Goal: Task Accomplishment & Management: Use online tool/utility

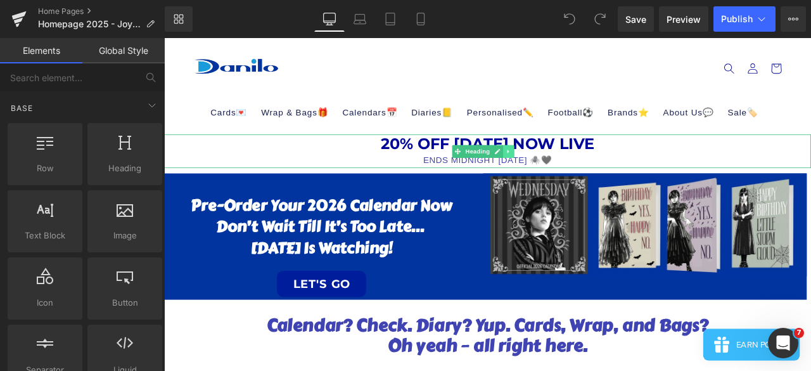
click at [574, 172] on icon at bounding box center [572, 172] width 7 height 8
click at [585, 172] on link at bounding box center [579, 172] width 13 height 15
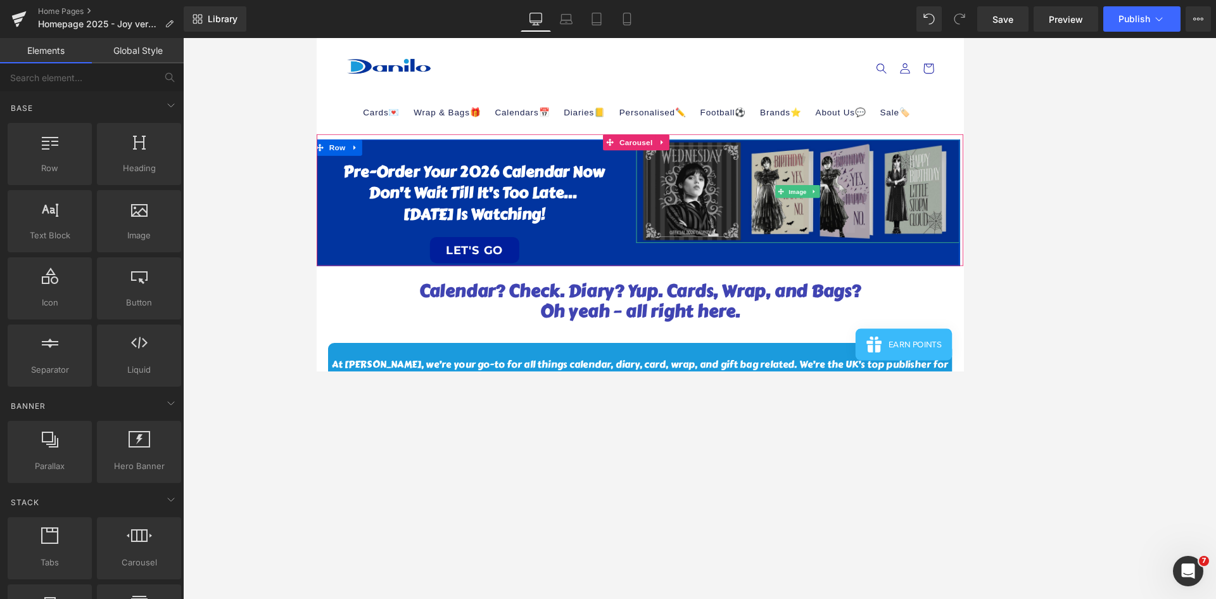
drag, startPoint x: 875, startPoint y: 231, endPoint x: 903, endPoint y: 241, distance: 29.1
click at [810, 231] on img at bounding box center [886, 219] width 383 height 122
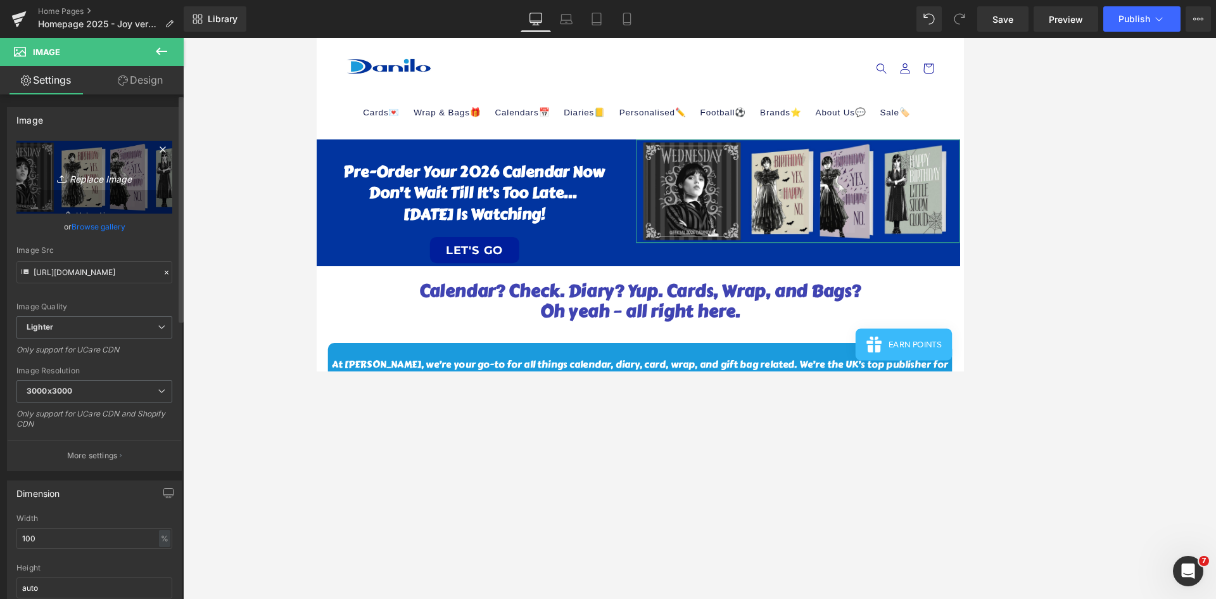
click at [122, 179] on icon "Replace Image" at bounding box center [94, 177] width 101 height 16
type input "C:\fakepath\Web banner.jpg"
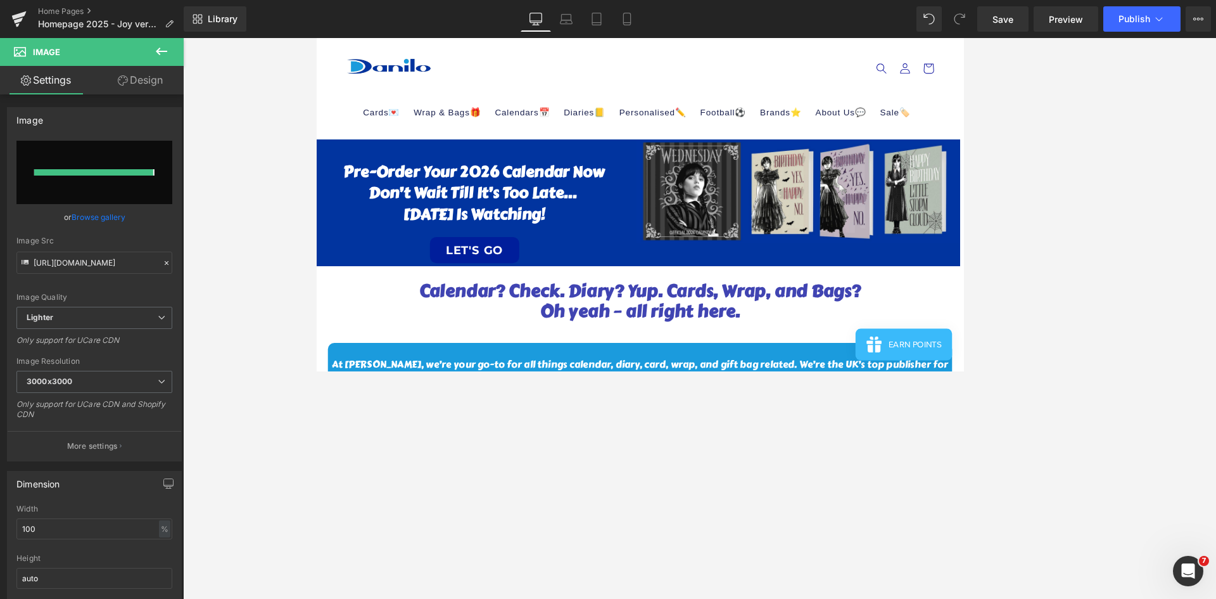
type input "[URL][DOMAIN_NAME]"
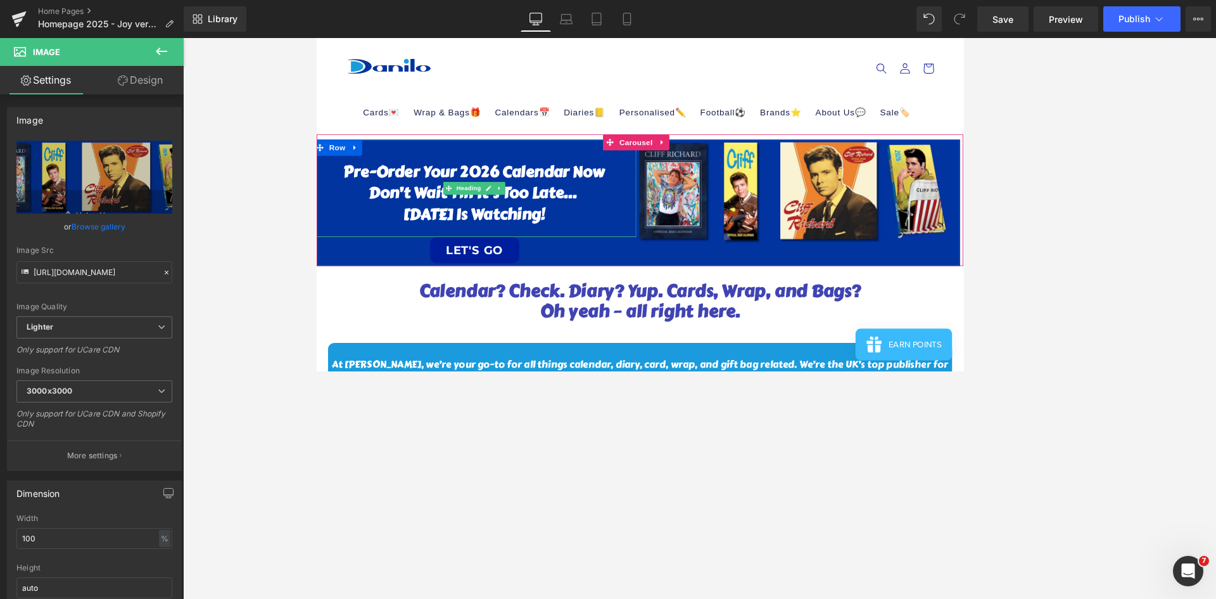
click at [571, 210] on h1 "Don’t wait till it’s too late..." at bounding box center [503, 221] width 383 height 25
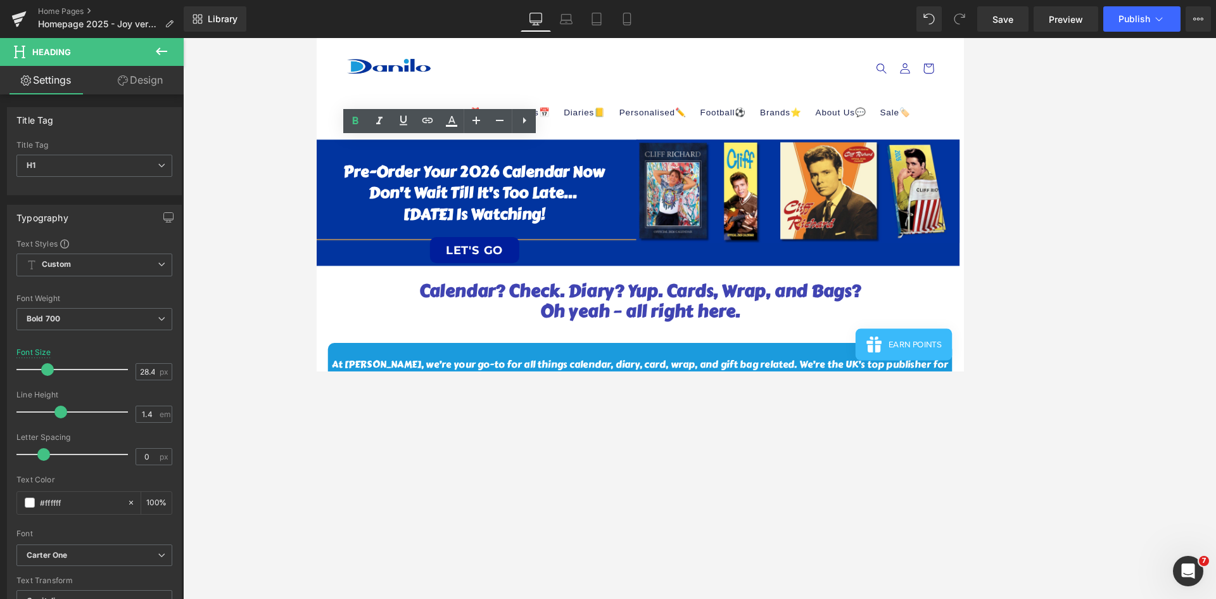
click at [519, 215] on h1 "Don’t wait till it’s too late..." at bounding box center [503, 221] width 383 height 25
drag, startPoint x: 596, startPoint y: 243, endPoint x: 516, endPoint y: 189, distance: 96.8
click at [348, 189] on div "Pre-order Your 2026 Calendar Now Don’t wait till it’s too late... [DATE] Is wat…" at bounding box center [503, 215] width 383 height 115
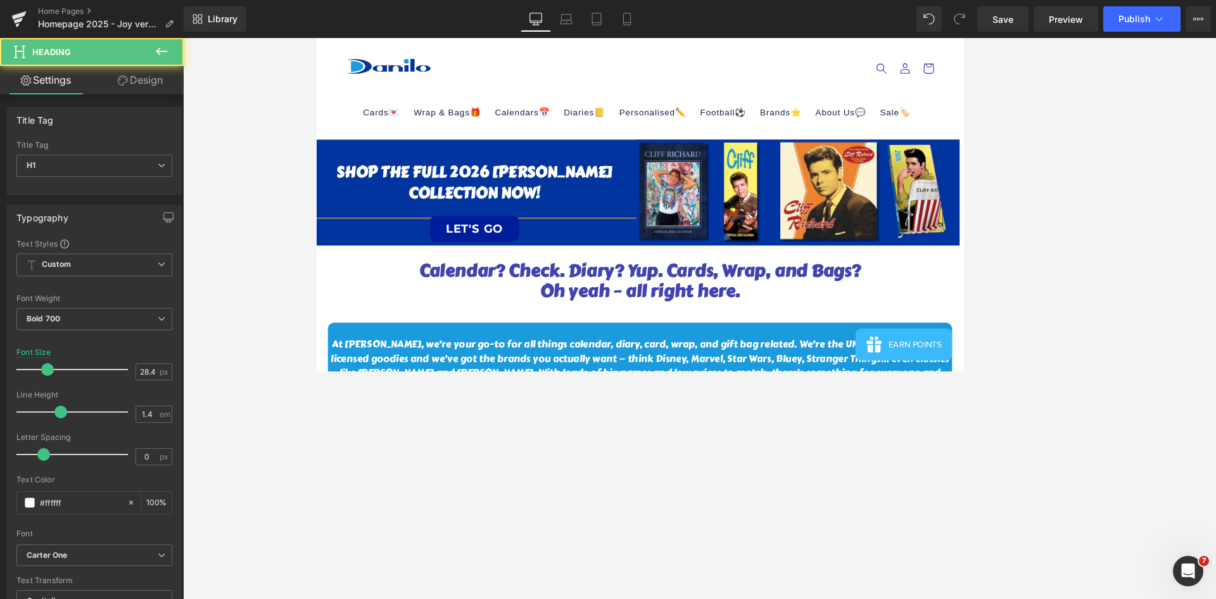
click at [530, 191] on h1 "SHOP THE FULL 2026 [PERSON_NAME] COLLECTION NOW!" at bounding box center [503, 209] width 383 height 51
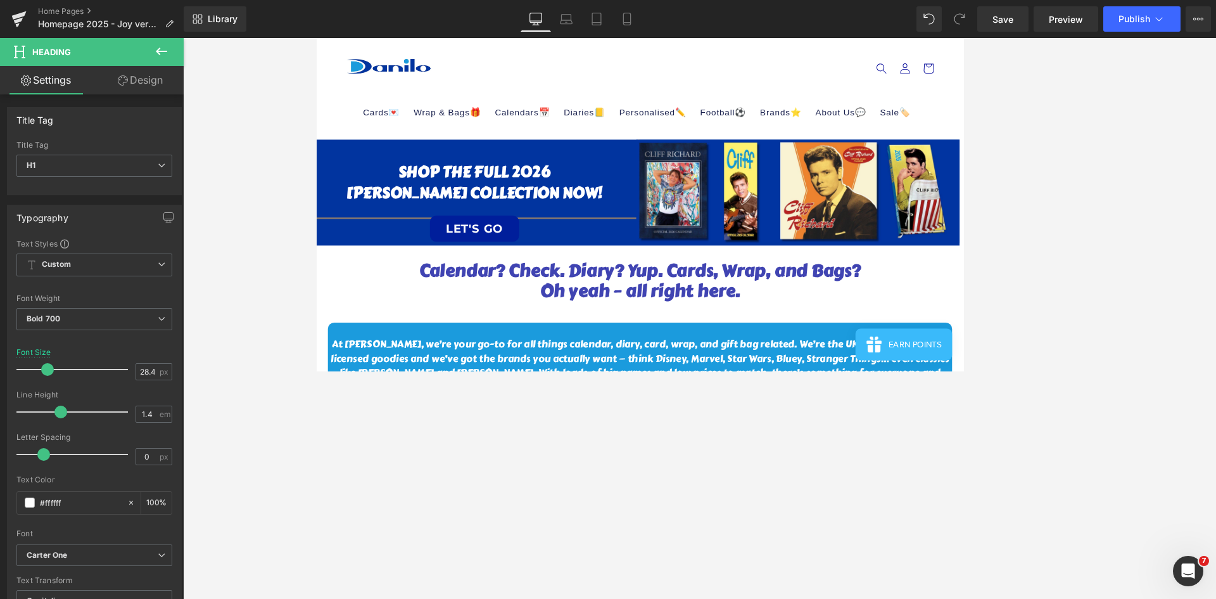
drag, startPoint x: 600, startPoint y: 210, endPoint x: 605, endPoint y: 217, distance: 8.6
click at [607, 210] on h1 "[PERSON_NAME] COLLECTION NOW!" at bounding box center [503, 221] width 383 height 25
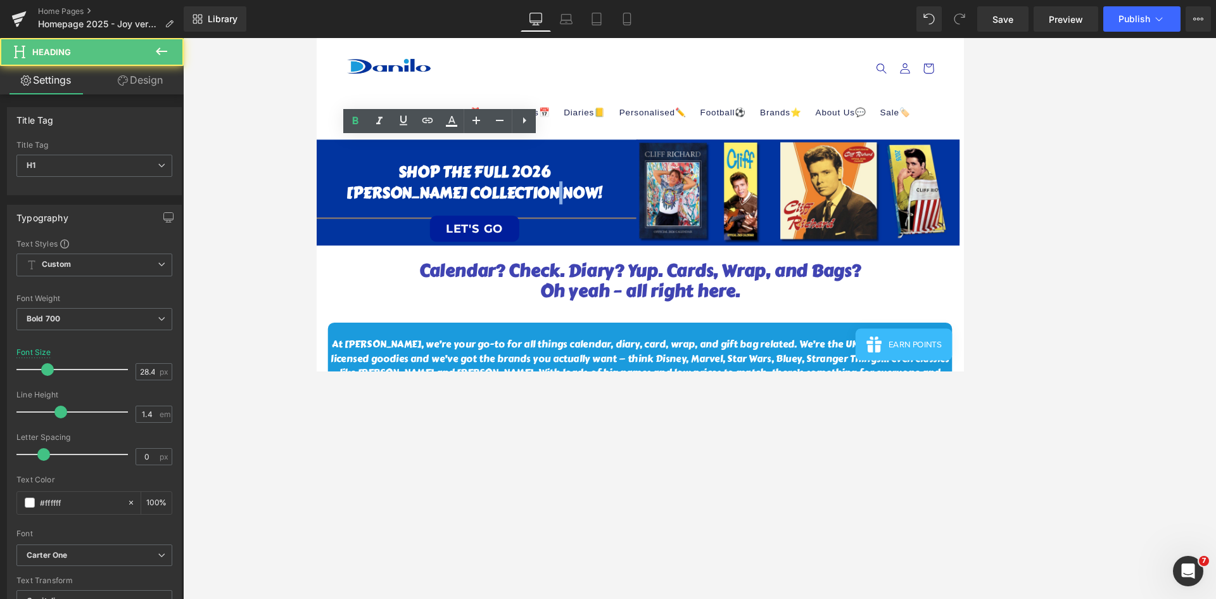
click at [605, 217] on h1 "[PERSON_NAME] COLLECTION NOW!" at bounding box center [503, 221] width 383 height 25
click at [498, 217] on h1 "[PERSON_NAME] COLLECTION NOW!" at bounding box center [503, 221] width 383 height 25
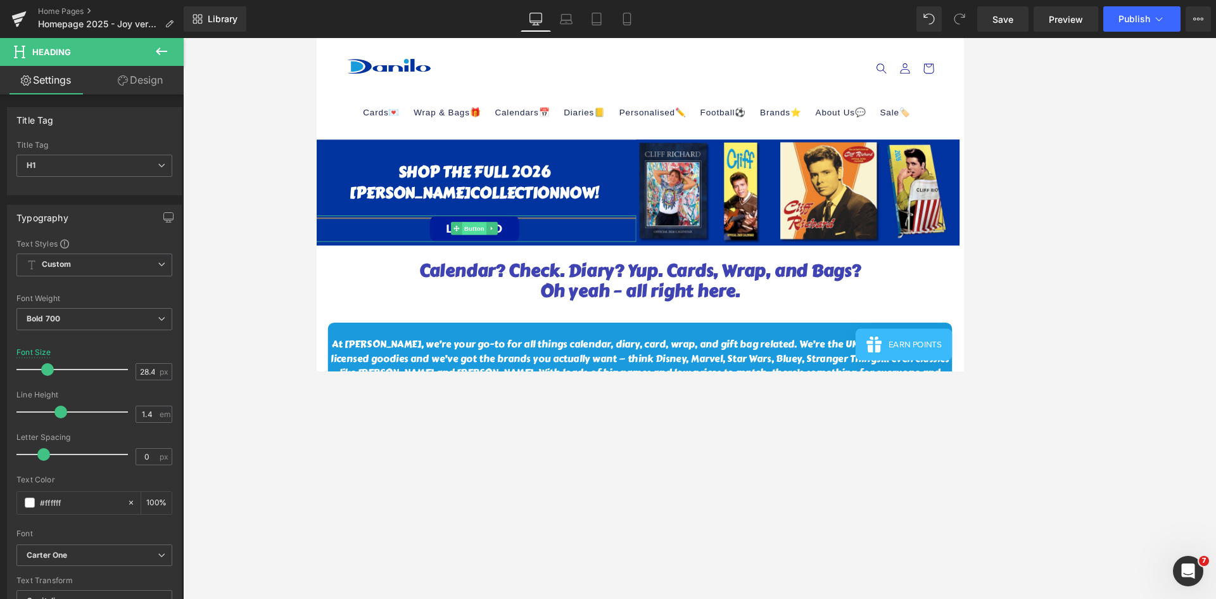
drag, startPoint x: 483, startPoint y: 258, endPoint x: 503, endPoint y: 263, distance: 21.1
click at [483, 258] on span at bounding box center [481, 263] width 13 height 15
click at [503, 262] on span "Button" at bounding box center [502, 263] width 29 height 15
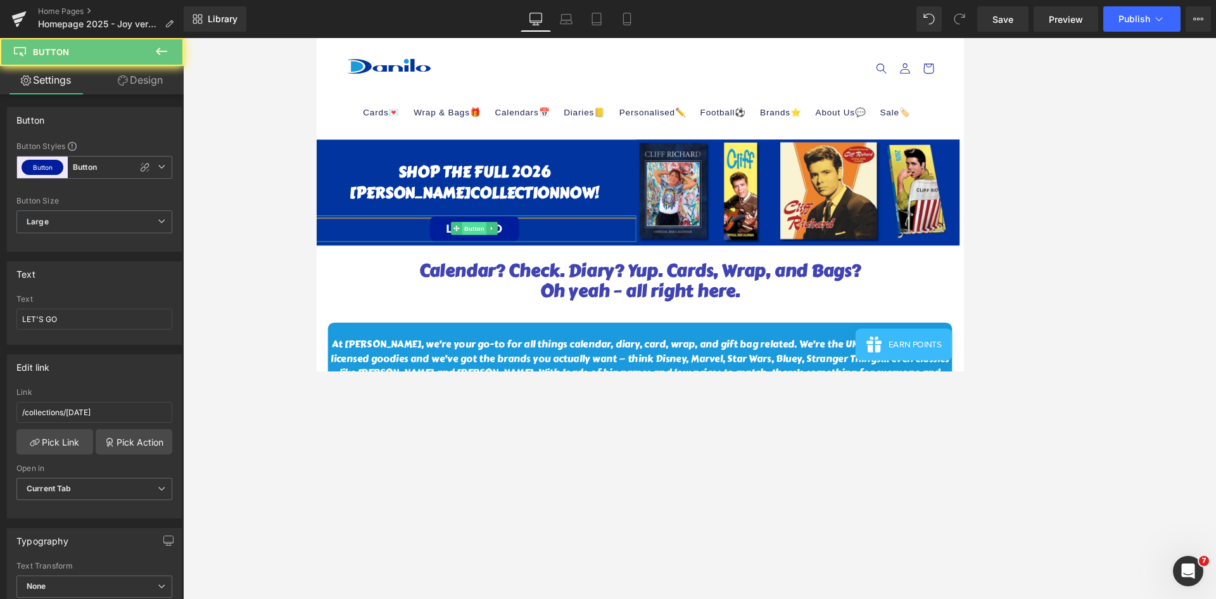
click at [509, 267] on span "Button" at bounding box center [502, 263] width 29 height 15
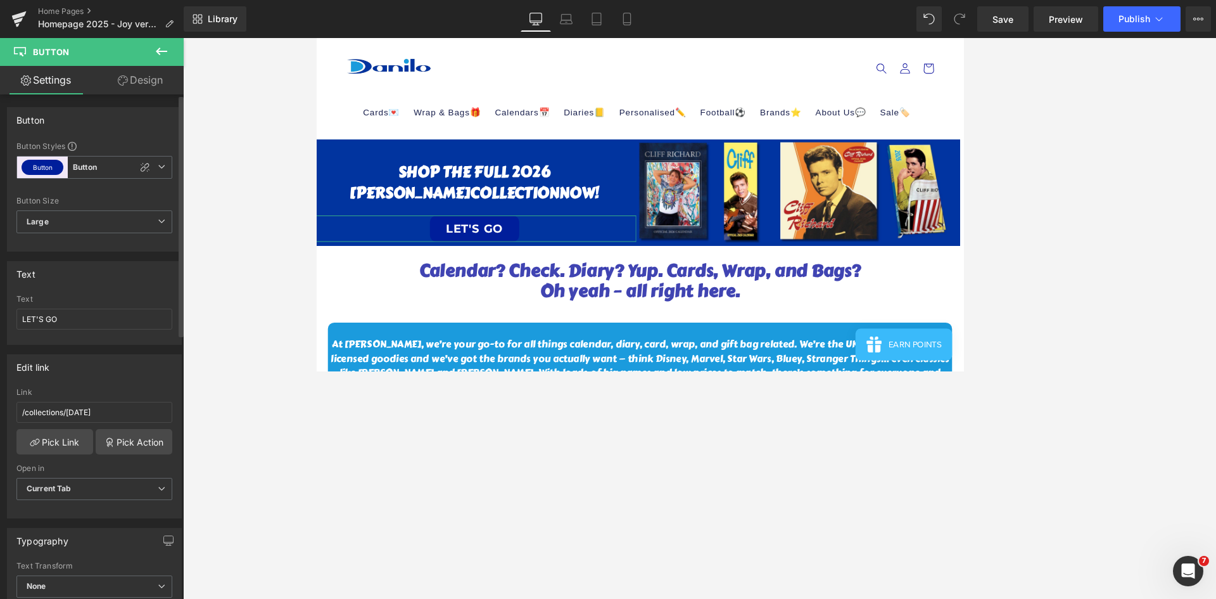
click at [3, 370] on div "Edit link /collections/[DATE] Link /collections/[DATE] Pick Link Pick Action Cu…" at bounding box center [94, 432] width 189 height 174
click at [56, 370] on link "Pick Link" at bounding box center [54, 441] width 77 height 25
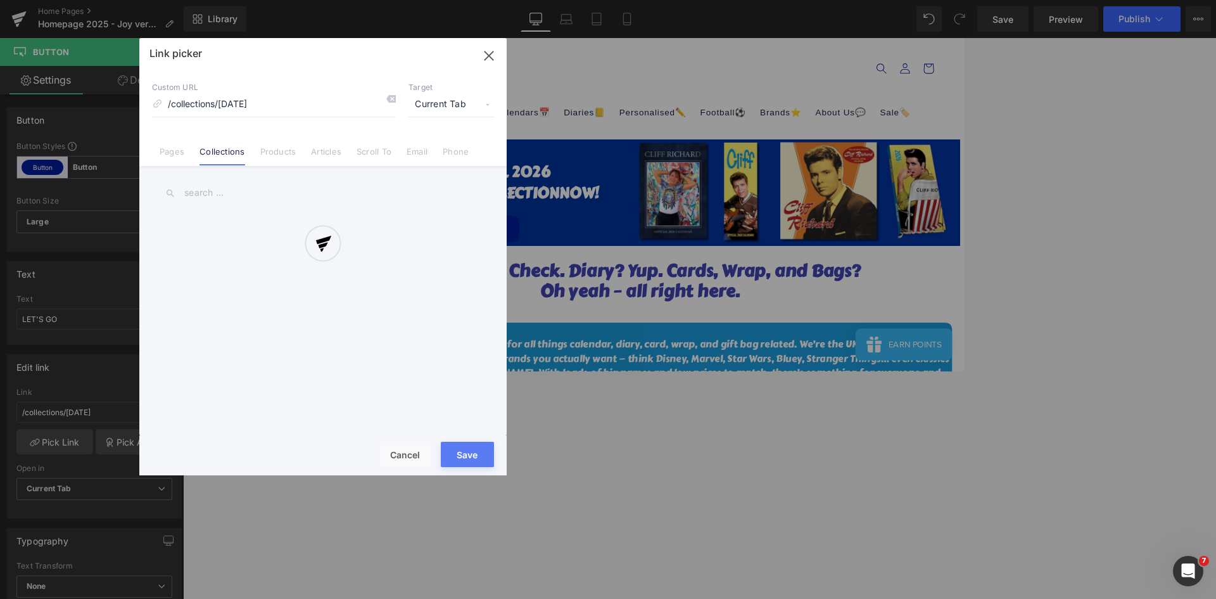
click at [214, 192] on div at bounding box center [322, 256] width 367 height 437
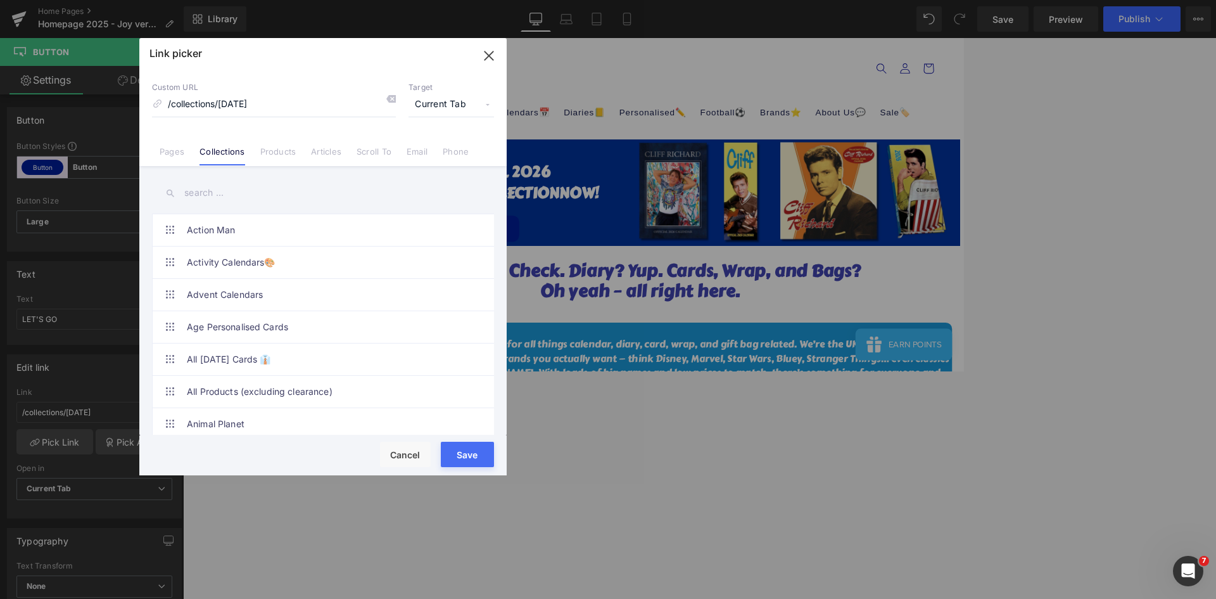
click at [198, 196] on input "text" at bounding box center [323, 193] width 342 height 29
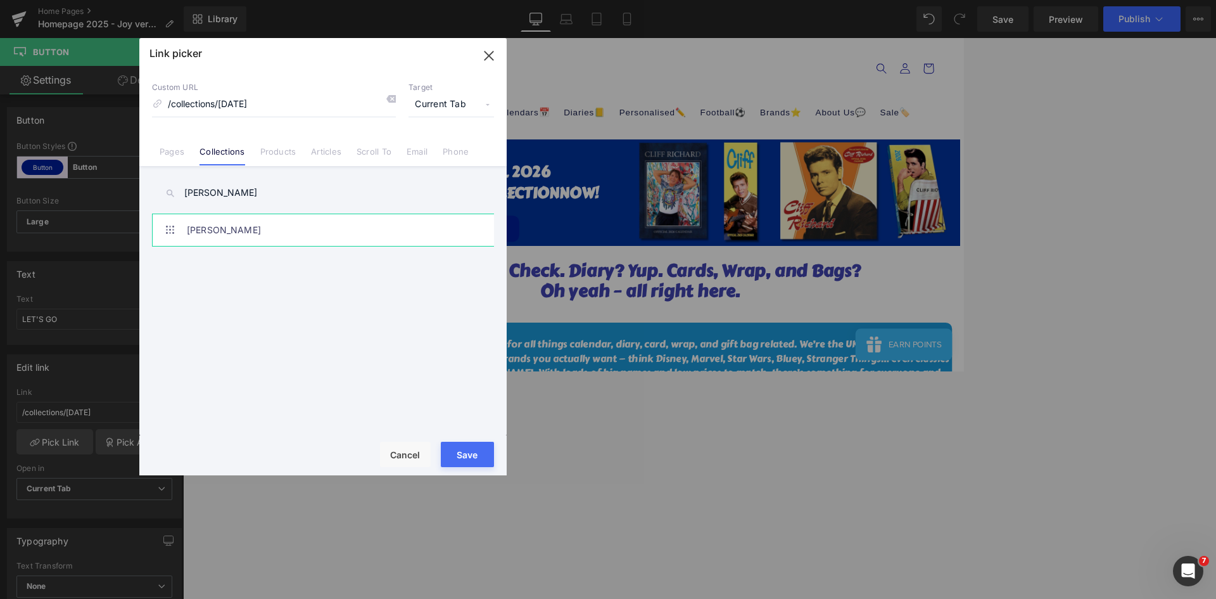
type input "[PERSON_NAME]"
click at [212, 224] on link "[PERSON_NAME]" at bounding box center [326, 230] width 279 height 32
type input "/collections/[PERSON_NAME]-collection"
click at [474, 370] on button "Save" at bounding box center [467, 453] width 53 height 25
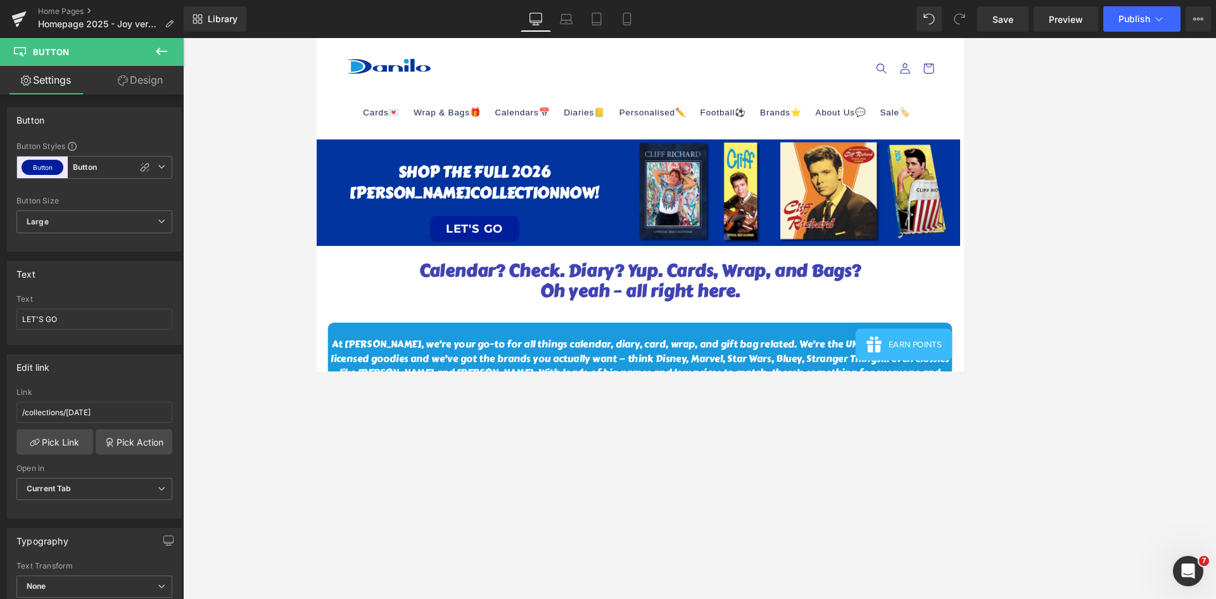
type input "/collections/[PERSON_NAME]-collection"
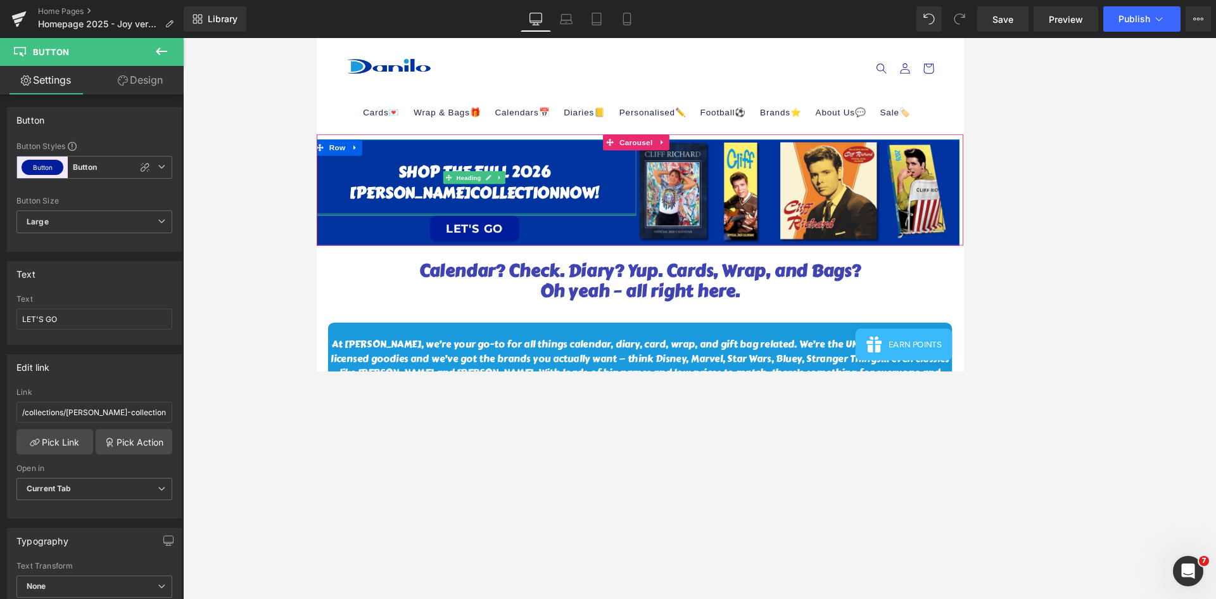
drag, startPoint x: 568, startPoint y: 246, endPoint x: 573, endPoint y: 253, distance: 8.3
click at [576, 230] on div "SHOP THE FULL 2026 [PERSON_NAME] COLLECTION NOW! Heading" at bounding box center [503, 203] width 383 height 90
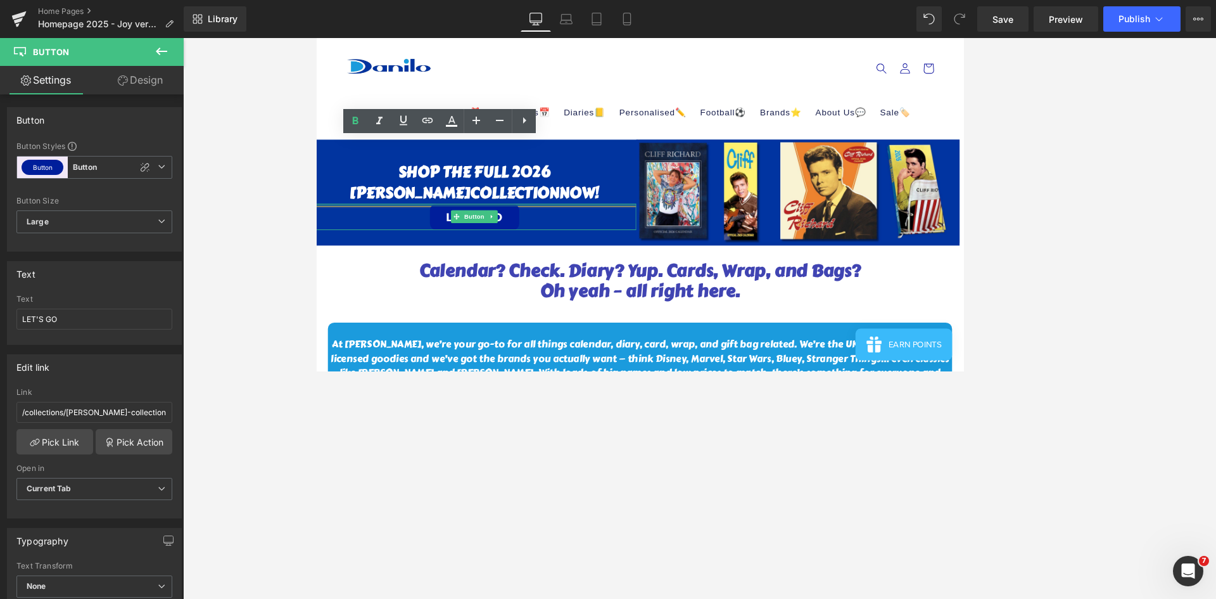
drag, startPoint x: 583, startPoint y: 234, endPoint x: 591, endPoint y: 230, distance: 8.5
click at [591, 230] on div "SHOP THE FULL 2026 [PERSON_NAME] COLLECTION NOW! Heading LET'S GO Button" at bounding box center [503, 211] width 383 height 107
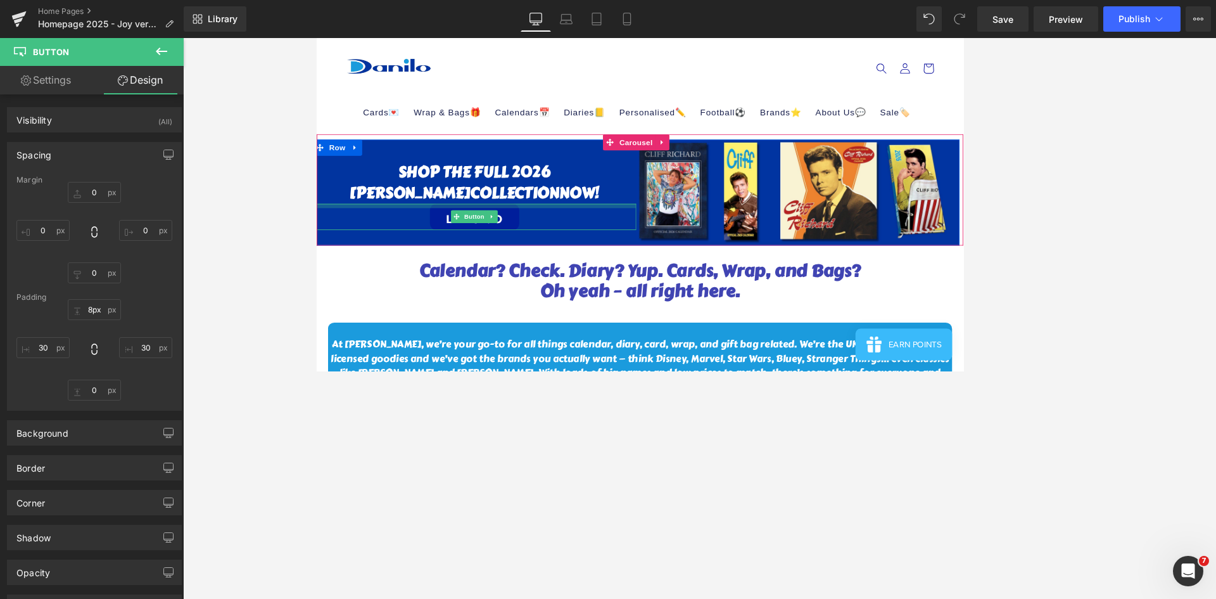
click at [595, 239] on div at bounding box center [503, 236] width 383 height 5
type input "0px"
drag, startPoint x: 583, startPoint y: 234, endPoint x: 595, endPoint y: 217, distance: 21.4
click at [595, 217] on div "SHOP THE FULL 2026 [PERSON_NAME] COLLECTION NOW! Heading LET'S GO Button" at bounding box center [503, 211] width 383 height 107
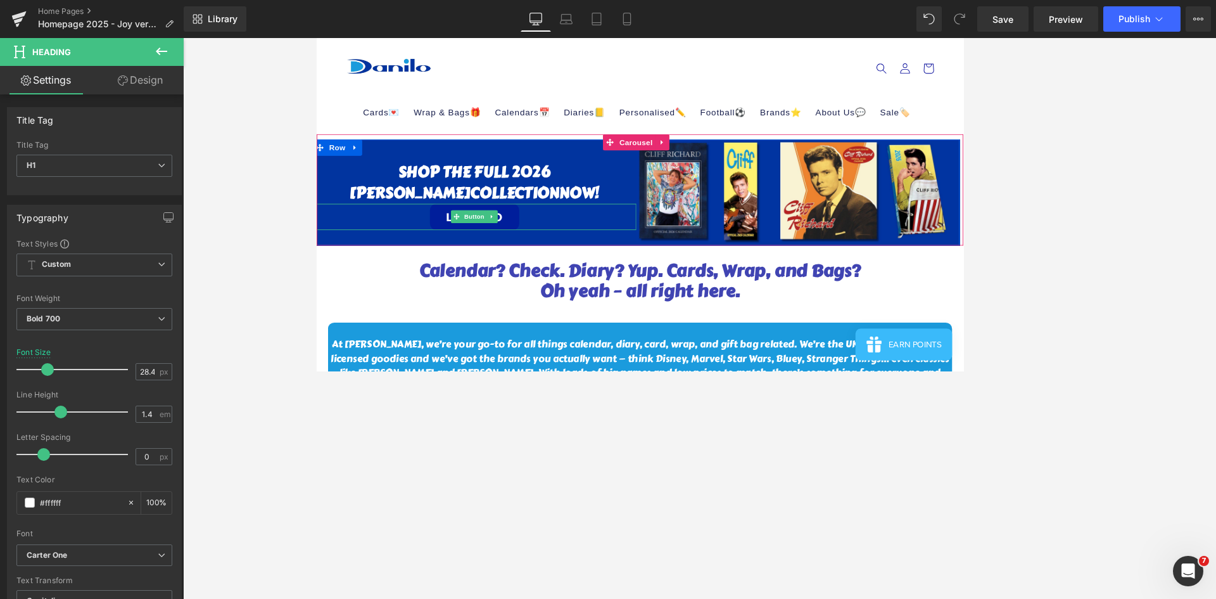
drag, startPoint x: 656, startPoint y: 231, endPoint x: 667, endPoint y: 243, distance: 16.1
click at [667, 243] on div "SHOP THE FULL 2026 [PERSON_NAME] COLLECTION NOW! Heading LET'S GO Button" at bounding box center [503, 211] width 383 height 107
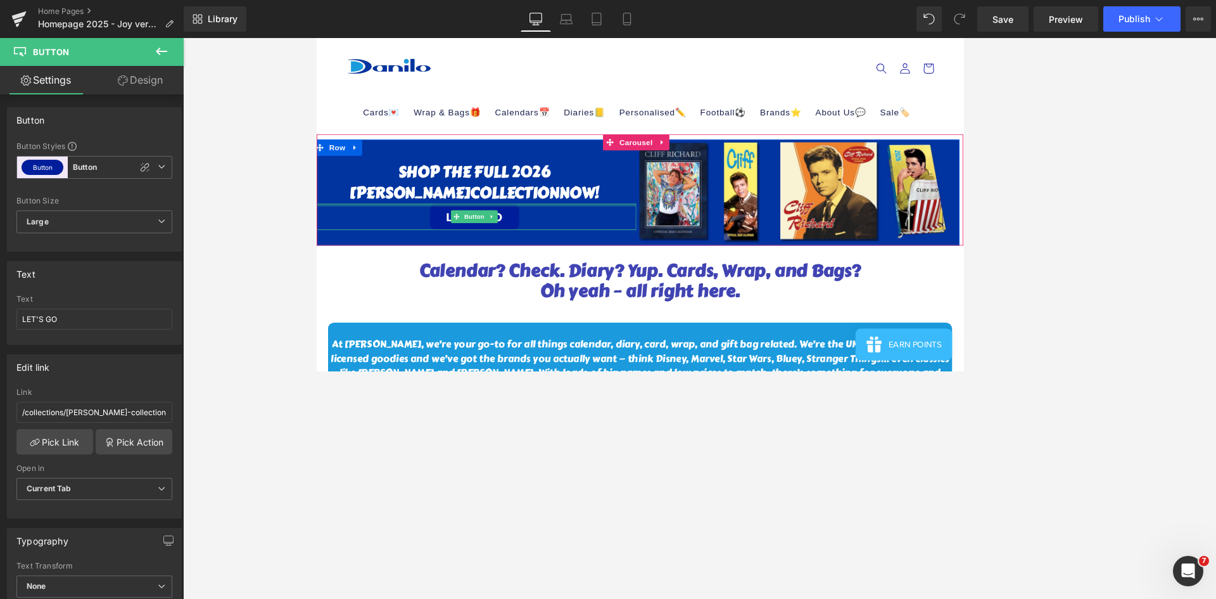
drag, startPoint x: 652, startPoint y: 234, endPoint x: 657, endPoint y: 227, distance: 8.1
click at [657, 227] on div "SHOP THE FULL 2026 [PERSON_NAME] COLLECTION NOW! Heading LET'S GO Button" at bounding box center [503, 211] width 383 height 107
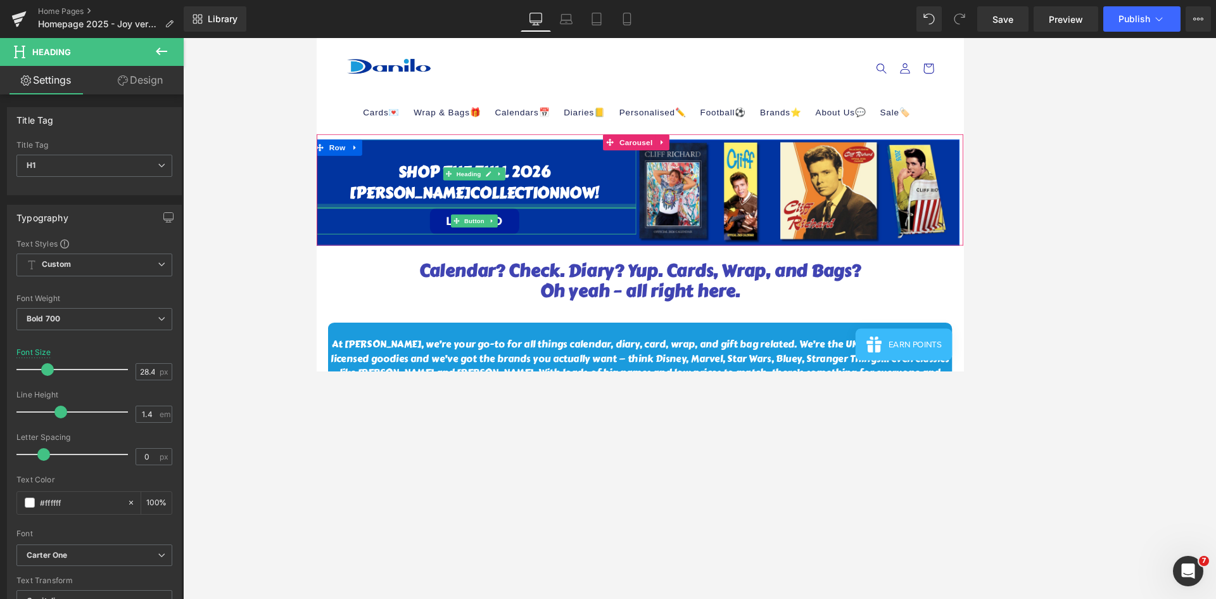
click at [640, 238] on div at bounding box center [503, 236] width 383 height 5
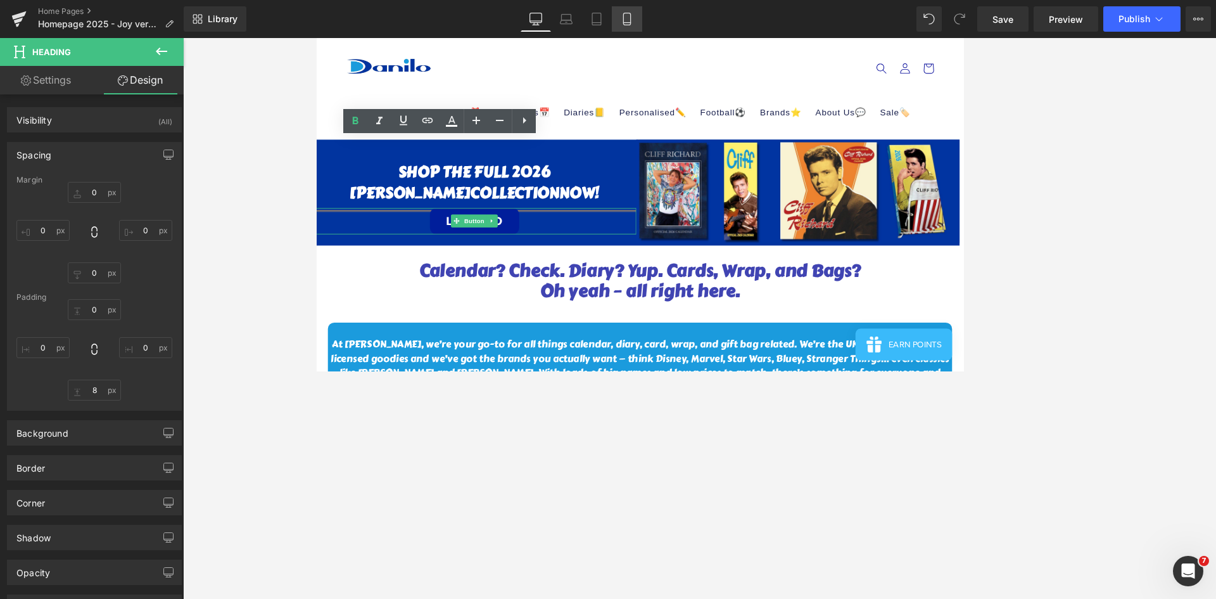
click at [635, 19] on link "Mobile" at bounding box center [627, 18] width 30 height 25
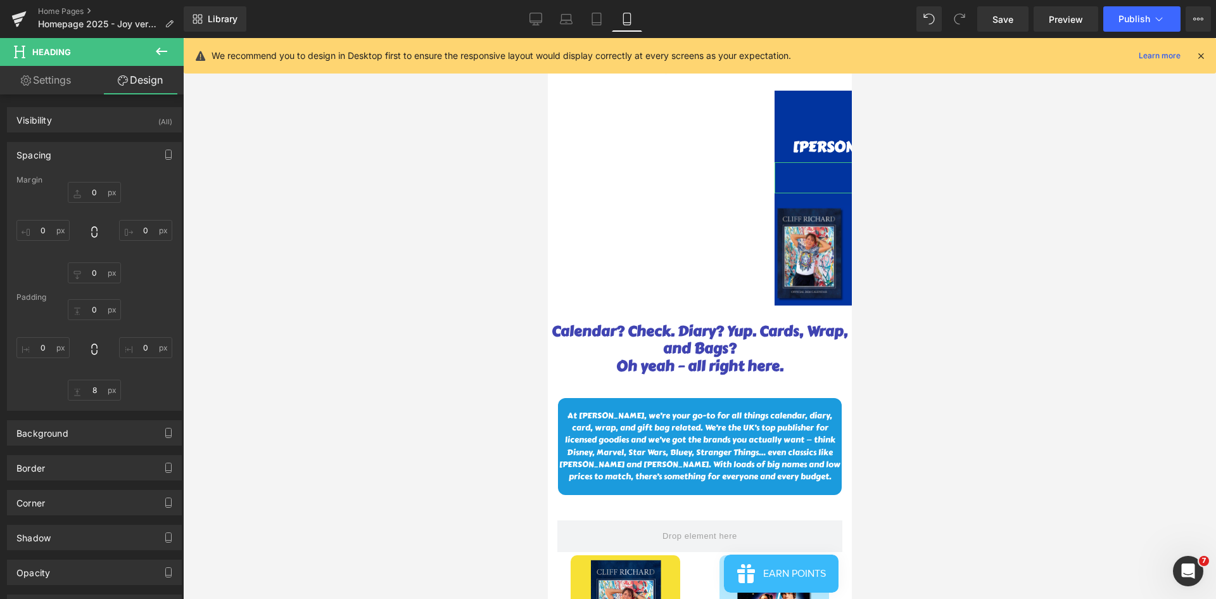
type input "0"
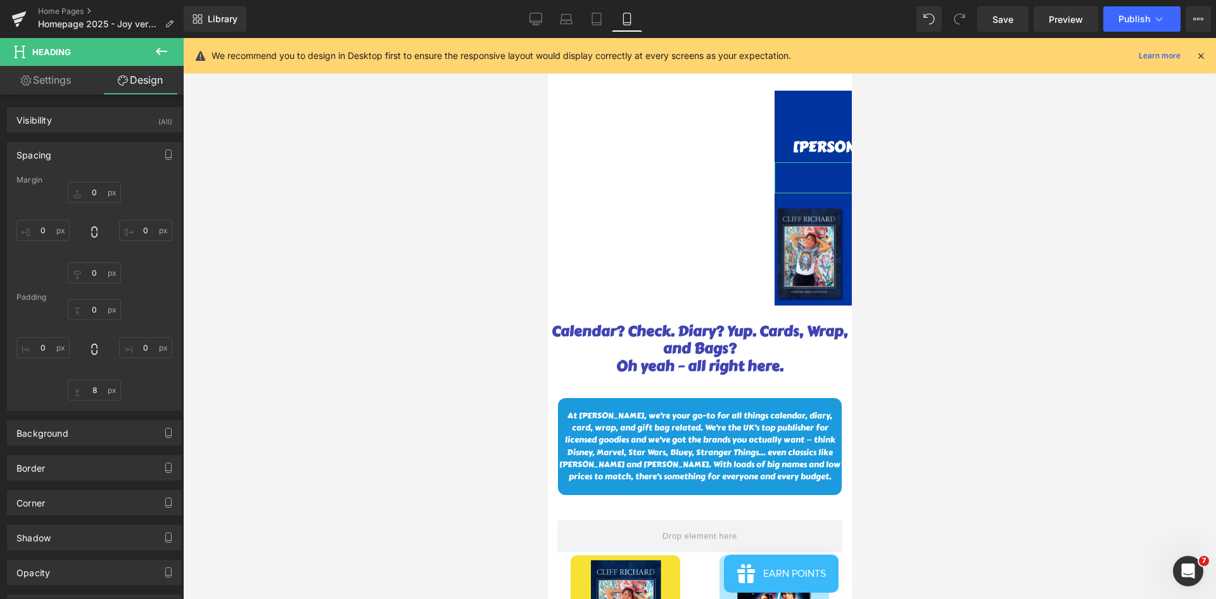
type input "0"
type input "8"
type input "0"
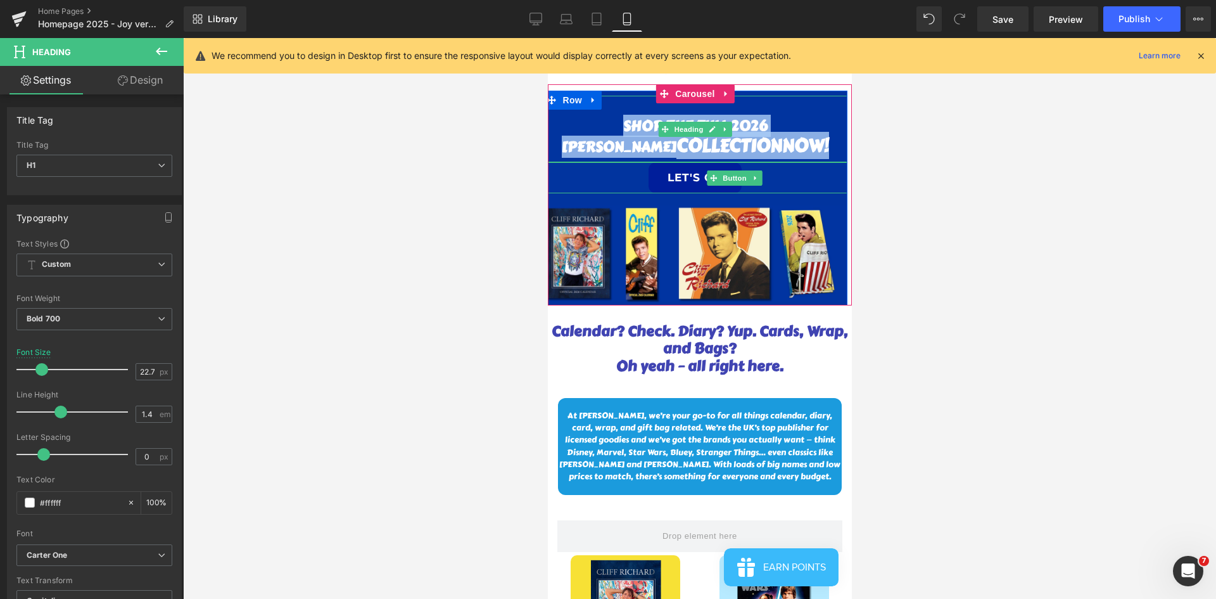
drag, startPoint x: 830, startPoint y: 143, endPoint x: 547, endPoint y: 281, distance: 315.3
click at [616, 119] on div "SHOP THE FULL 2026 [PERSON_NAME] COLLECTION NOW!" at bounding box center [695, 129] width 304 height 67
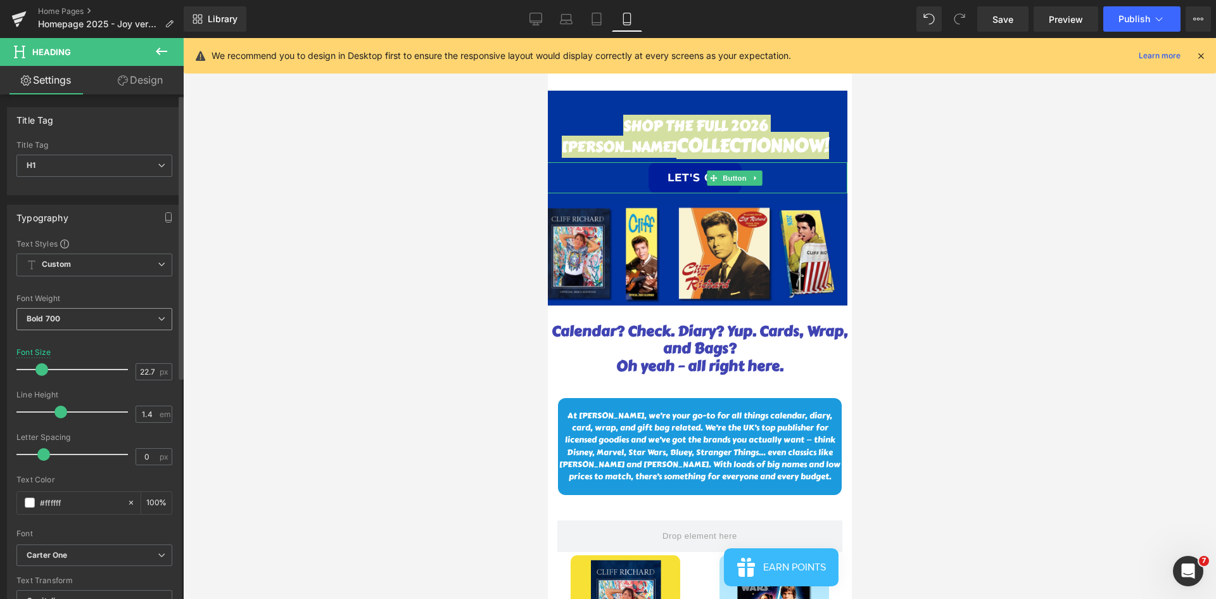
click at [137, 317] on span "Bold 700" at bounding box center [94, 319] width 156 height 22
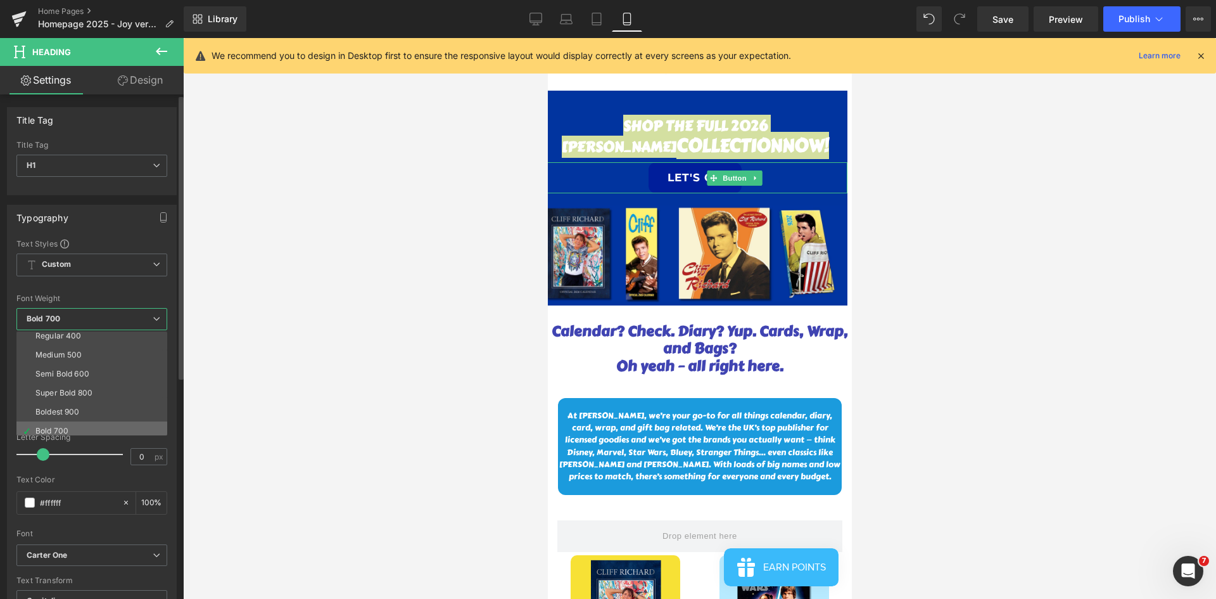
scroll to position [105, 0]
click at [65, 370] on li "Bold 700" at bounding box center [94, 387] width 156 height 19
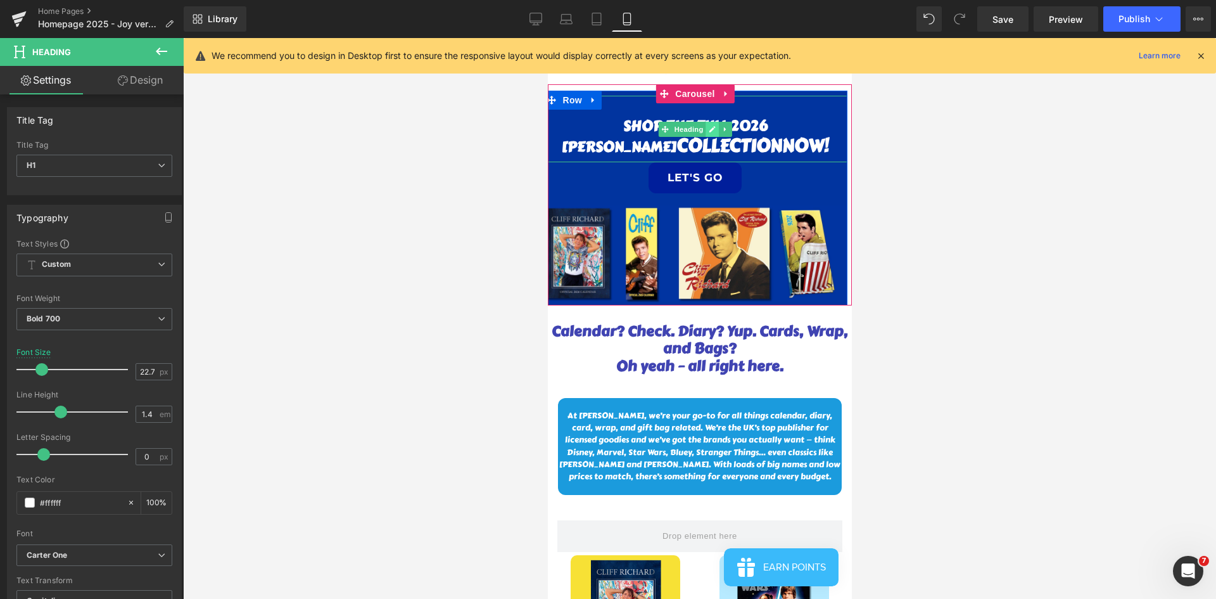
click at [709, 127] on icon at bounding box center [711, 129] width 7 height 8
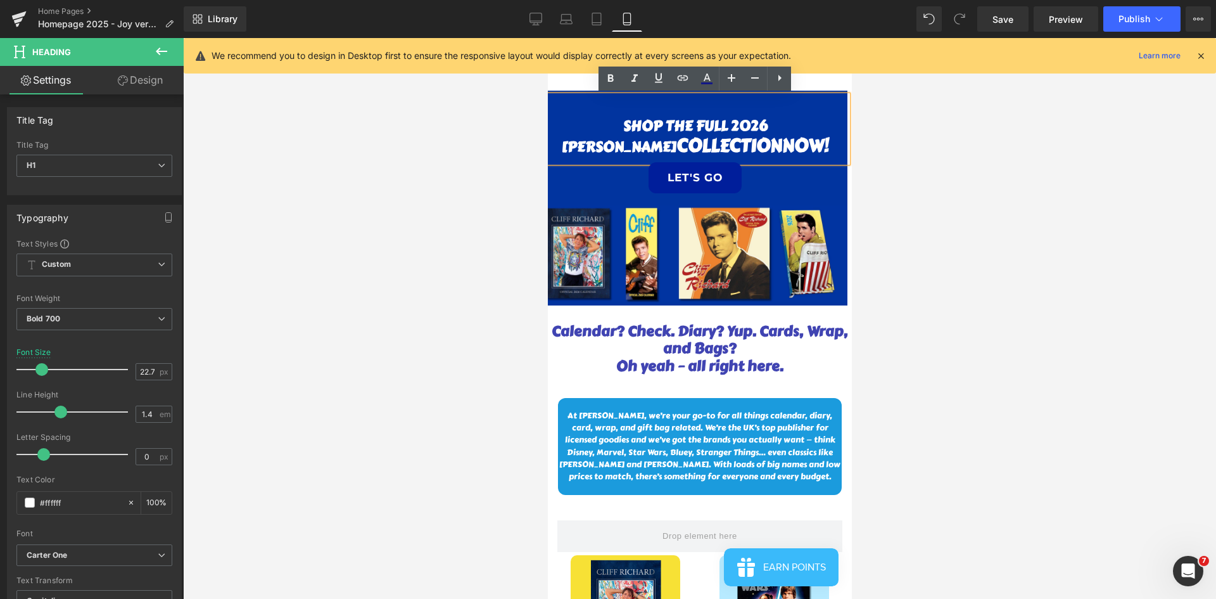
click at [701, 118] on h1 "SHOP THE FULL 2026" at bounding box center [695, 126] width 304 height 20
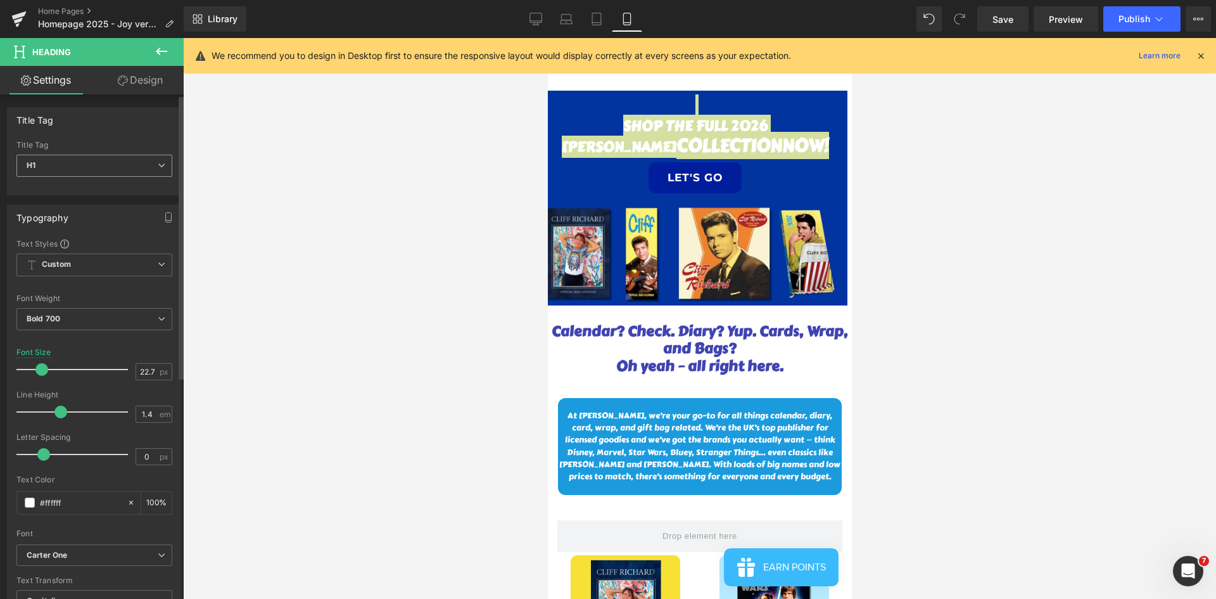
click at [69, 165] on span "H1" at bounding box center [94, 166] width 156 height 22
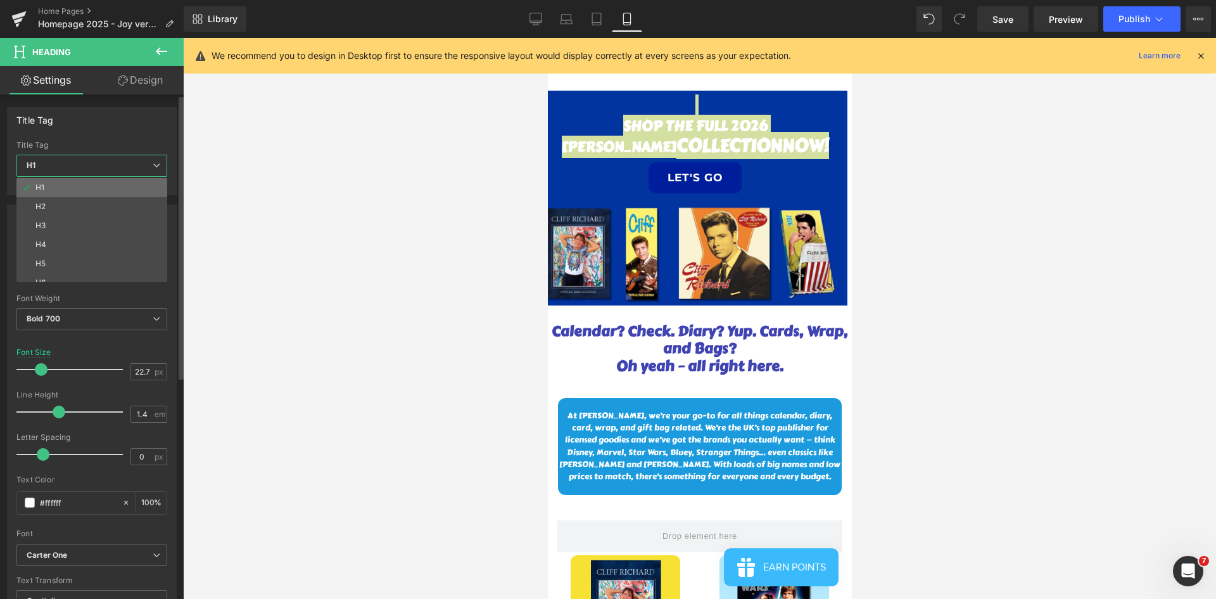
click at [54, 189] on li "H1" at bounding box center [94, 187] width 156 height 19
type input "100"
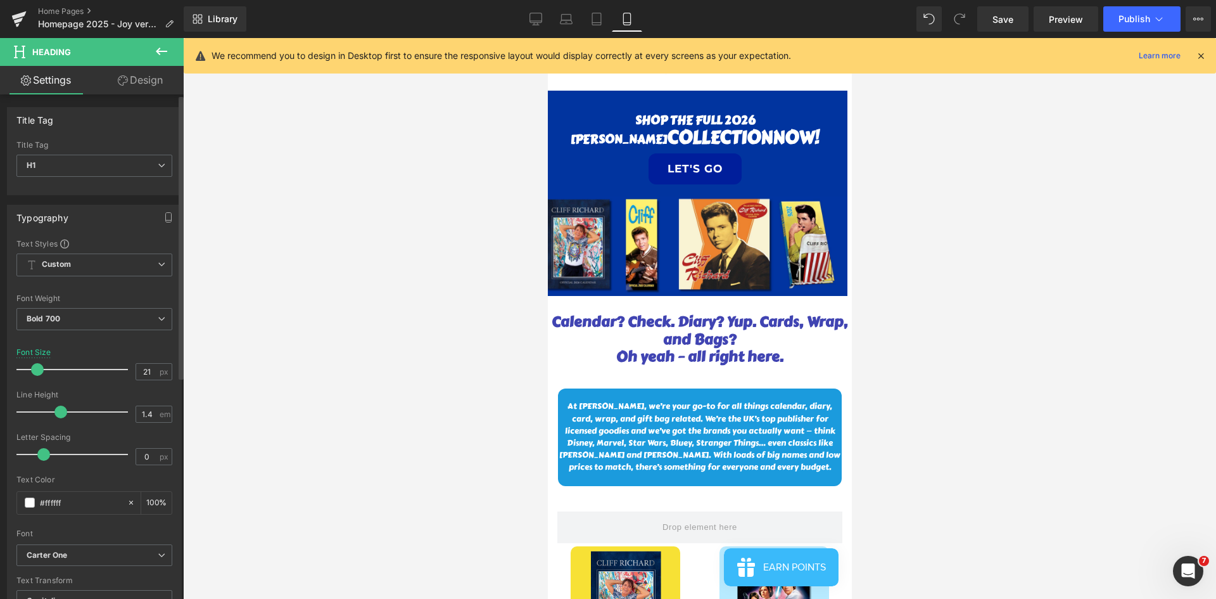
type input "22"
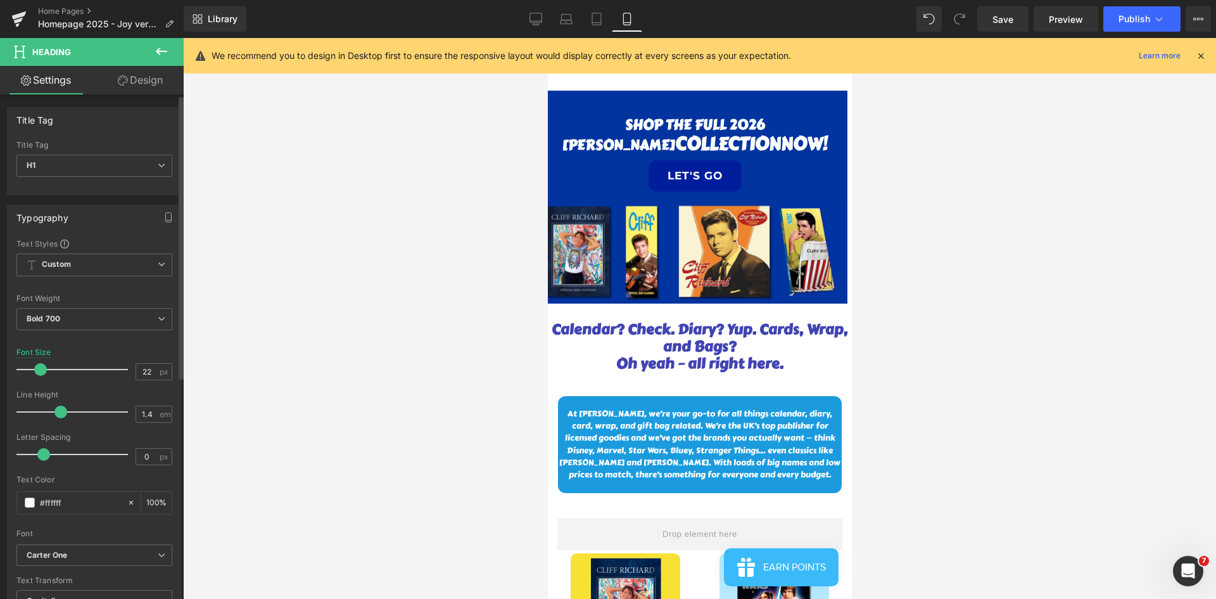
drag, startPoint x: 39, startPoint y: 369, endPoint x: 39, endPoint y: 376, distance: 7.0
click at [39, 370] on div at bounding box center [75, 369] width 105 height 25
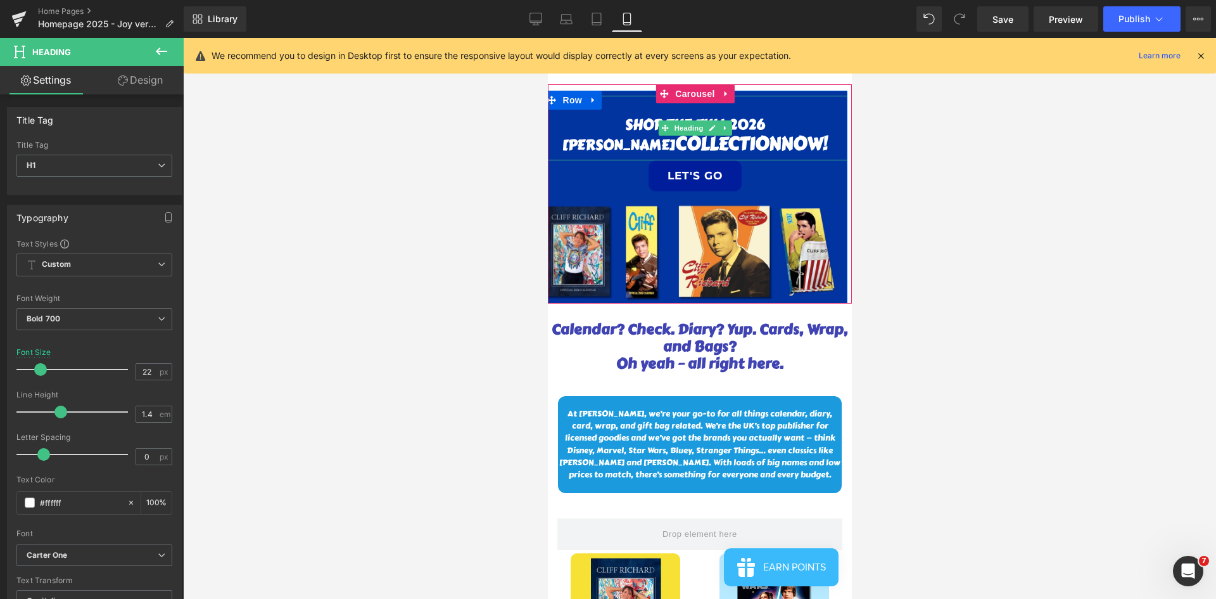
click at [711, 147] on span "COLLECTION" at bounding box center [728, 143] width 106 height 27
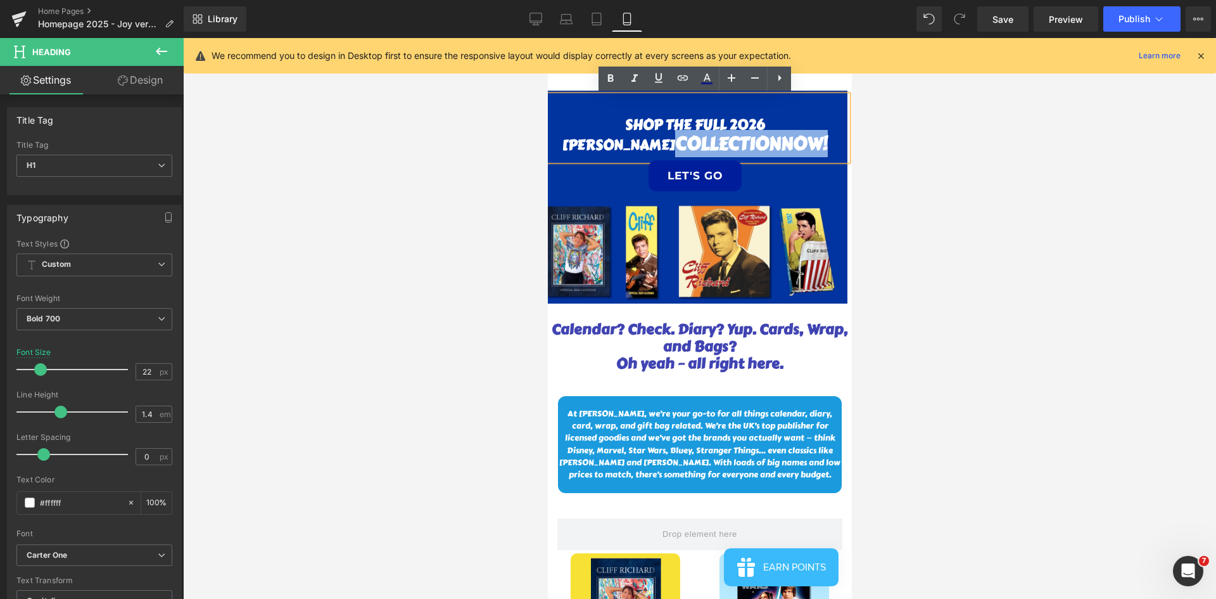
drag, startPoint x: 663, startPoint y: 142, endPoint x: 833, endPoint y: 143, distance: 169.8
click at [810, 143] on h1 "[PERSON_NAME] COLLECTION NOW!" at bounding box center [695, 144] width 304 height 21
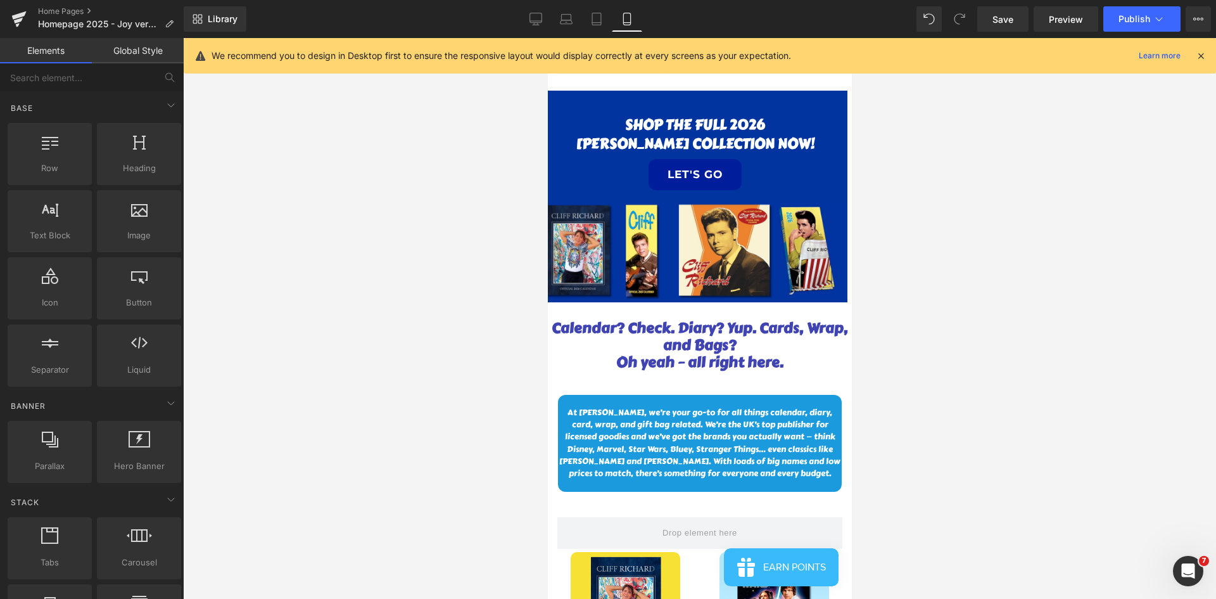
click at [810, 275] on div at bounding box center [699, 318] width 1033 height 561
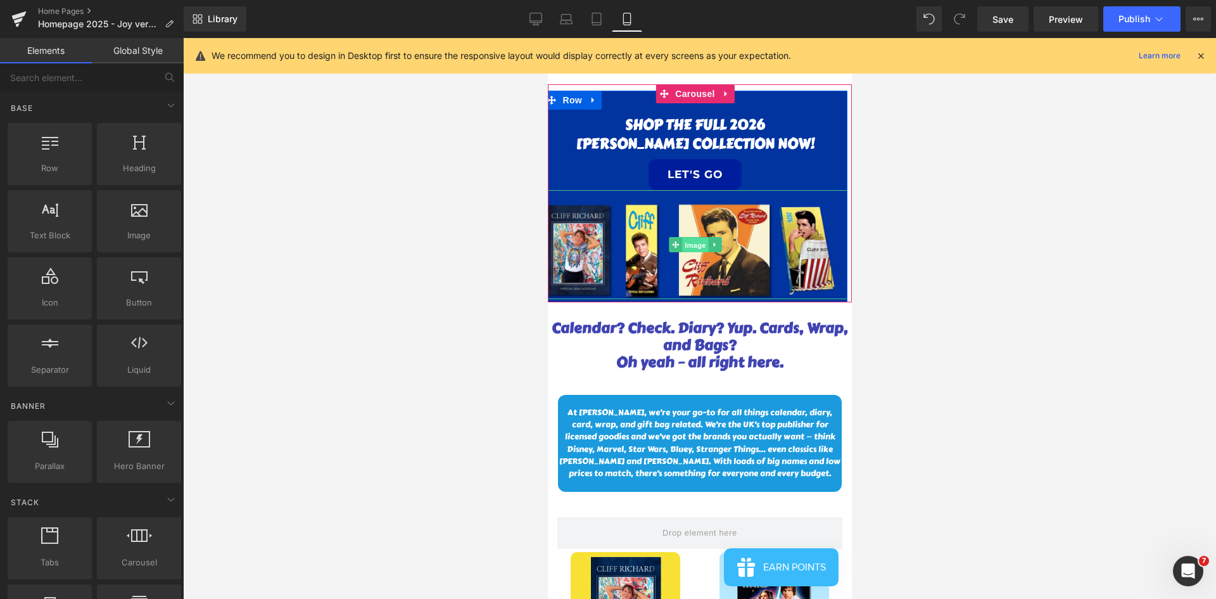
click at [693, 243] on span "Image" at bounding box center [695, 245] width 27 height 15
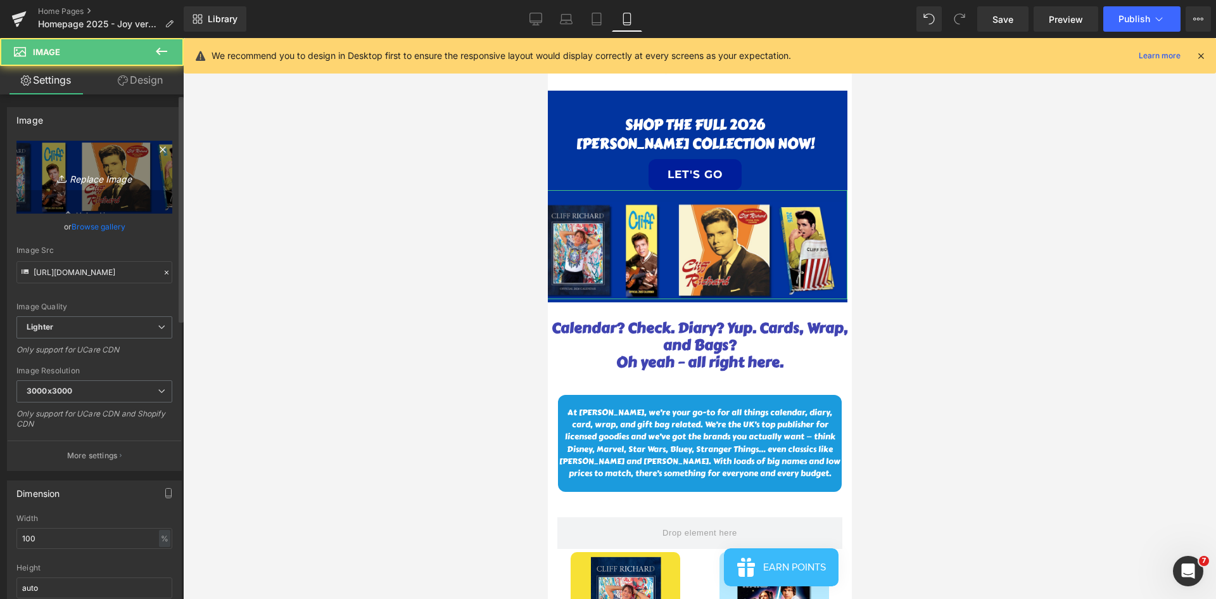
click at [105, 169] on icon "Replace Image" at bounding box center [94, 177] width 101 height 16
type input "C:\fakepath\Web banner (1).jpg"
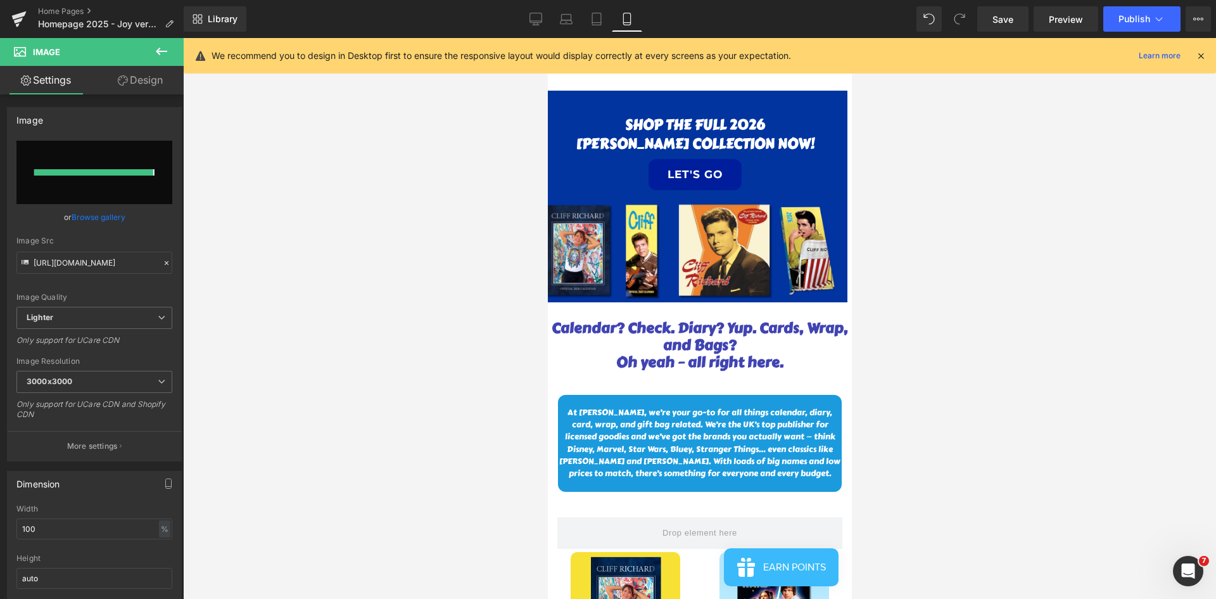
type input "[URL][DOMAIN_NAME]"
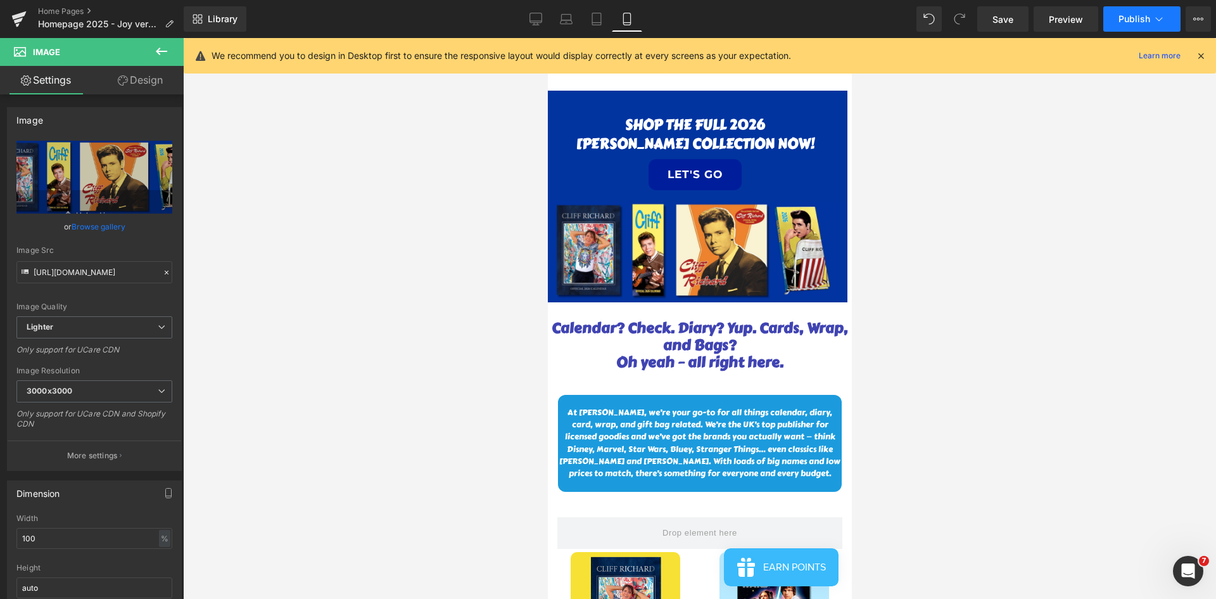
click at [810, 18] on span "Publish" at bounding box center [1135, 19] width 32 height 10
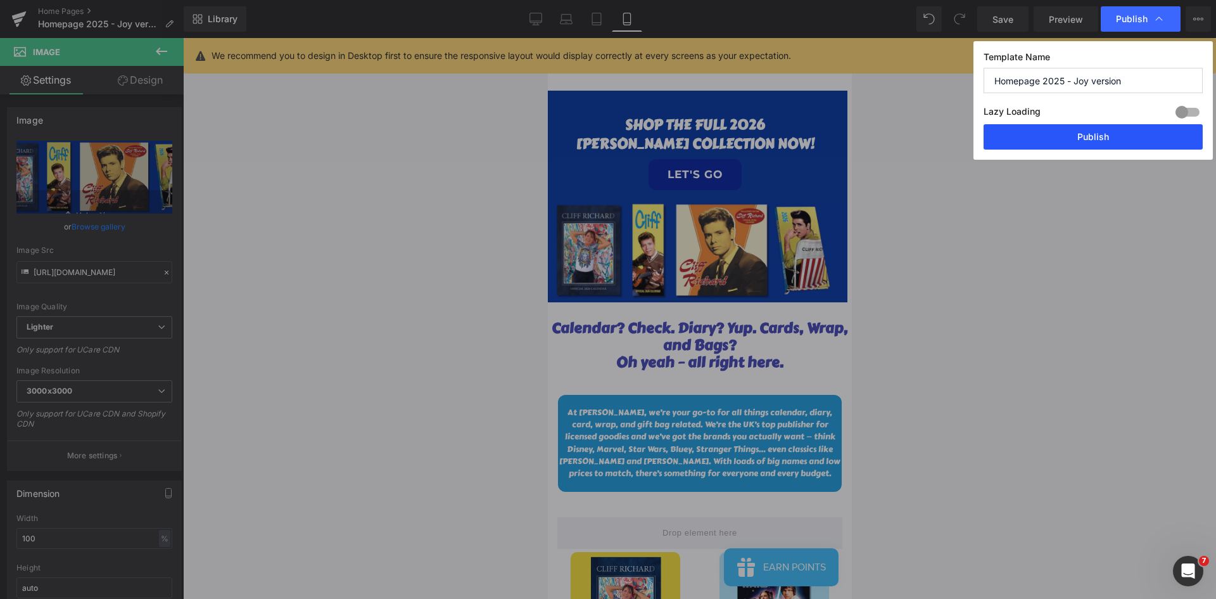
click at [810, 137] on button "Publish" at bounding box center [1093, 136] width 219 height 25
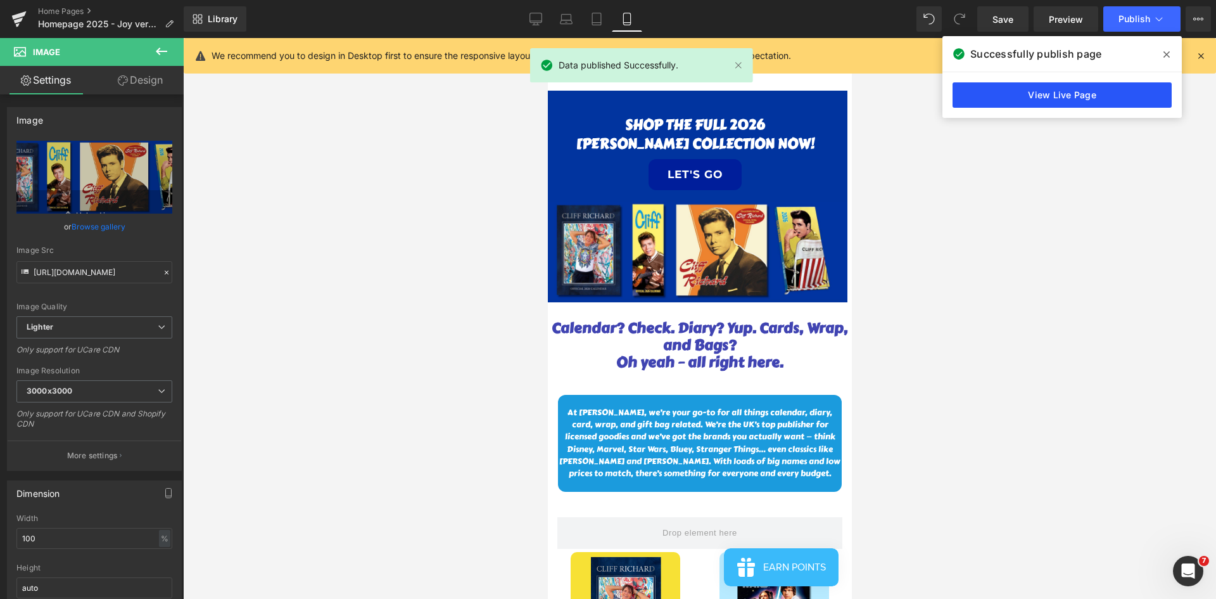
click at [810, 98] on link "View Live Page" at bounding box center [1062, 94] width 219 height 25
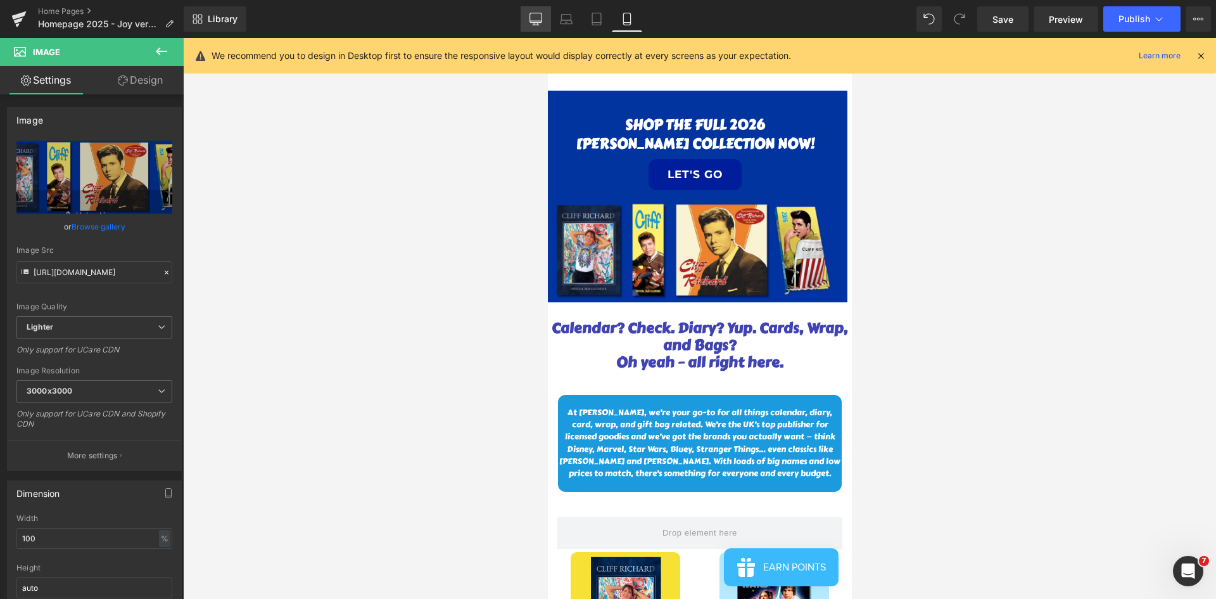
drag, startPoint x: 543, startPoint y: 13, endPoint x: 360, endPoint y: 43, distance: 185.6
click at [543, 13] on link "Desktop" at bounding box center [536, 18] width 30 height 25
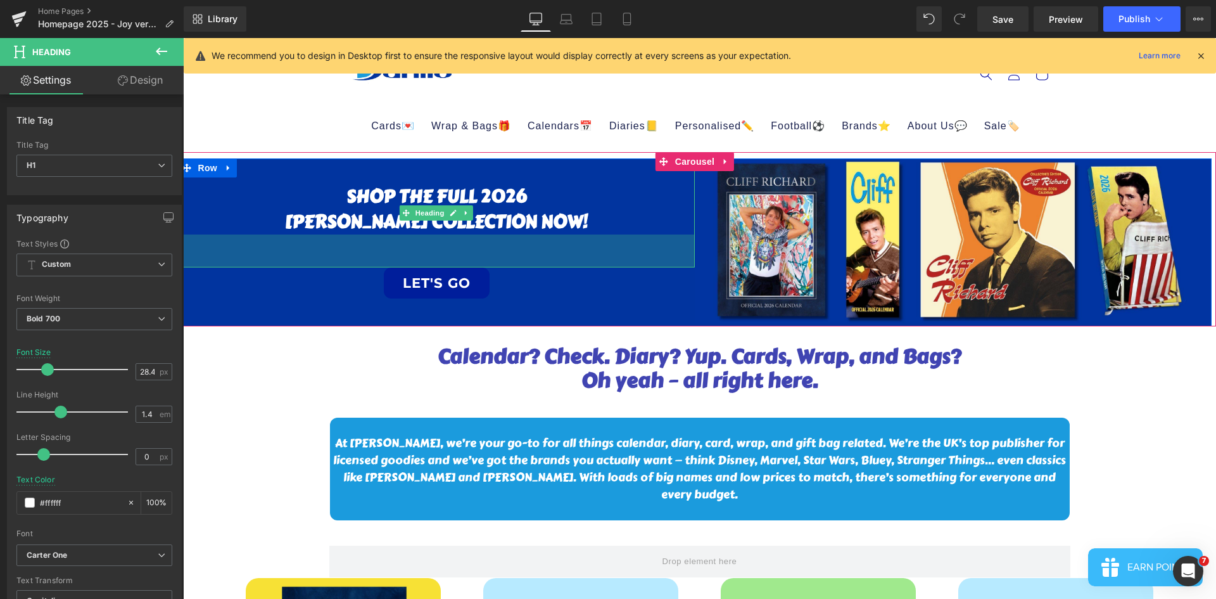
drag, startPoint x: 513, startPoint y: 238, endPoint x: 490, endPoint y: 475, distance: 238.6
click at [511, 265] on div "52px" at bounding box center [437, 250] width 517 height 33
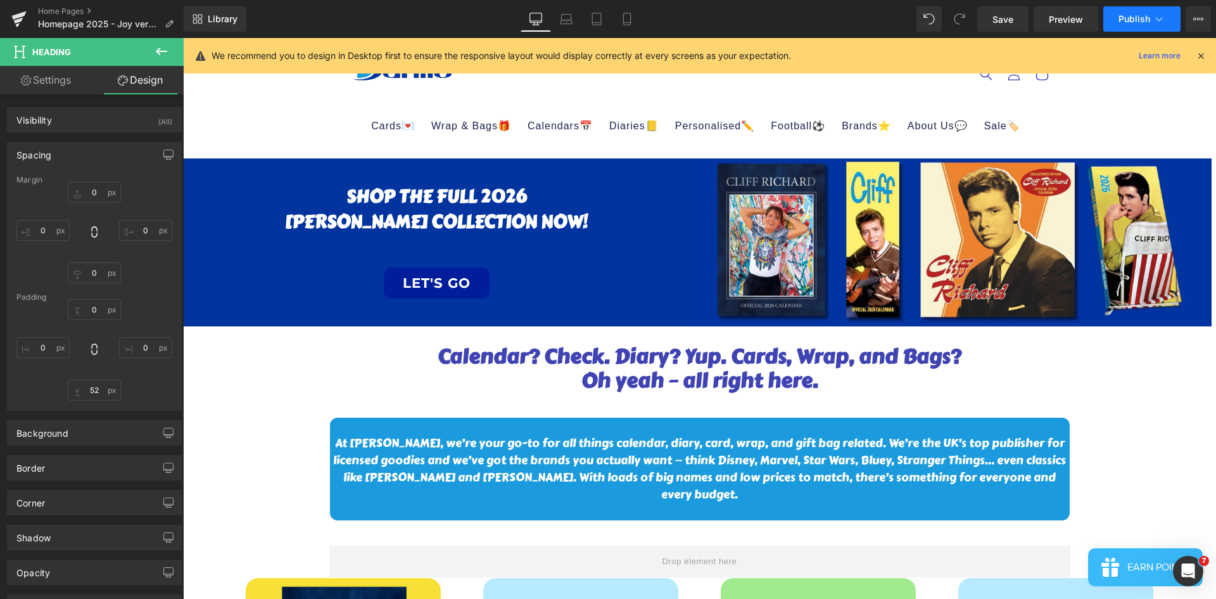
click at [810, 22] on span "Publish" at bounding box center [1135, 19] width 32 height 10
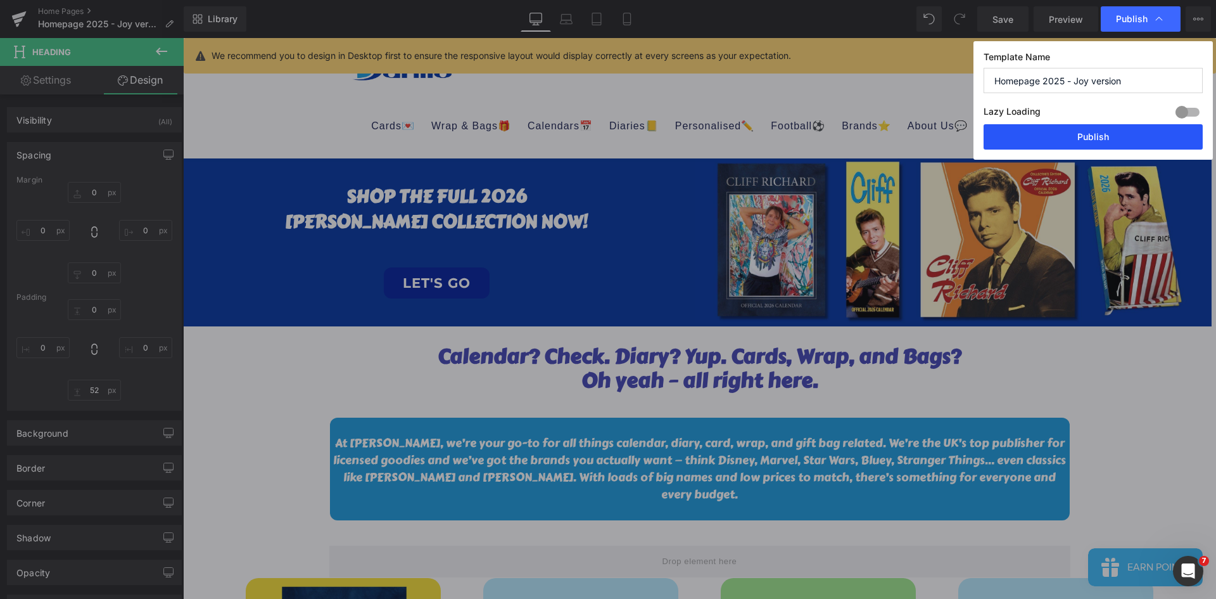
click at [810, 136] on button "Publish" at bounding box center [1093, 136] width 219 height 25
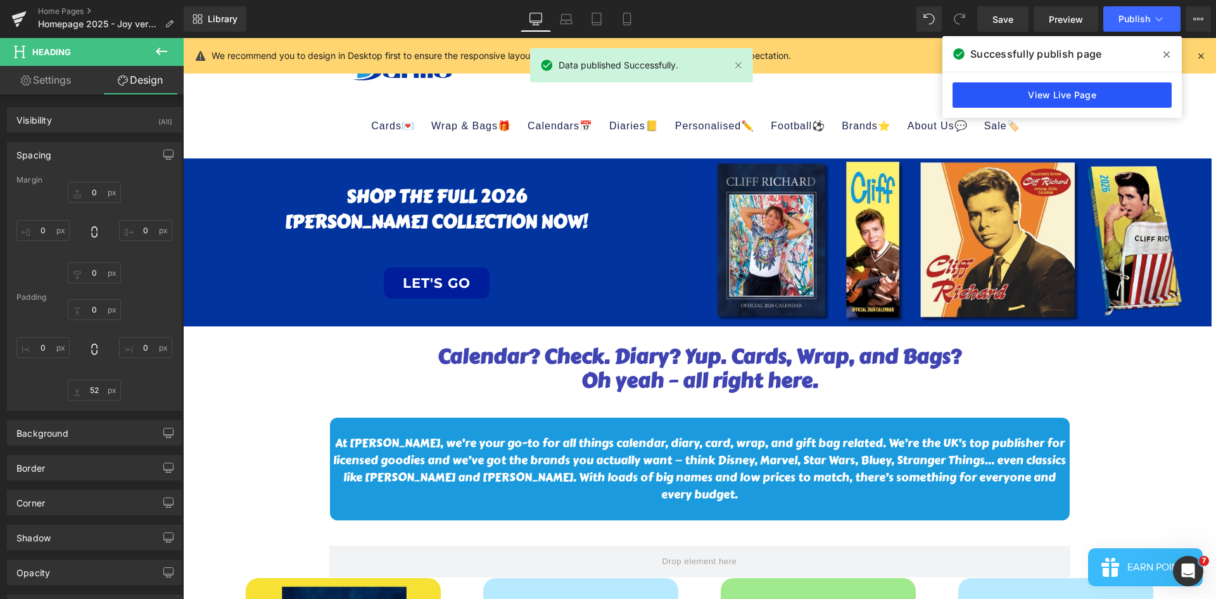
click at [810, 92] on link "View Live Page" at bounding box center [1062, 94] width 219 height 25
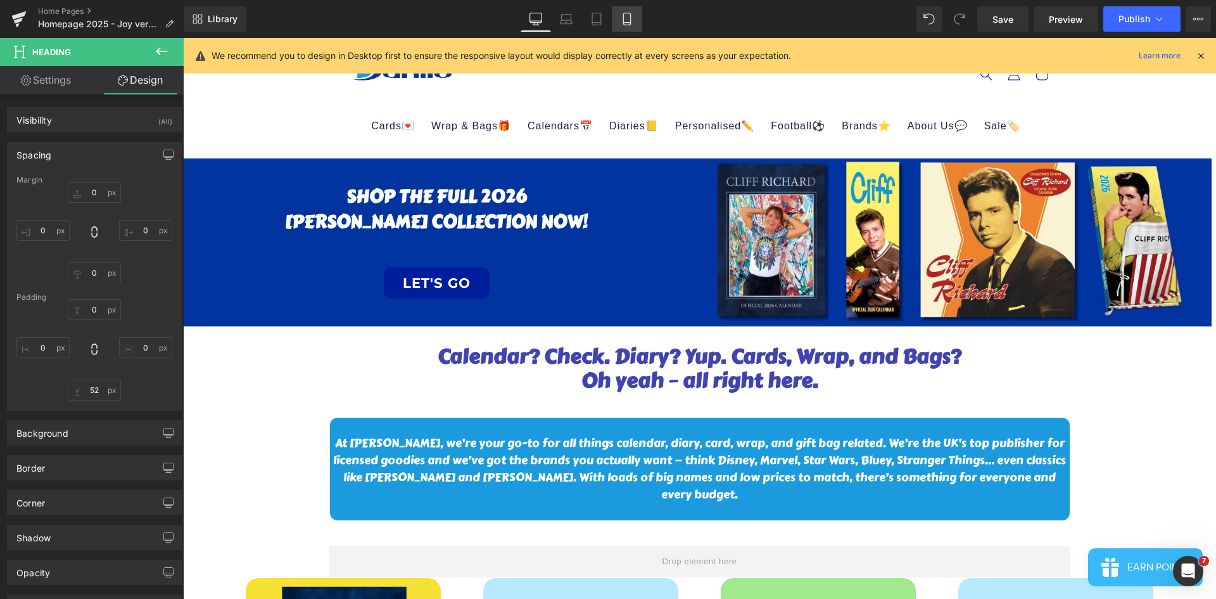
click at [628, 15] on icon at bounding box center [627, 19] width 13 height 13
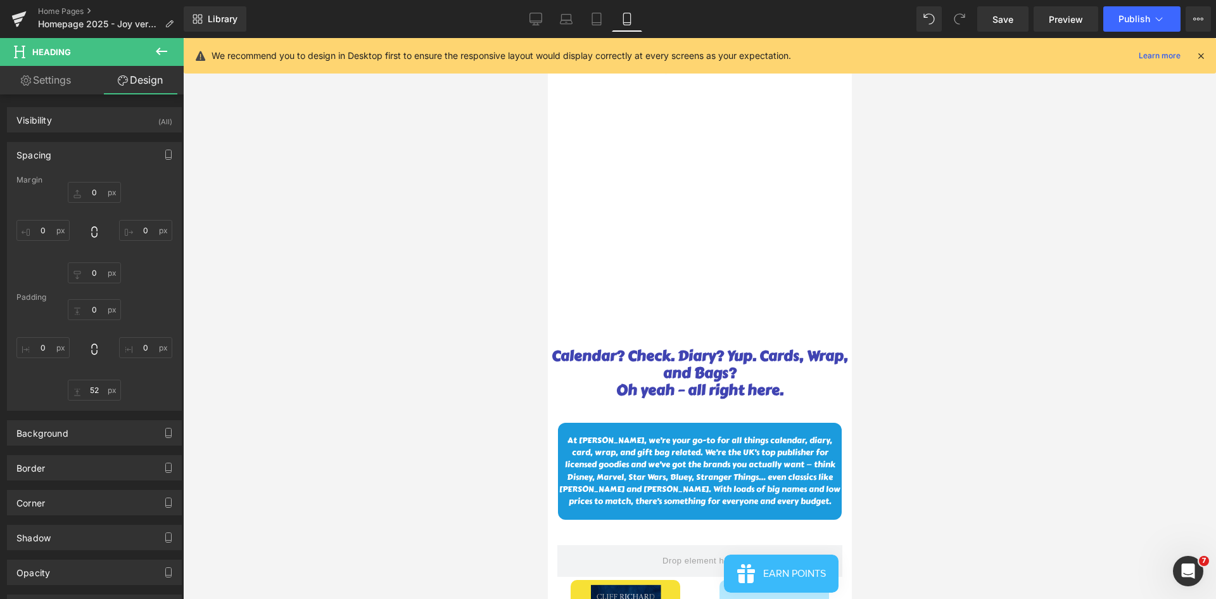
type input "0"
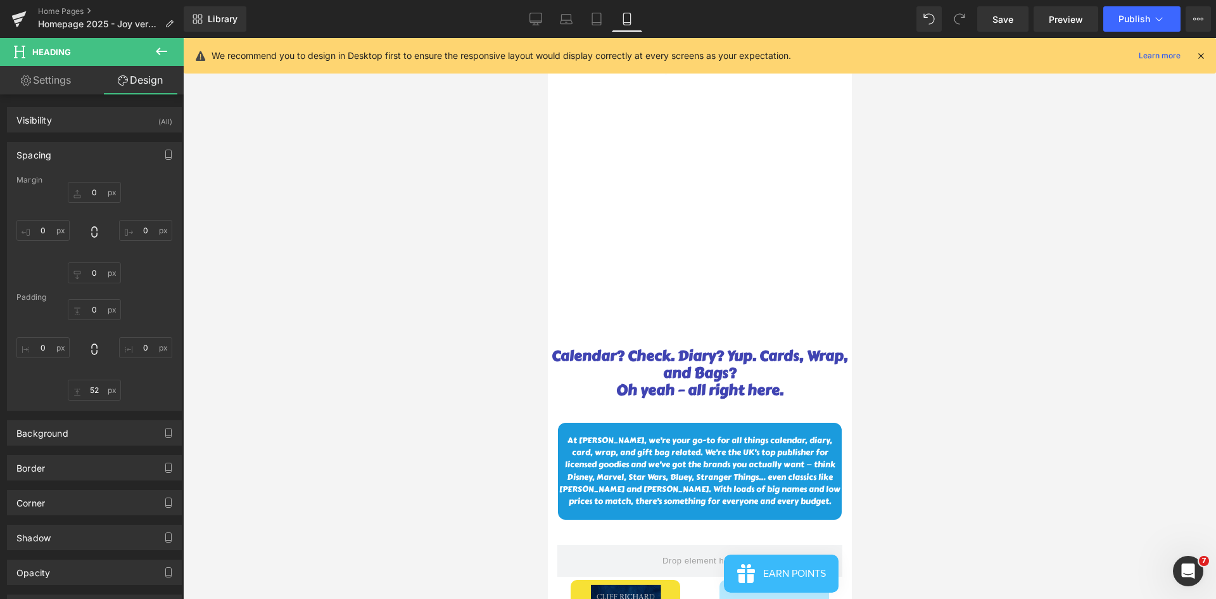
type input "0"
type input "52"
type input "0"
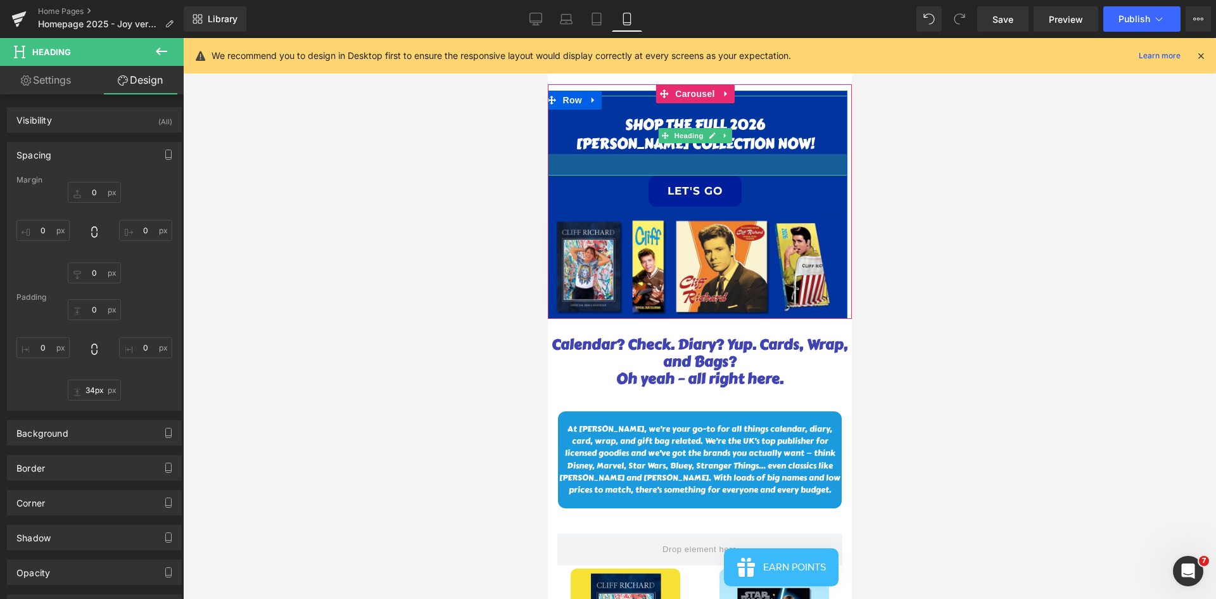
drag, startPoint x: 756, startPoint y: 186, endPoint x: 718, endPoint y: 137, distance: 62.7
click at [756, 175] on div "34px" at bounding box center [695, 165] width 304 height 22
type input "39px"
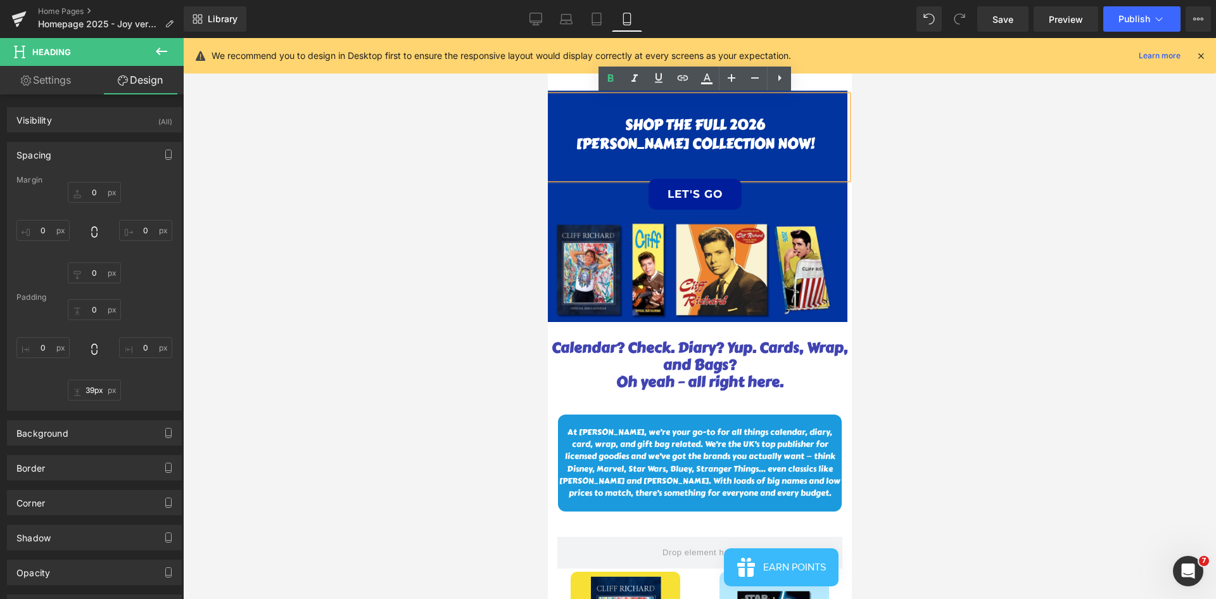
click at [728, 125] on h1 "SHOP THE FULL 2026" at bounding box center [695, 125] width 304 height 20
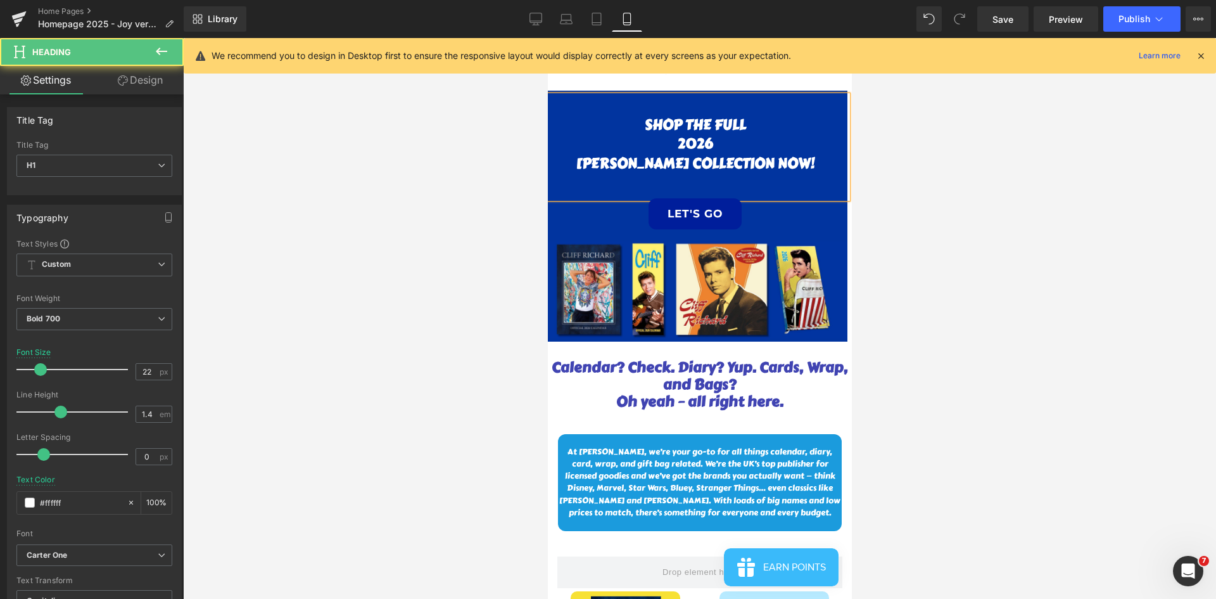
click at [691, 158] on h1 "[PERSON_NAME] COLLECTION NOW!" at bounding box center [695, 164] width 304 height 20
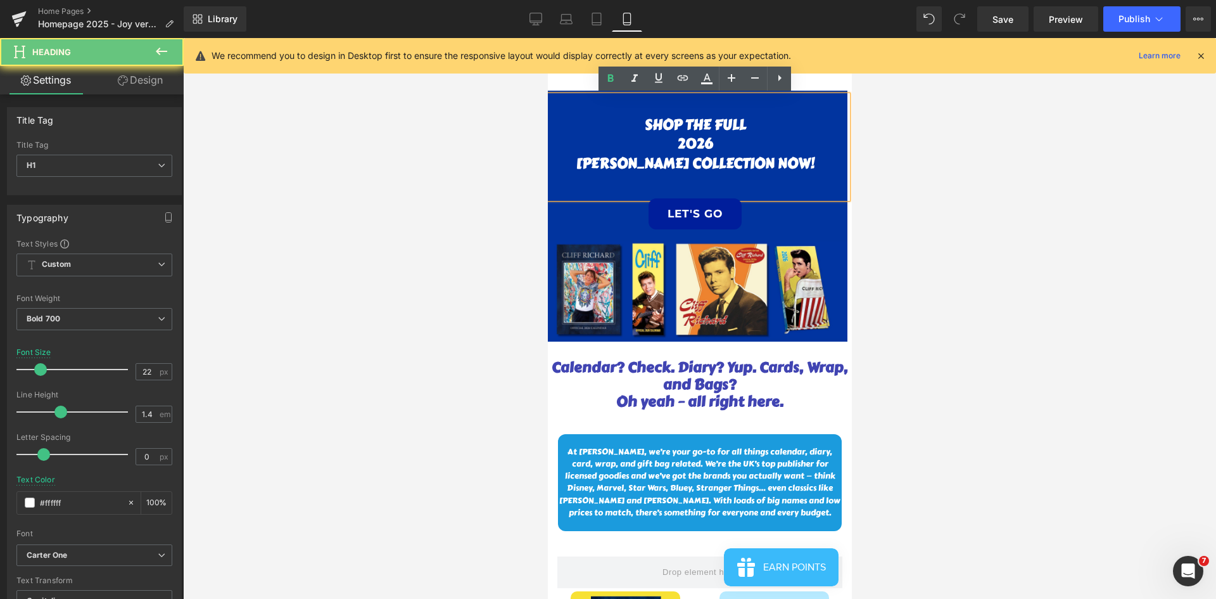
click at [687, 160] on h1 "[PERSON_NAME] COLLECTION NOW!" at bounding box center [695, 164] width 304 height 20
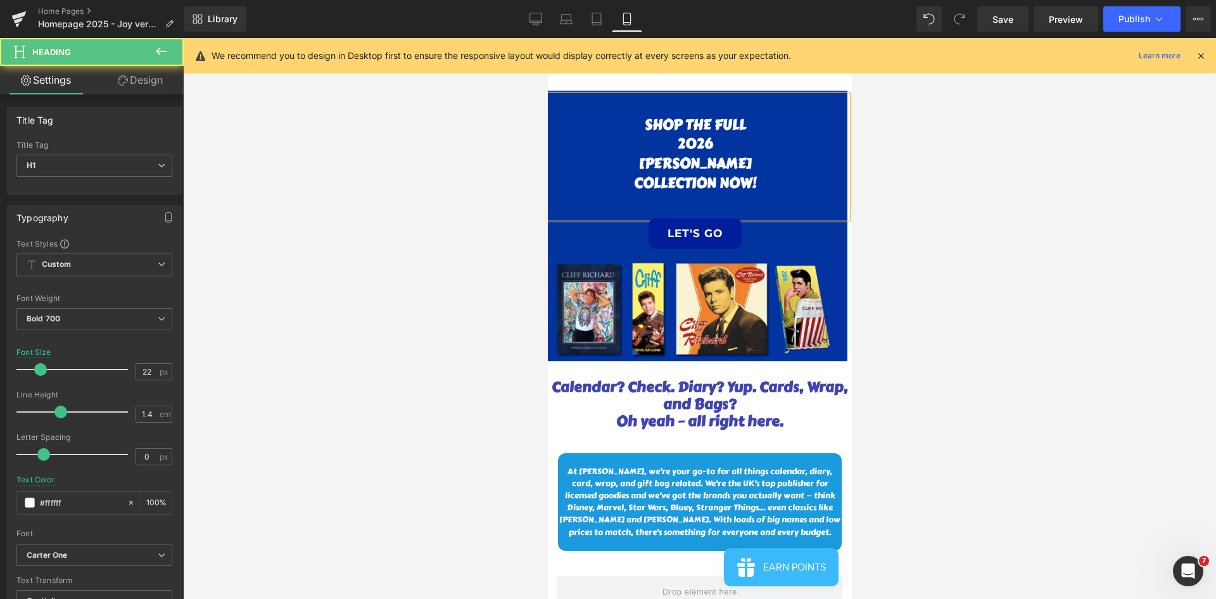
click at [619, 163] on h1 "[PERSON_NAME]" at bounding box center [695, 164] width 304 height 20
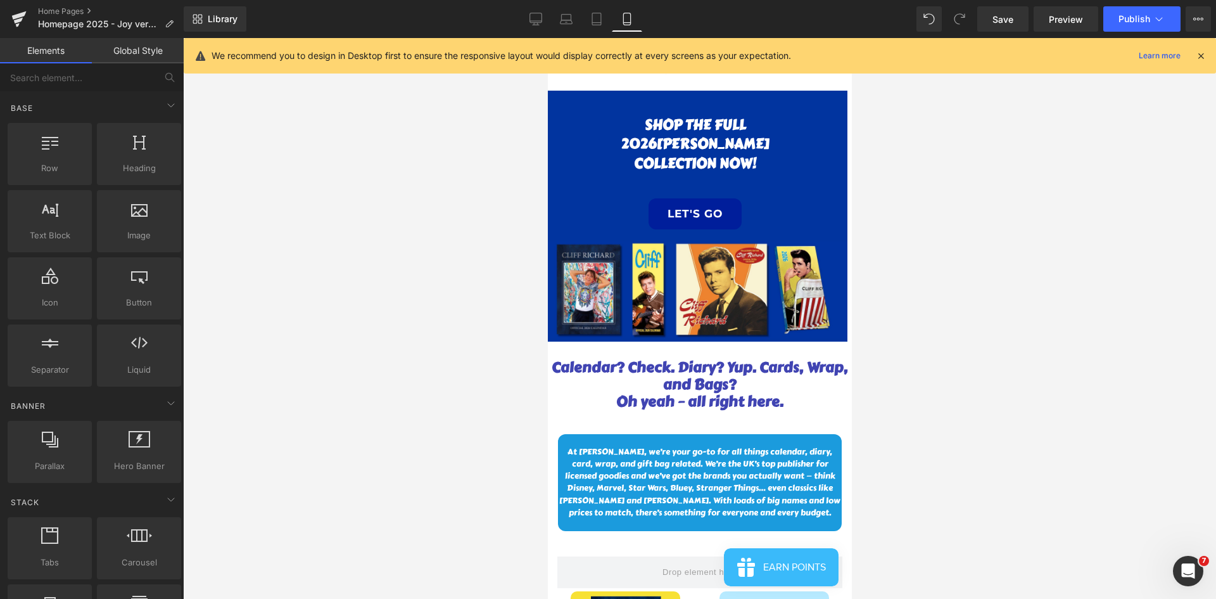
click at [810, 186] on div at bounding box center [699, 318] width 1033 height 561
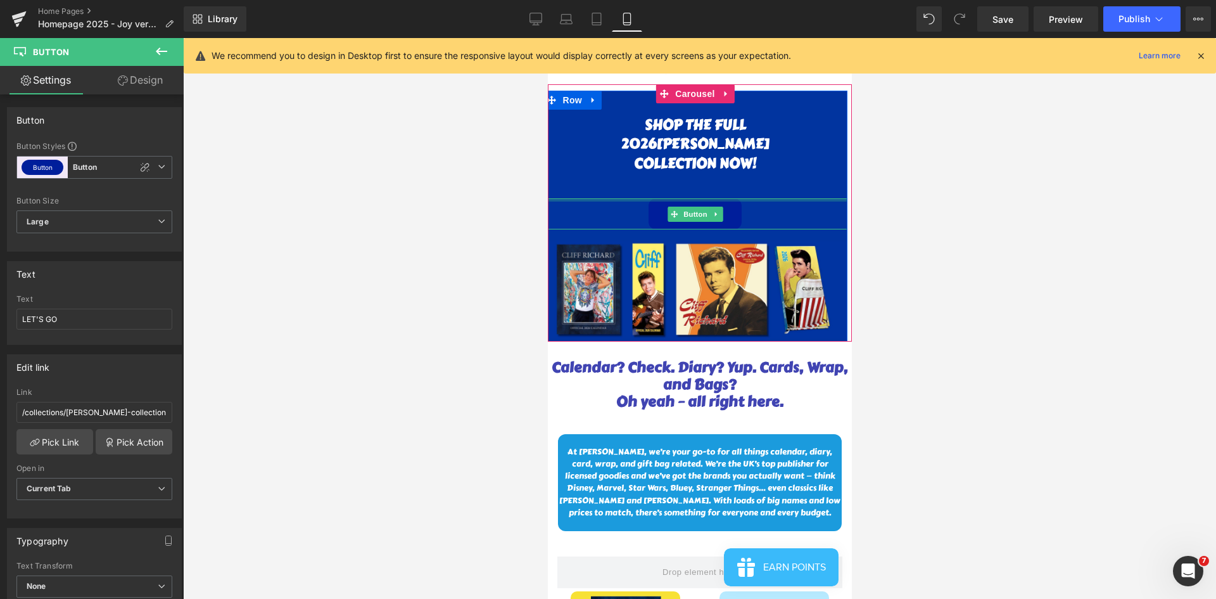
drag, startPoint x: 751, startPoint y: 200, endPoint x: 774, endPoint y: 198, distance: 23.6
click at [757, 175] on div "SHOP THE FULL 2026 [PERSON_NAME] COLLECTION NOW! Heading 39px LET'S GO Button" at bounding box center [695, 163] width 304 height 134
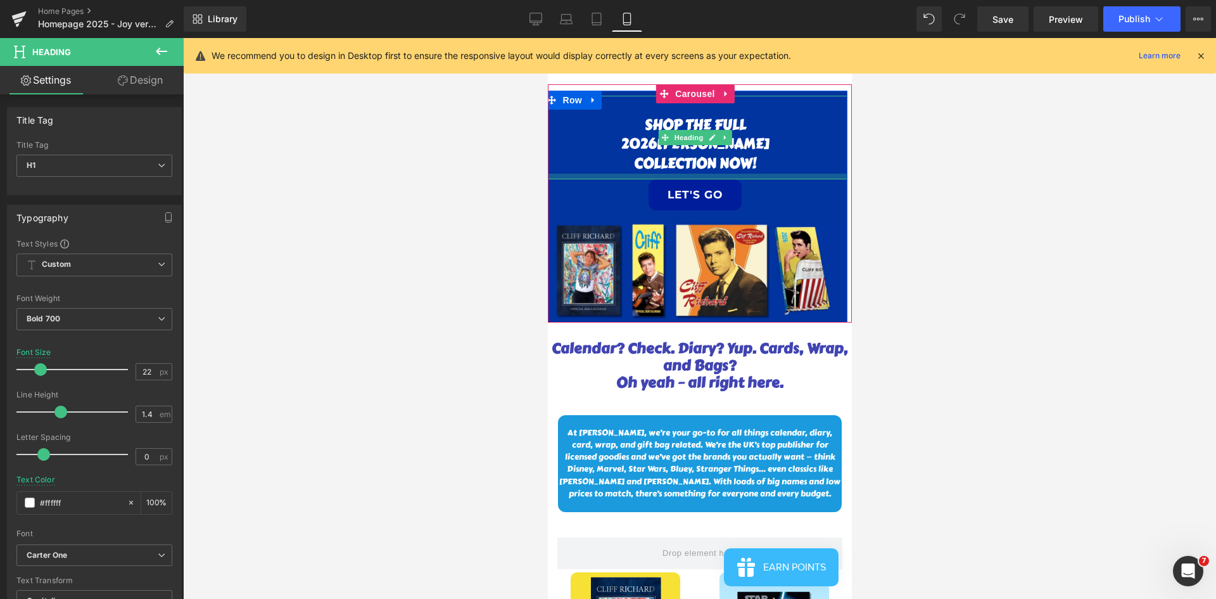
drag, startPoint x: 788, startPoint y: 195, endPoint x: 1640, endPoint y: 274, distance: 855.5
click at [792, 176] on div at bounding box center [695, 177] width 304 height 6
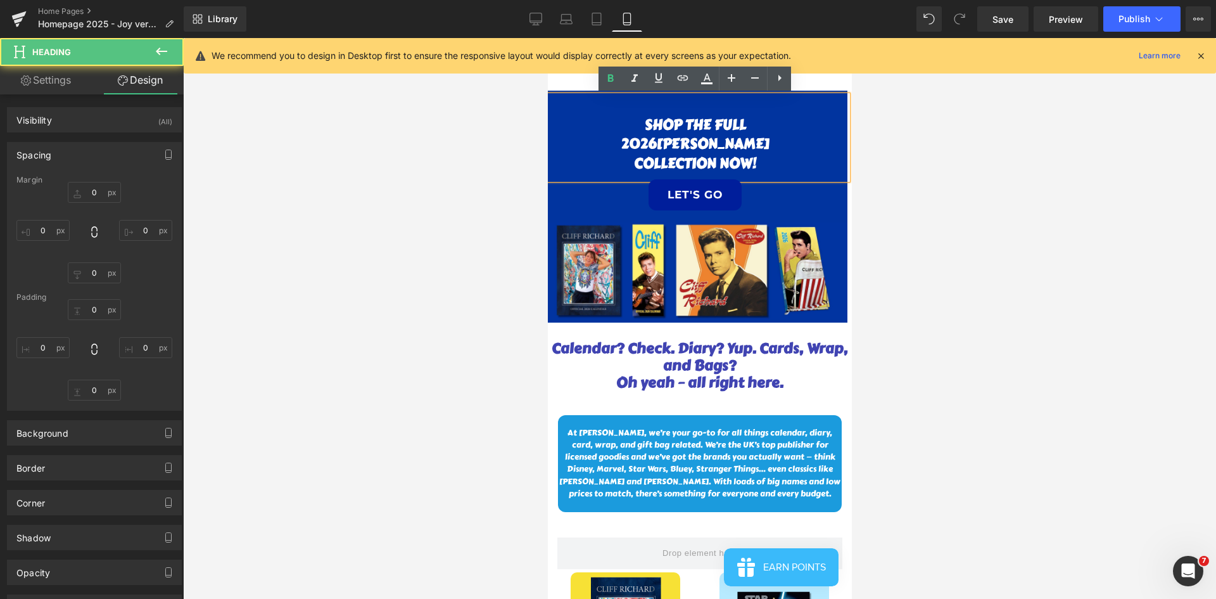
type input "0"
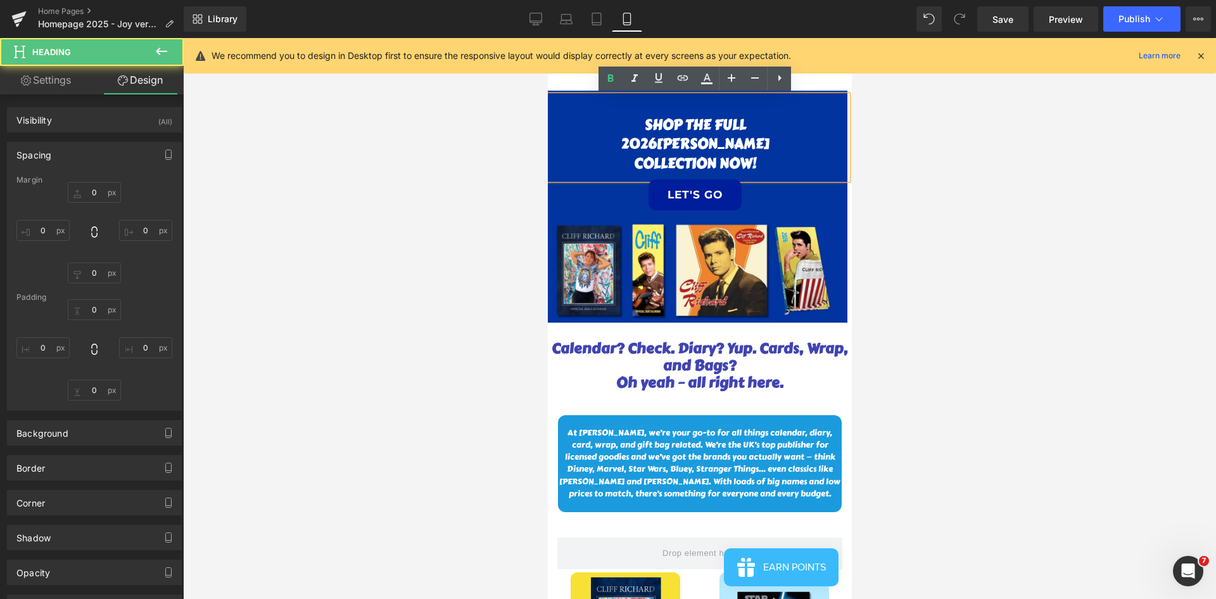
type input "0"
type input "9"
type input "0"
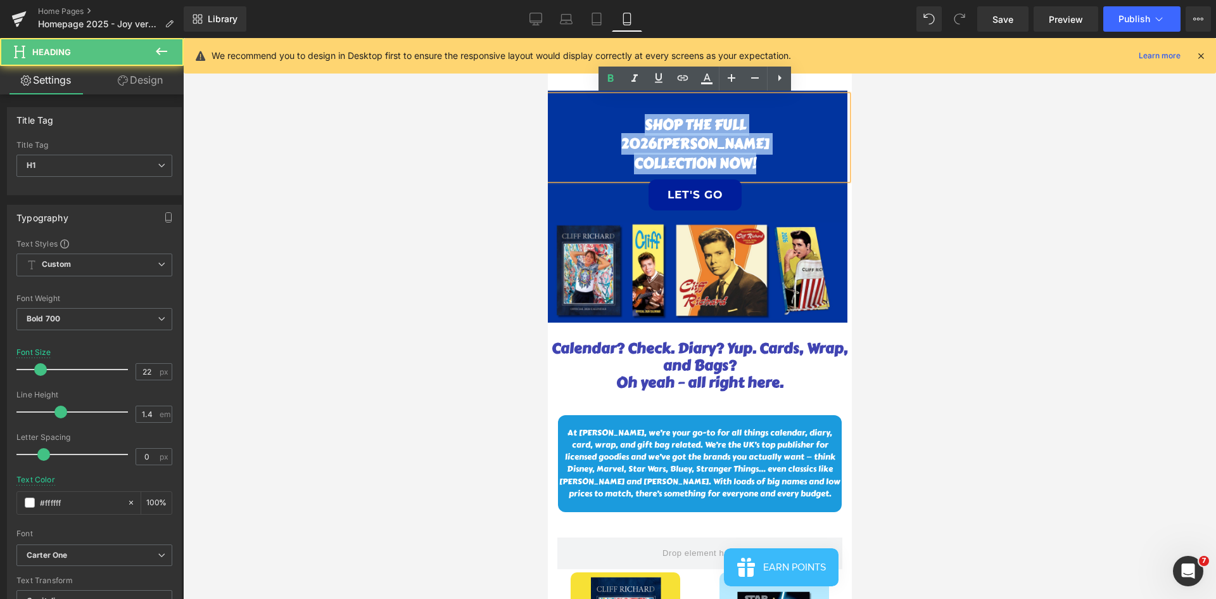
drag, startPoint x: 765, startPoint y: 160, endPoint x: 628, endPoint y: 122, distance: 141.4
click at [628, 122] on div "SHOP THE FULL 2026 [PERSON_NAME] COLLECTION NOW!" at bounding box center [695, 138] width 304 height 84
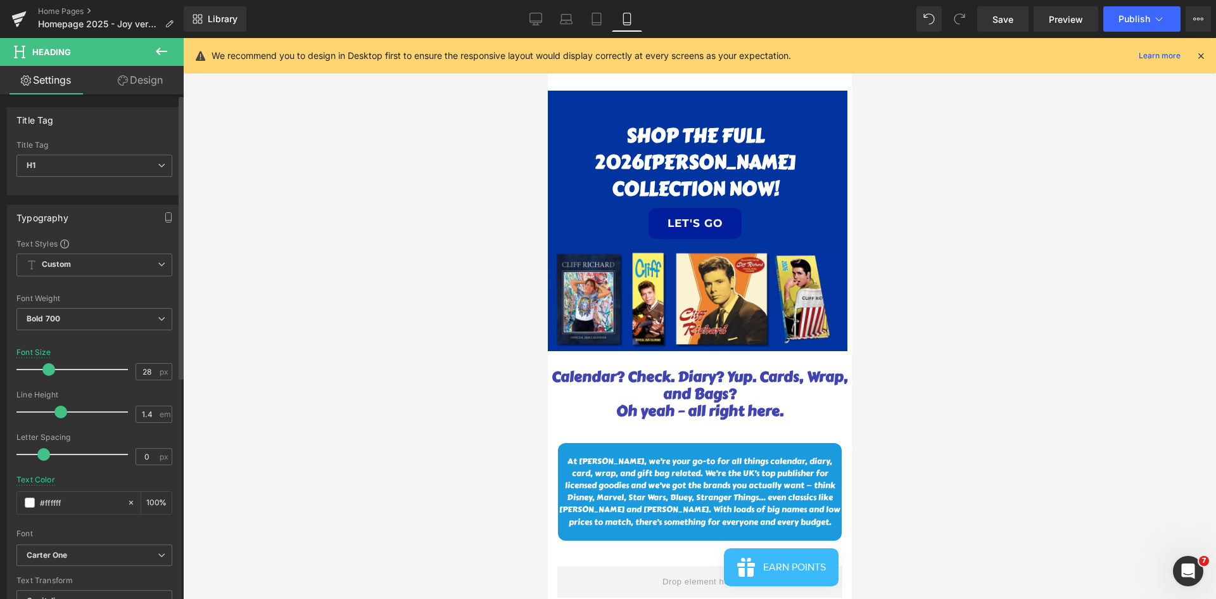
type input "27"
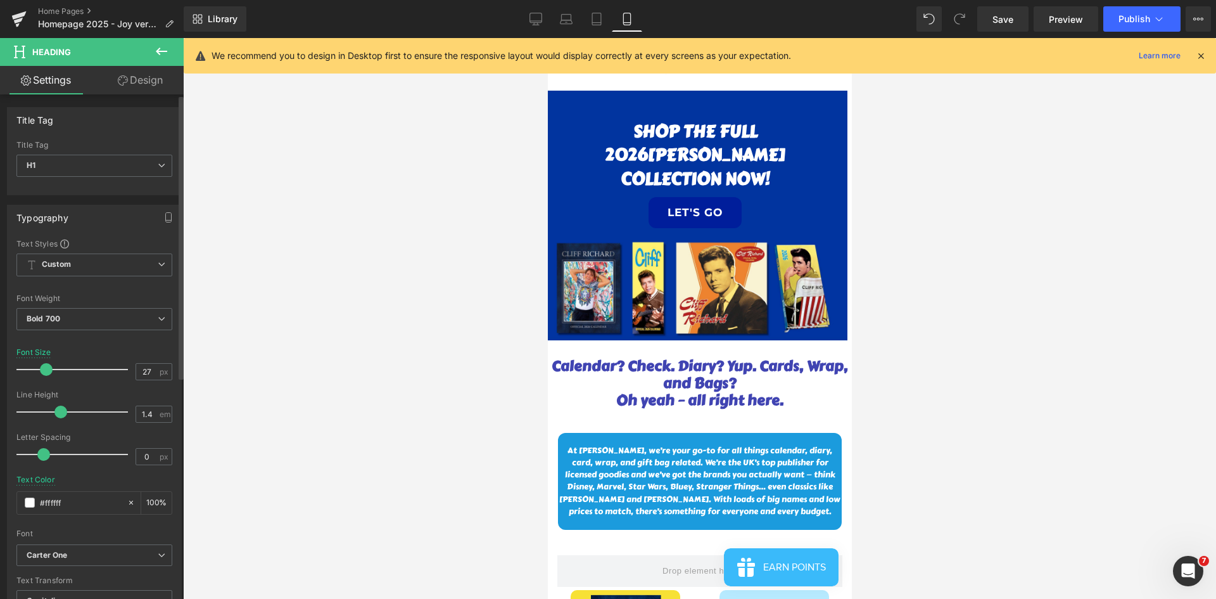
click at [44, 366] on span at bounding box center [46, 369] width 13 height 13
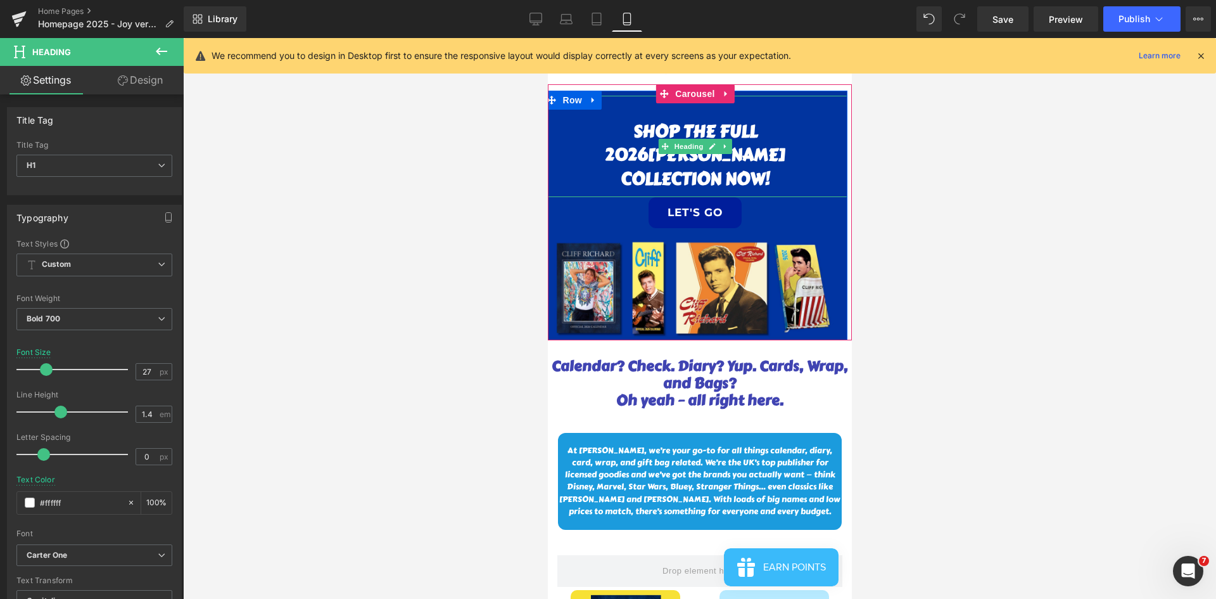
click at [761, 111] on h1 at bounding box center [695, 108] width 304 height 24
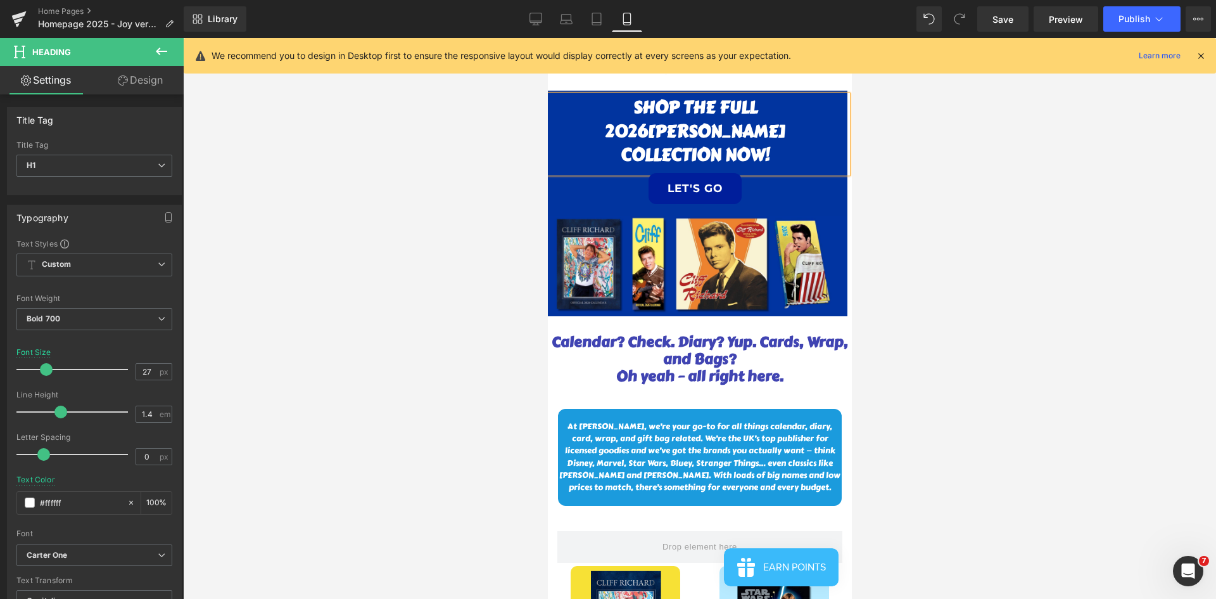
drag, startPoint x: 937, startPoint y: 198, endPoint x: 856, endPoint y: 192, distance: 80.6
click at [810, 198] on div at bounding box center [699, 318] width 1033 height 561
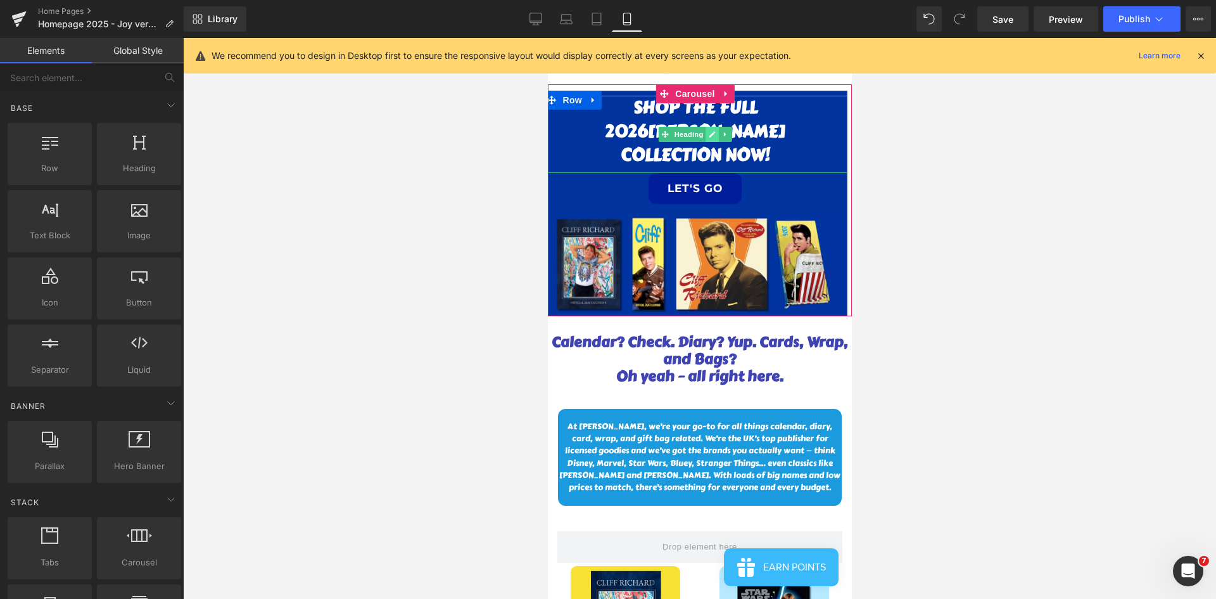
click at [711, 135] on icon at bounding box center [712, 134] width 6 height 6
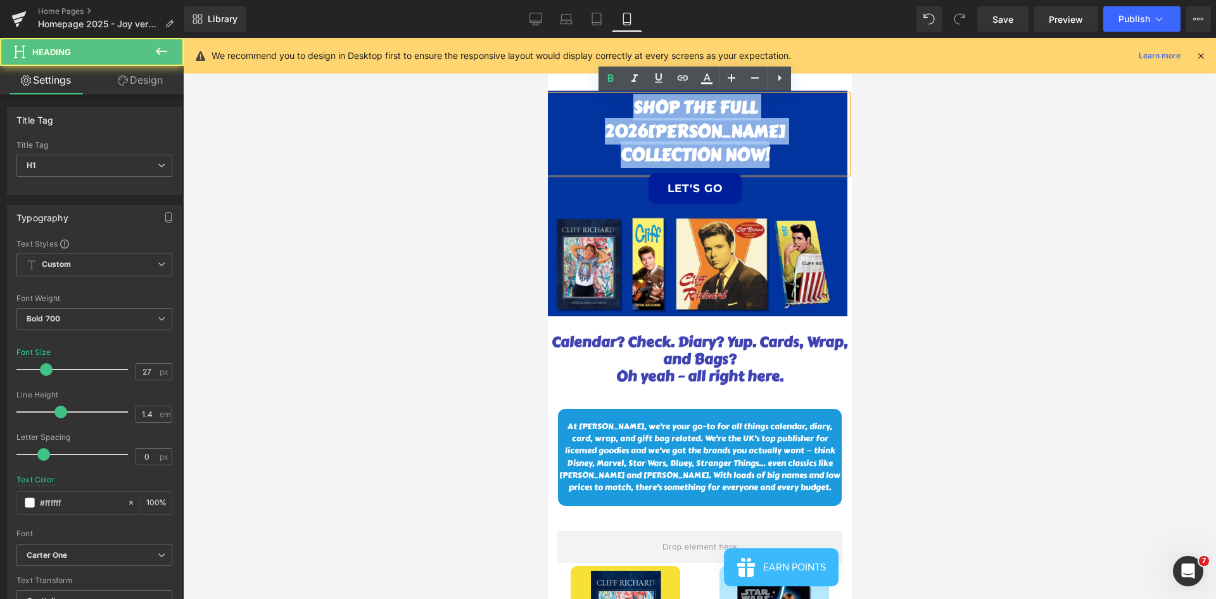
click at [616, 111] on div "SHOP THE FULL 2026 [PERSON_NAME] COLLECTION NOW!" at bounding box center [695, 134] width 304 height 77
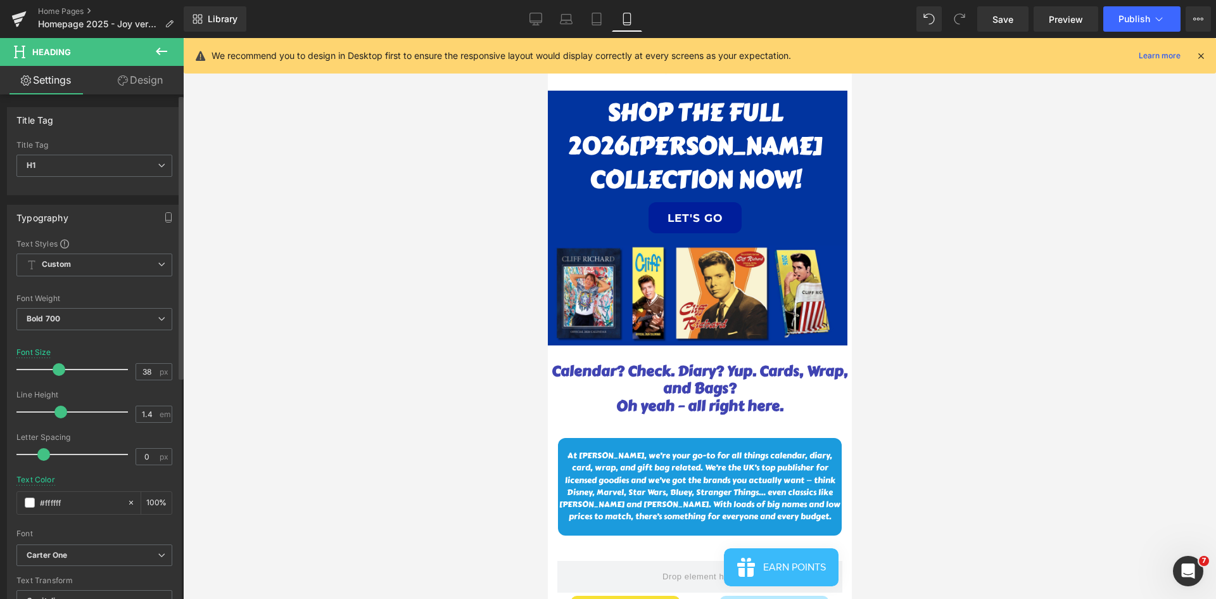
type input "39"
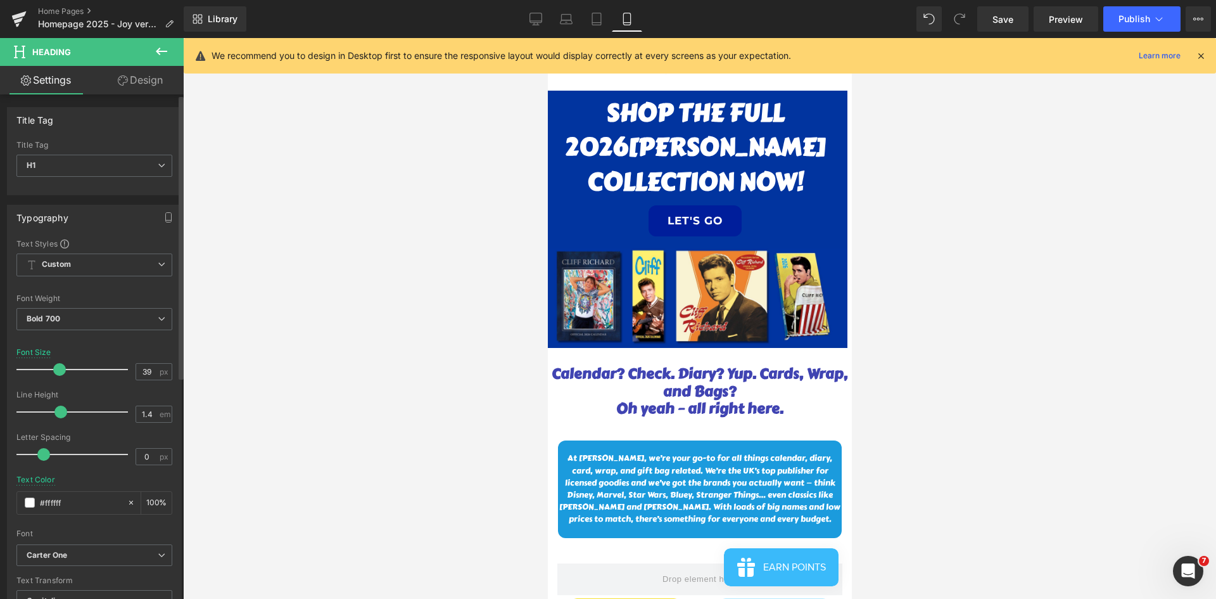
drag, startPoint x: 44, startPoint y: 367, endPoint x: 58, endPoint y: 368, distance: 13.4
click at [58, 368] on span at bounding box center [59, 369] width 13 height 13
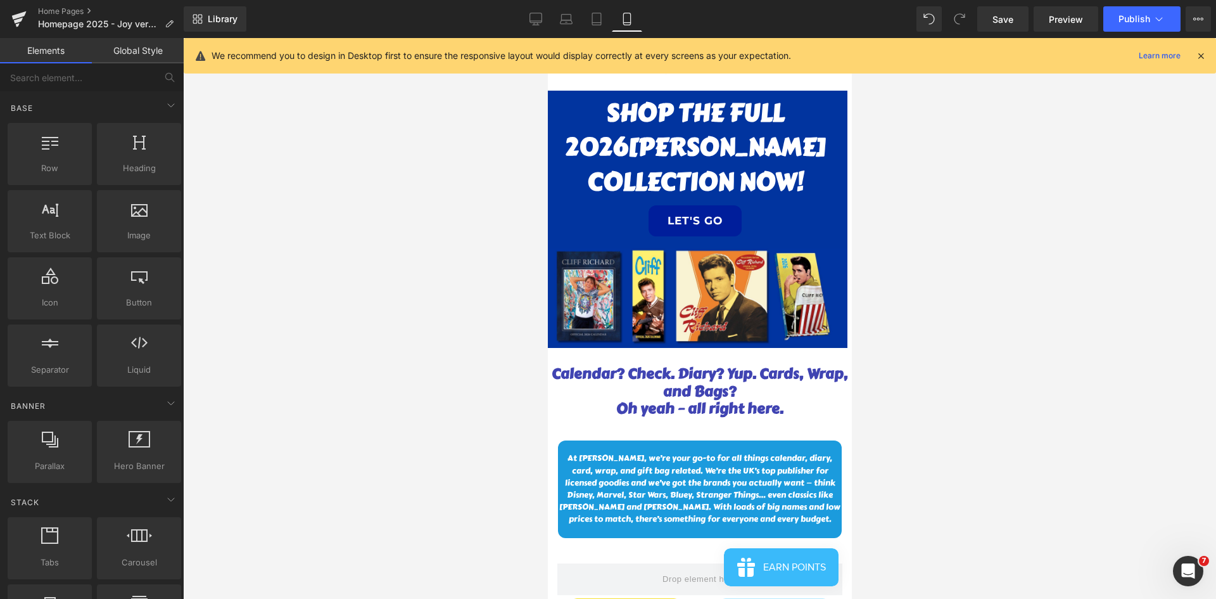
click at [810, 334] on div at bounding box center [699, 318] width 1033 height 561
click at [530, 13] on icon at bounding box center [536, 19] width 13 height 13
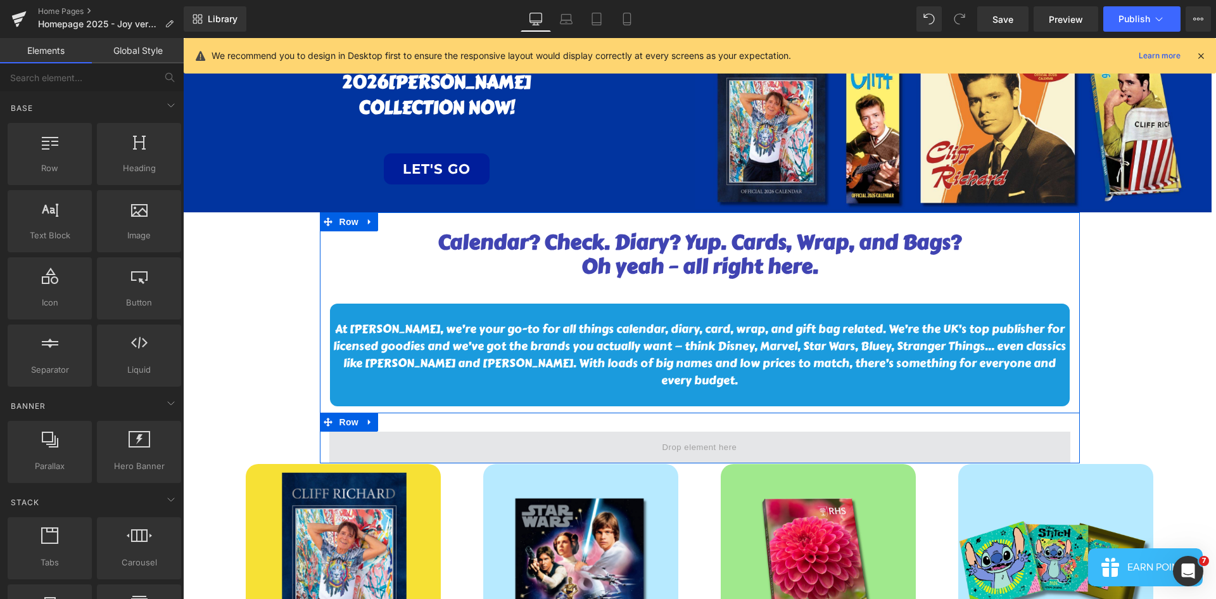
scroll to position [0, 0]
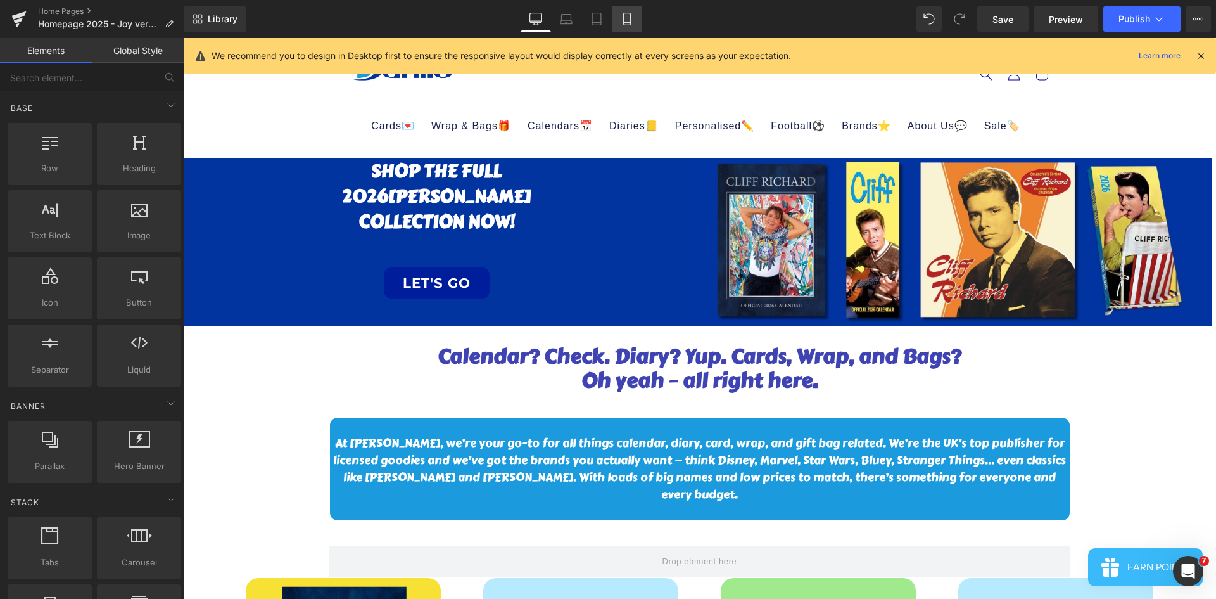
click at [637, 19] on link "Mobile" at bounding box center [627, 18] width 30 height 25
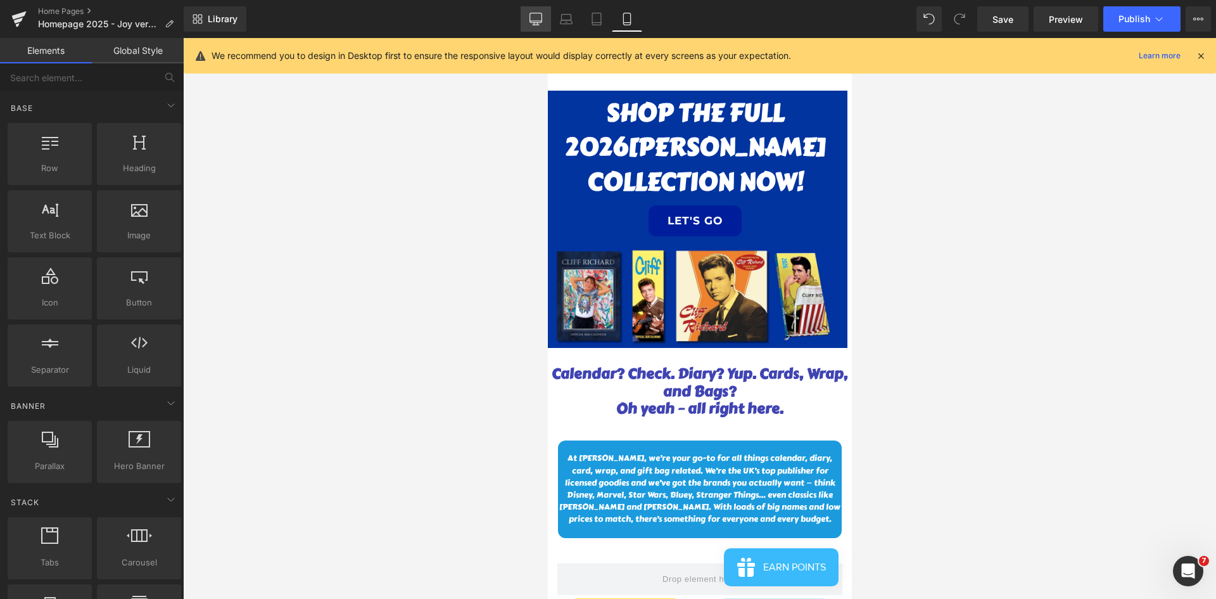
click at [533, 16] on icon at bounding box center [536, 19] width 13 height 13
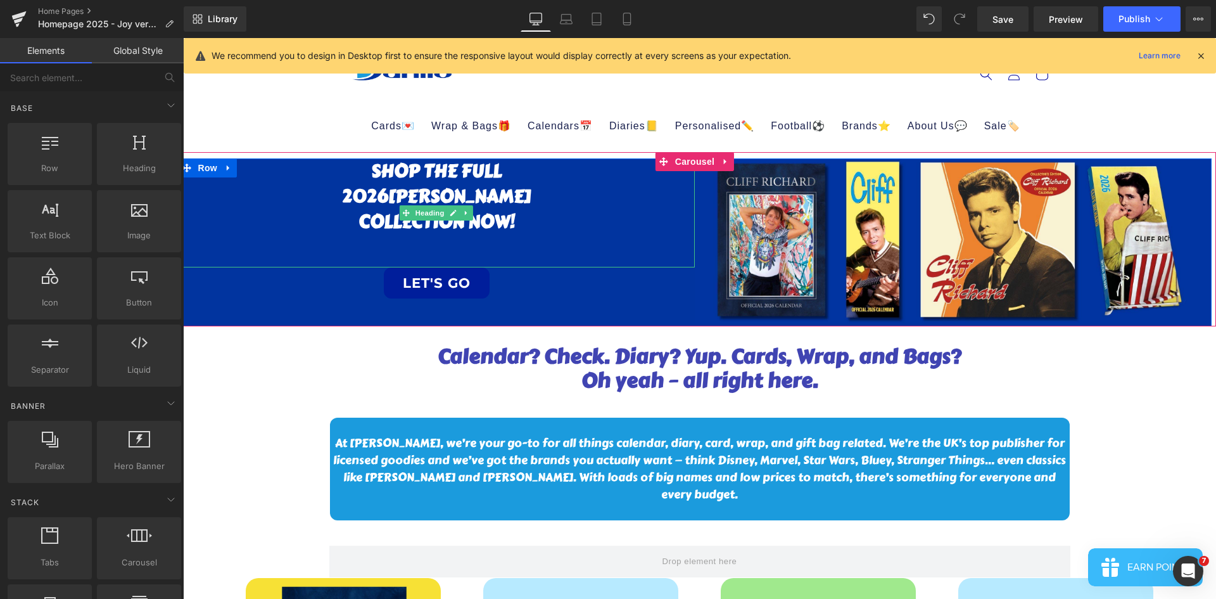
click at [355, 167] on h1 "SHOP THE FULL" at bounding box center [437, 170] width 517 height 25
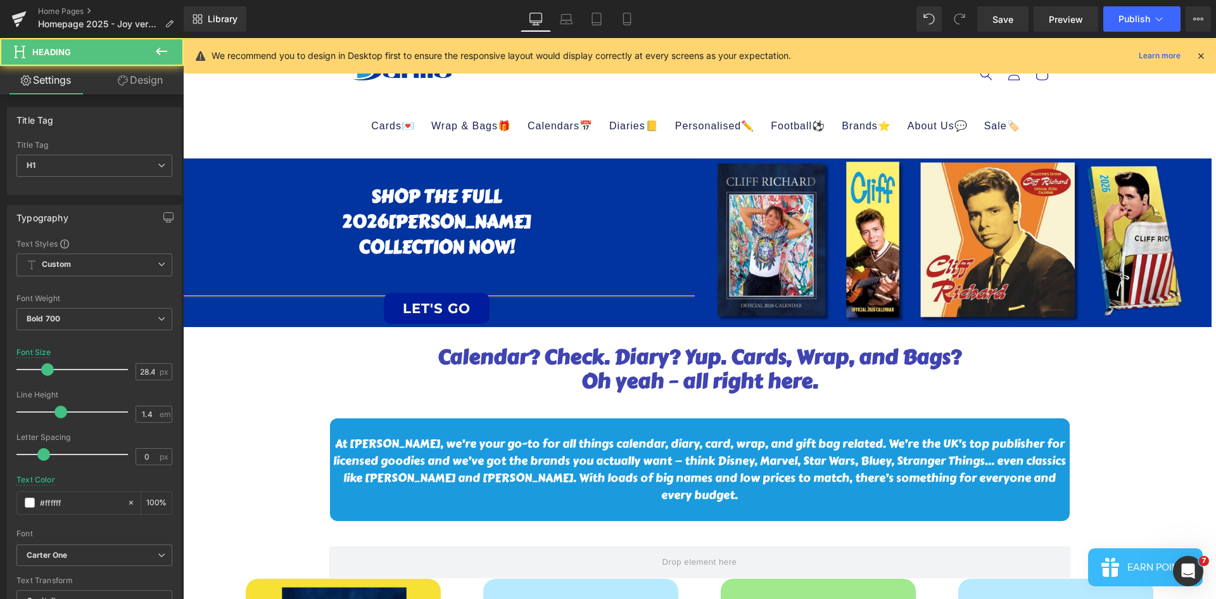
click at [407, 167] on h1 at bounding box center [437, 170] width 517 height 25
click at [536, 280] on div "SHOP THE FULL 2026 [PERSON_NAME] COLLECTION NOW!" at bounding box center [437, 225] width 517 height 134
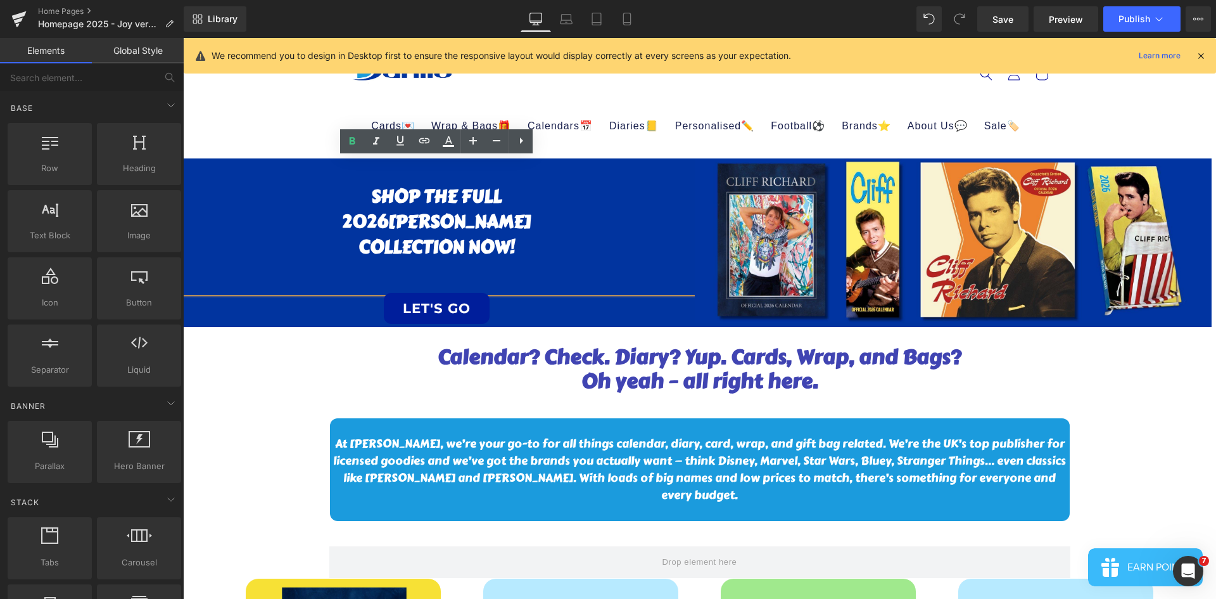
drag, startPoint x: 238, startPoint y: 355, endPoint x: 489, endPoint y: 267, distance: 266.4
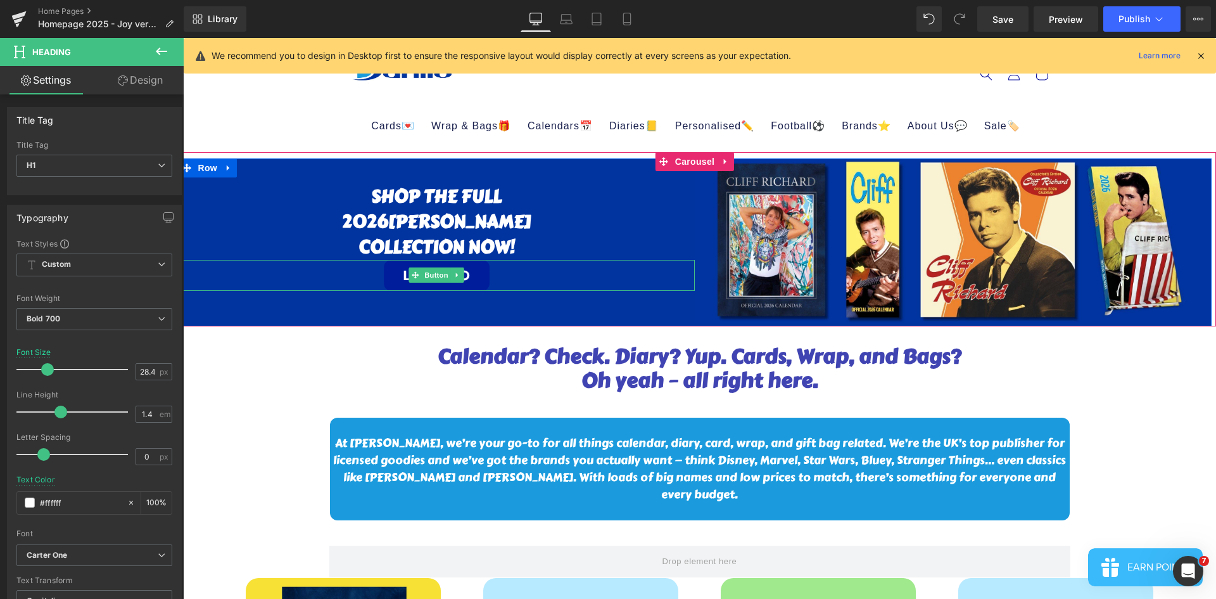
drag, startPoint x: 553, startPoint y: 291, endPoint x: 557, endPoint y: 260, distance: 31.3
click at [557, 282] on div "SHOP THE FULL 2026 [PERSON_NAME] COLLECTION NOW! Heading LET'S GO Button" at bounding box center [437, 224] width 517 height 132
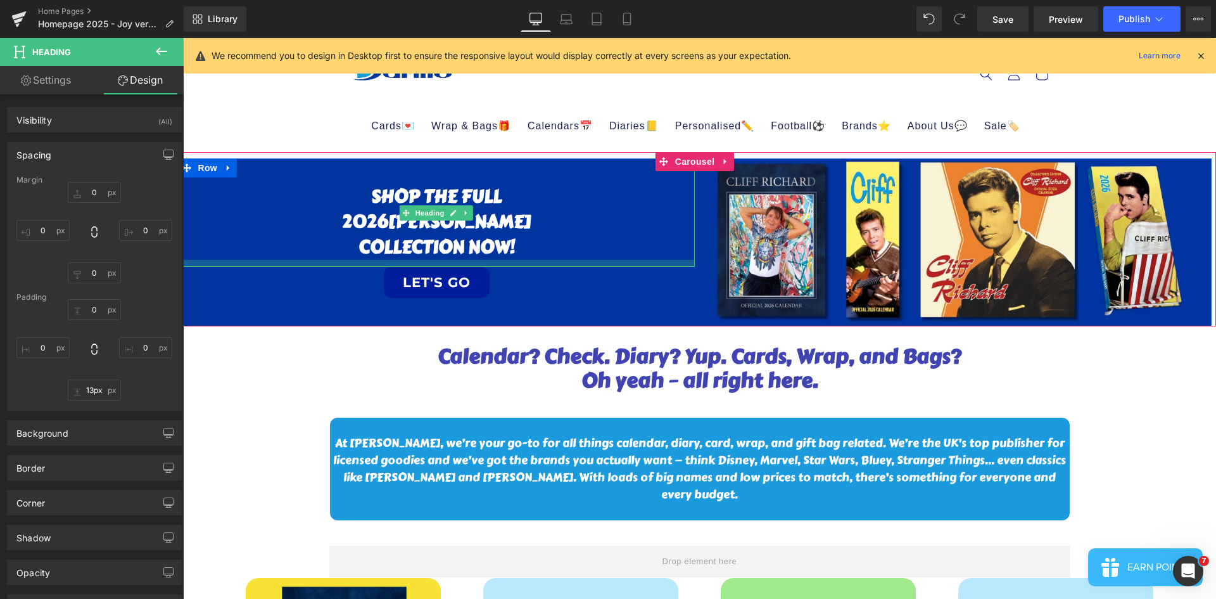
type input "14px"
drag, startPoint x: 558, startPoint y: 258, endPoint x: 558, endPoint y: 267, distance: 8.9
click at [558, 267] on div at bounding box center [437, 264] width 517 height 9
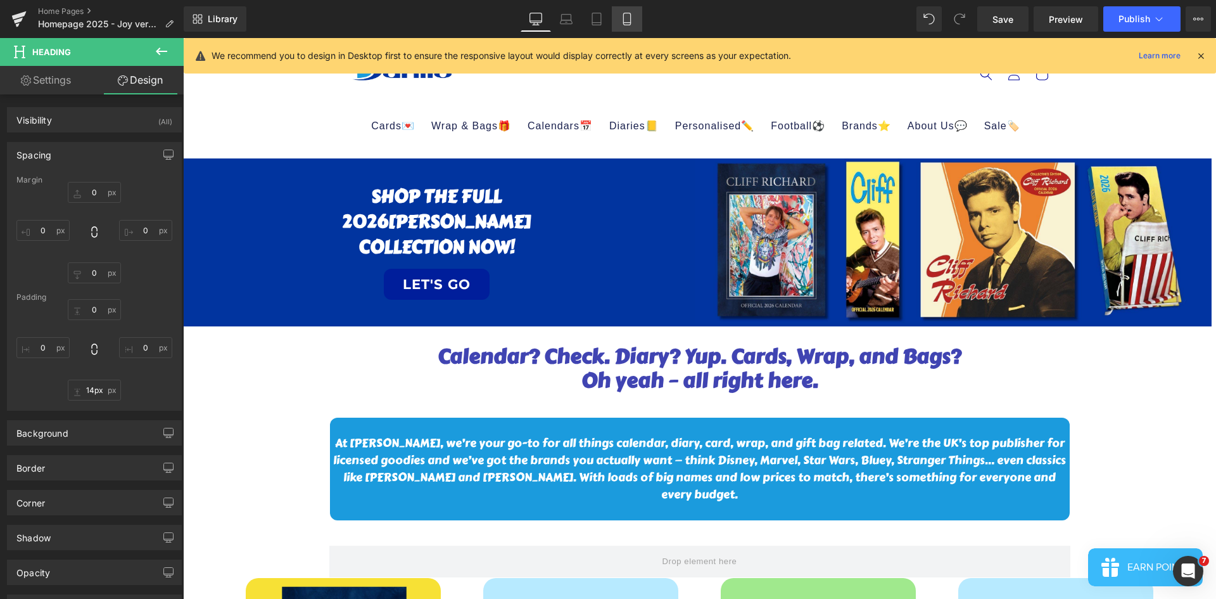
click at [628, 23] on icon at bounding box center [626, 23] width 7 height 0
type input "0"
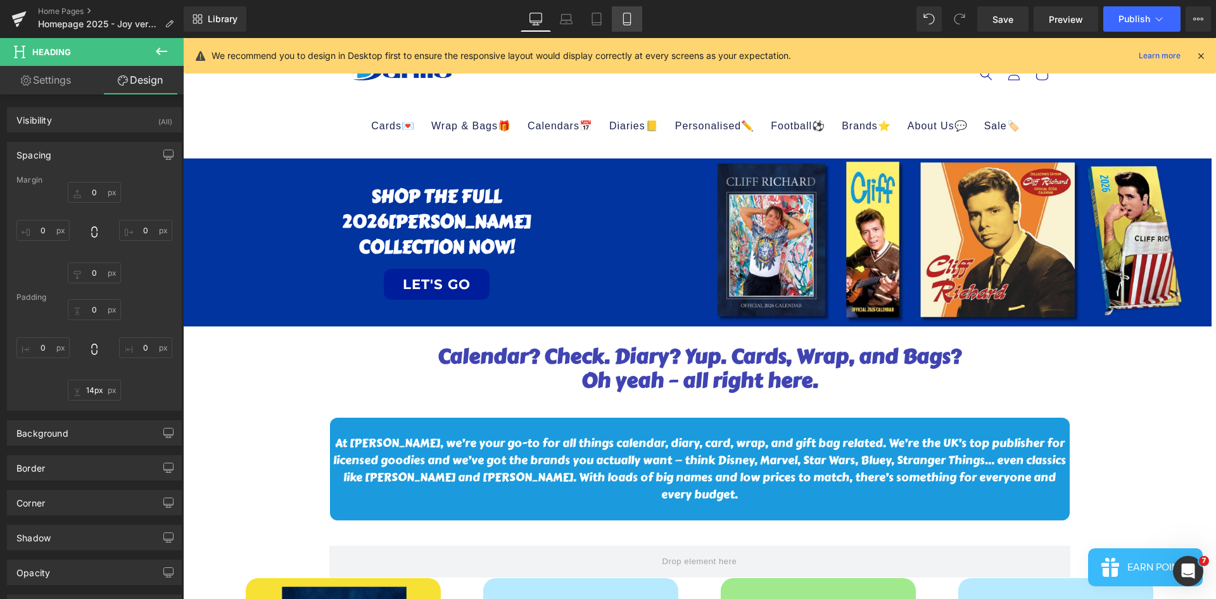
type input "0"
type input "9"
type input "0"
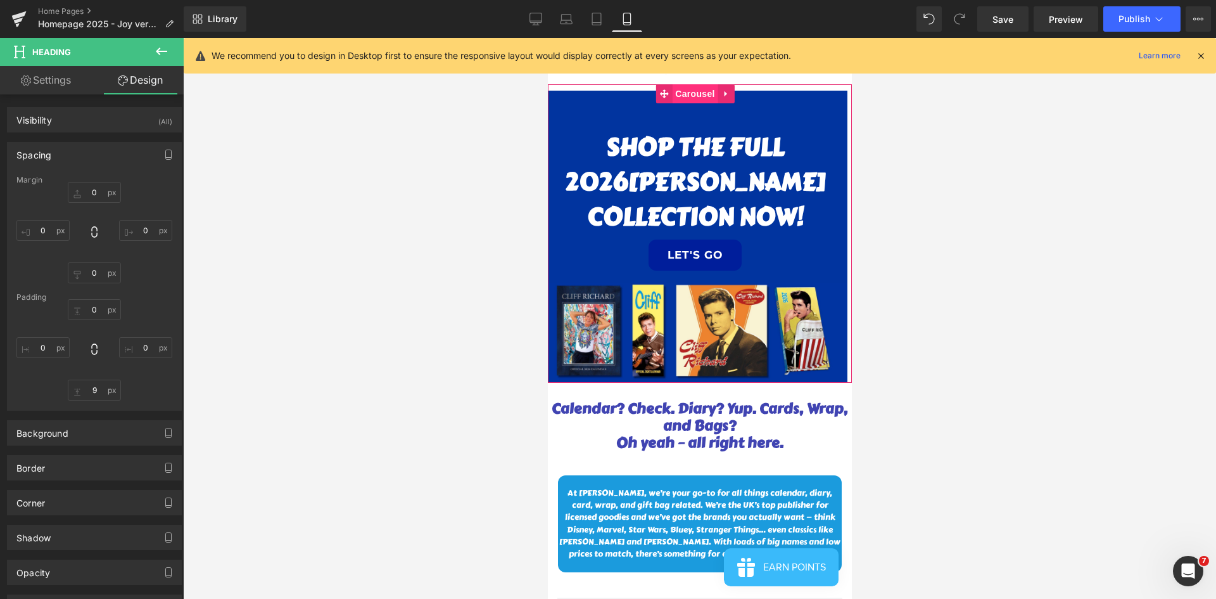
click at [695, 103] on span "Carousel" at bounding box center [694, 93] width 46 height 19
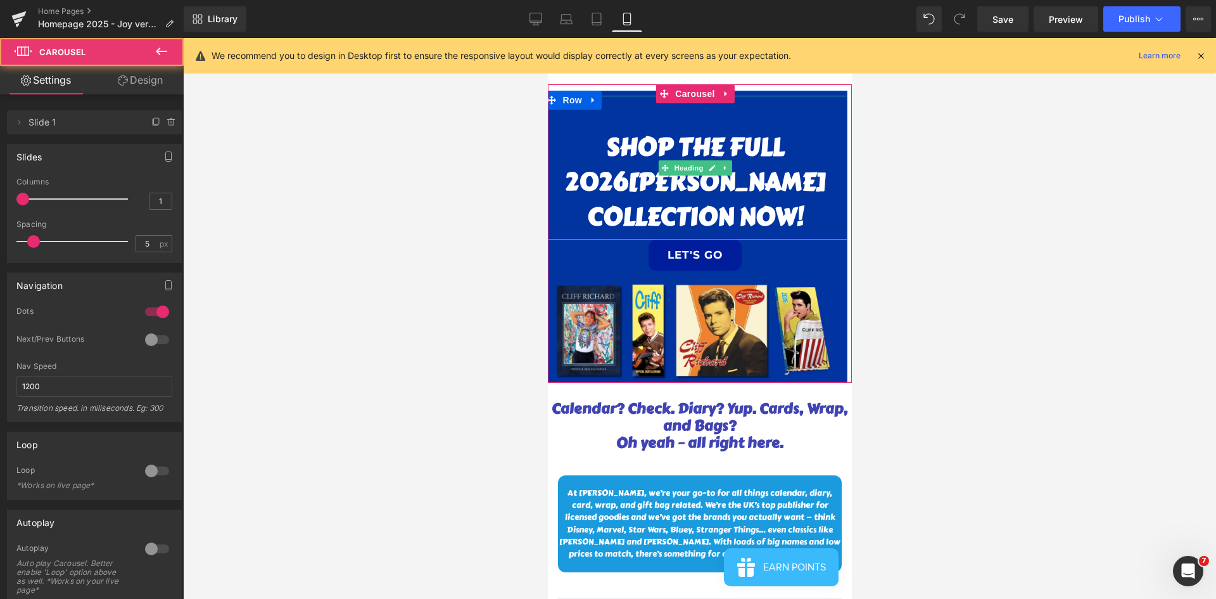
click at [732, 119] on h1 at bounding box center [695, 113] width 304 height 35
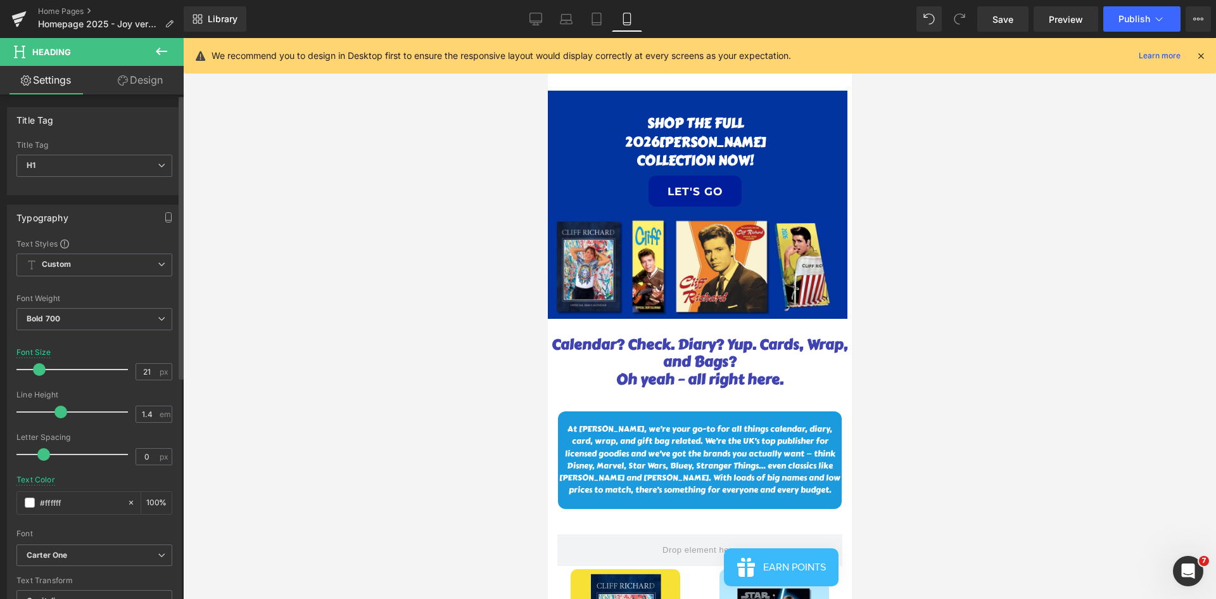
drag, startPoint x: 56, startPoint y: 371, endPoint x: 37, endPoint y: 371, distance: 19.0
click at [37, 370] on span at bounding box center [39, 369] width 13 height 13
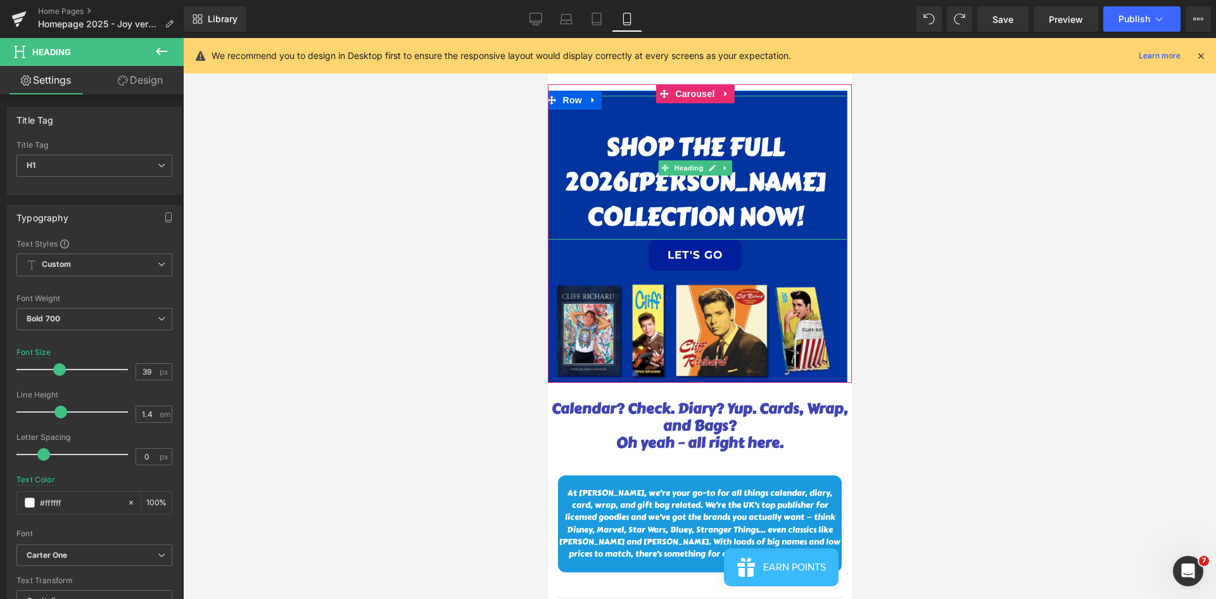
drag, startPoint x: 667, startPoint y: 113, endPoint x: 606, endPoint y: 111, distance: 61.5
click at [606, 111] on h1 at bounding box center [695, 113] width 304 height 35
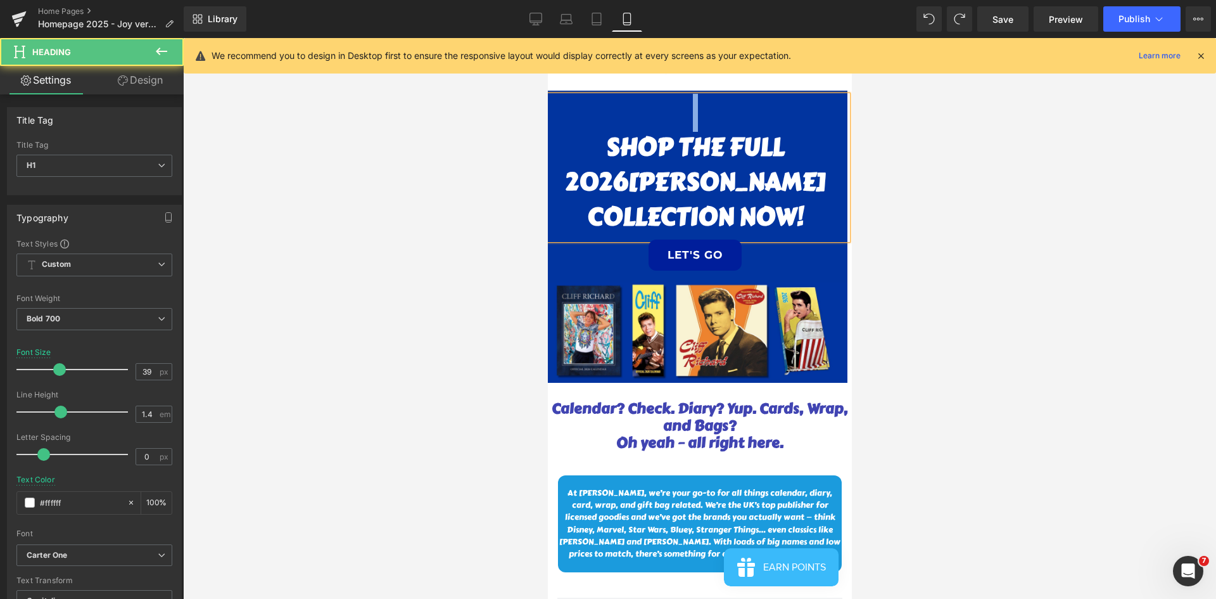
drag, startPoint x: 694, startPoint y: 120, endPoint x: 685, endPoint y: 120, distance: 8.2
click at [685, 120] on h1 at bounding box center [695, 113] width 304 height 35
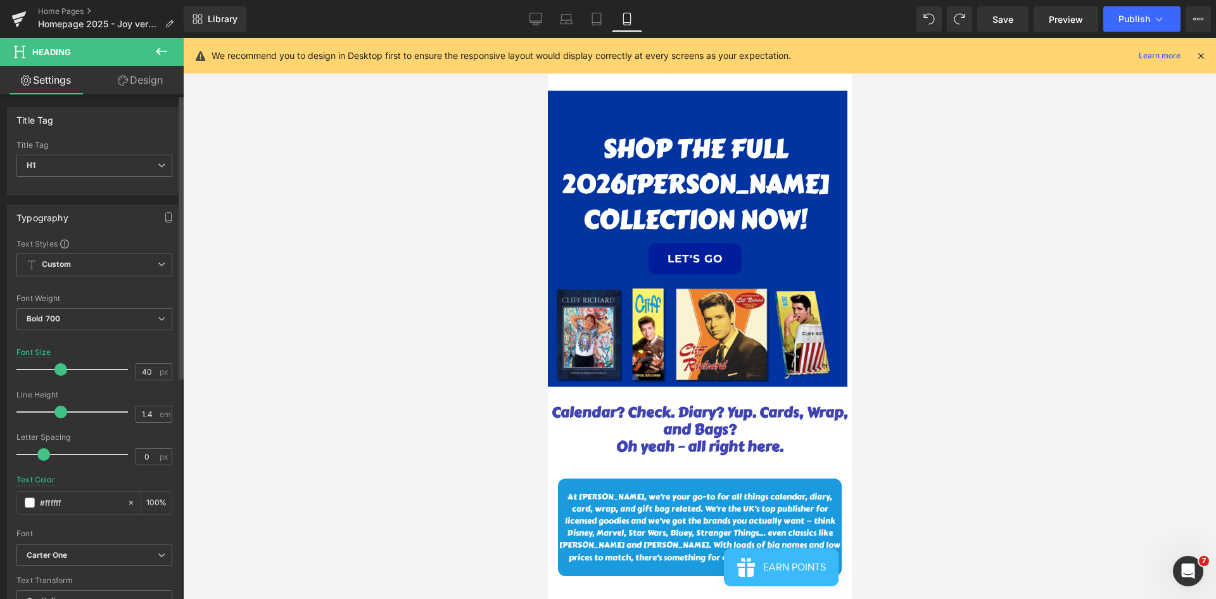
click at [59, 370] on span at bounding box center [60, 369] width 13 height 13
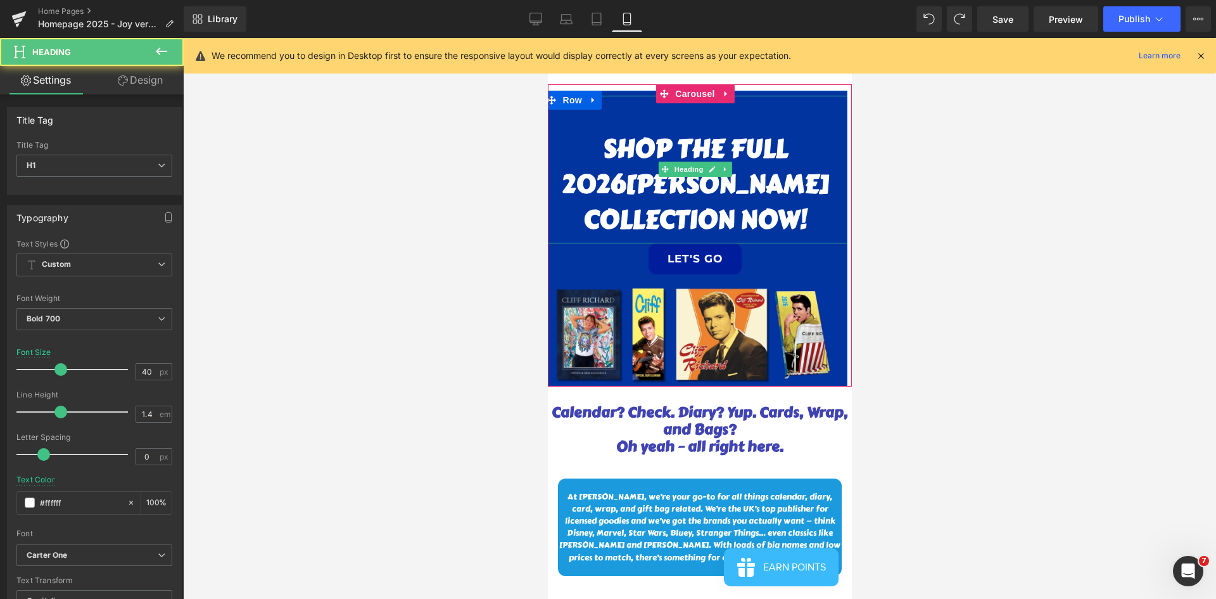
drag, startPoint x: 704, startPoint y: 115, endPoint x: 637, endPoint y: 212, distance: 118.8
click at [704, 115] on h1 at bounding box center [695, 113] width 304 height 35
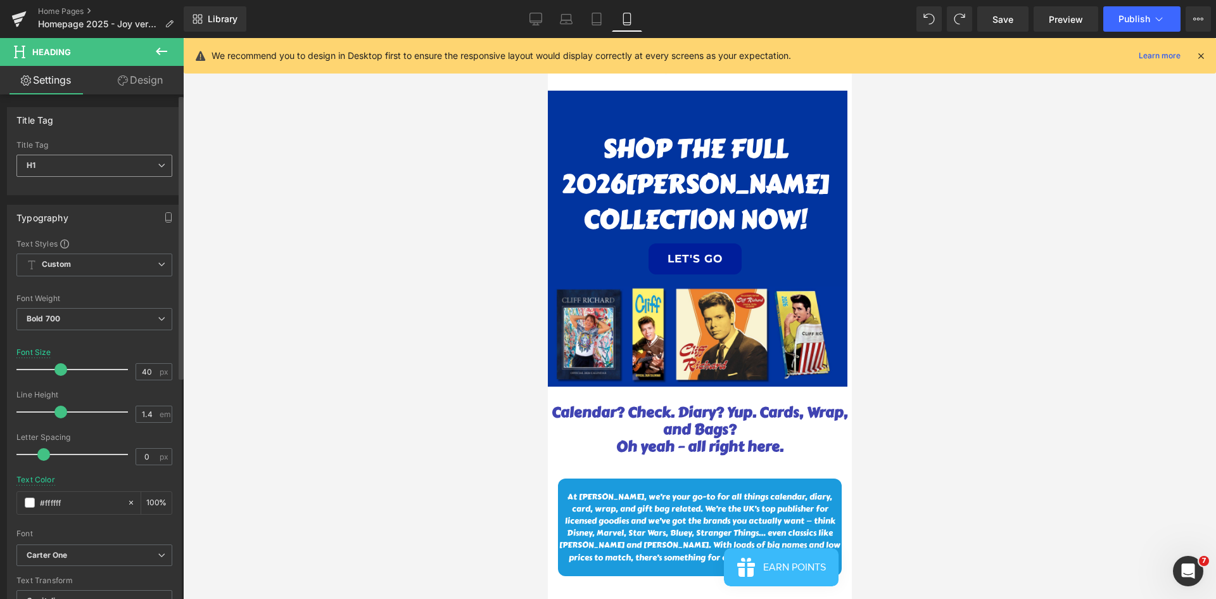
click at [86, 167] on span "H1" at bounding box center [94, 166] width 156 height 22
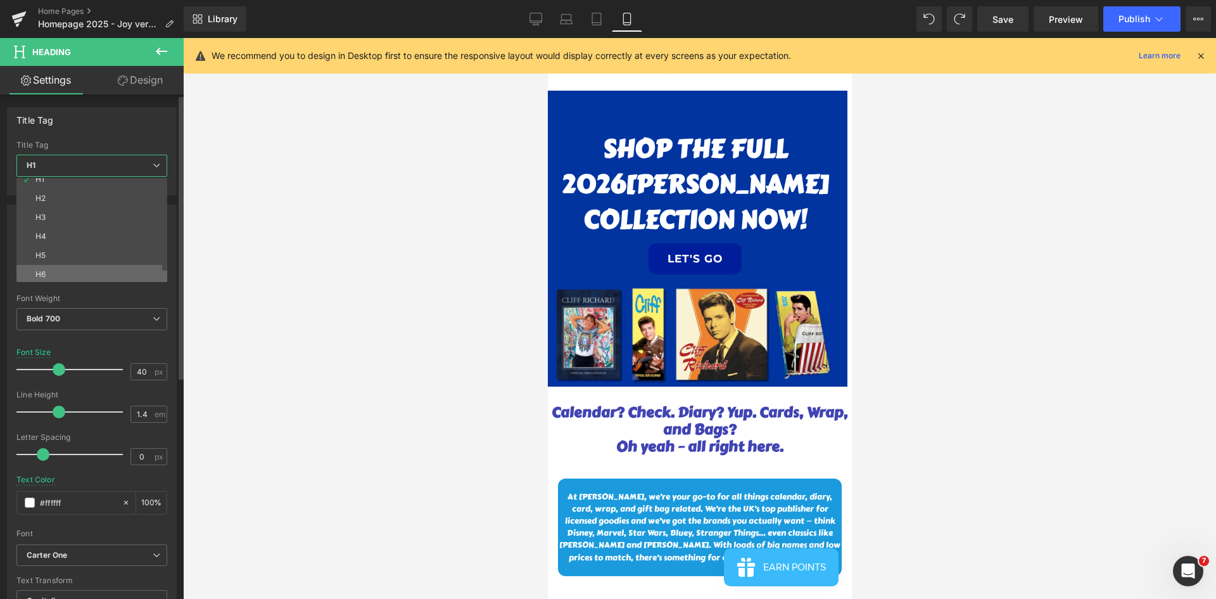
scroll to position [10, 0]
click at [60, 275] on li "H6" at bounding box center [94, 272] width 156 height 19
type input "10.05"
type input "1.8"
type input "0.6"
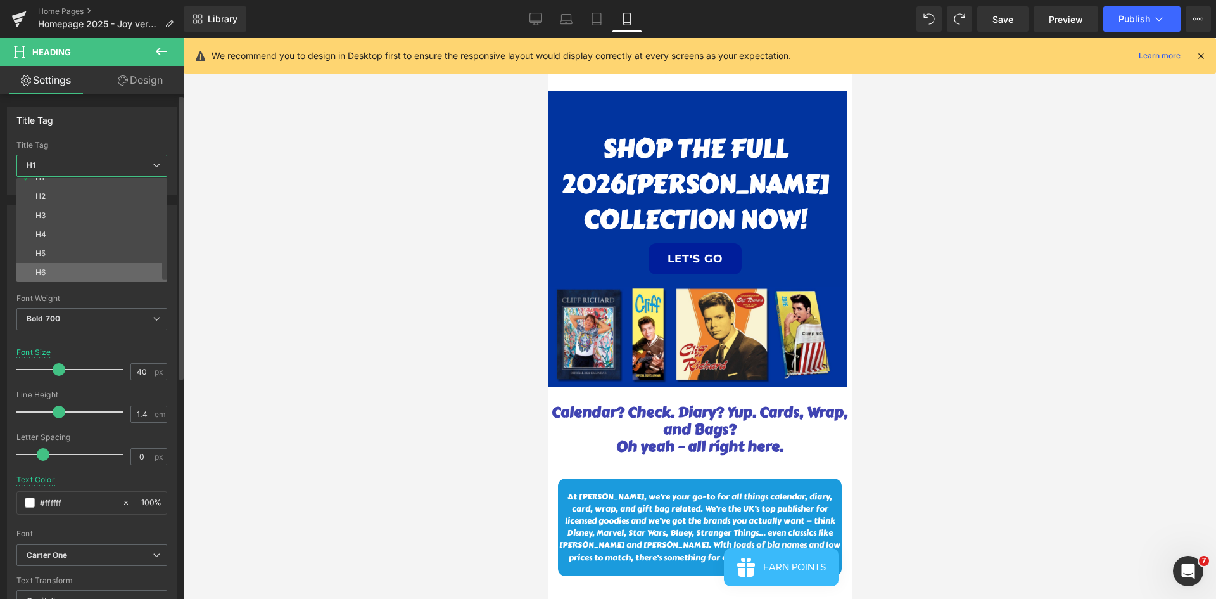
type input "#000698"
type input "75"
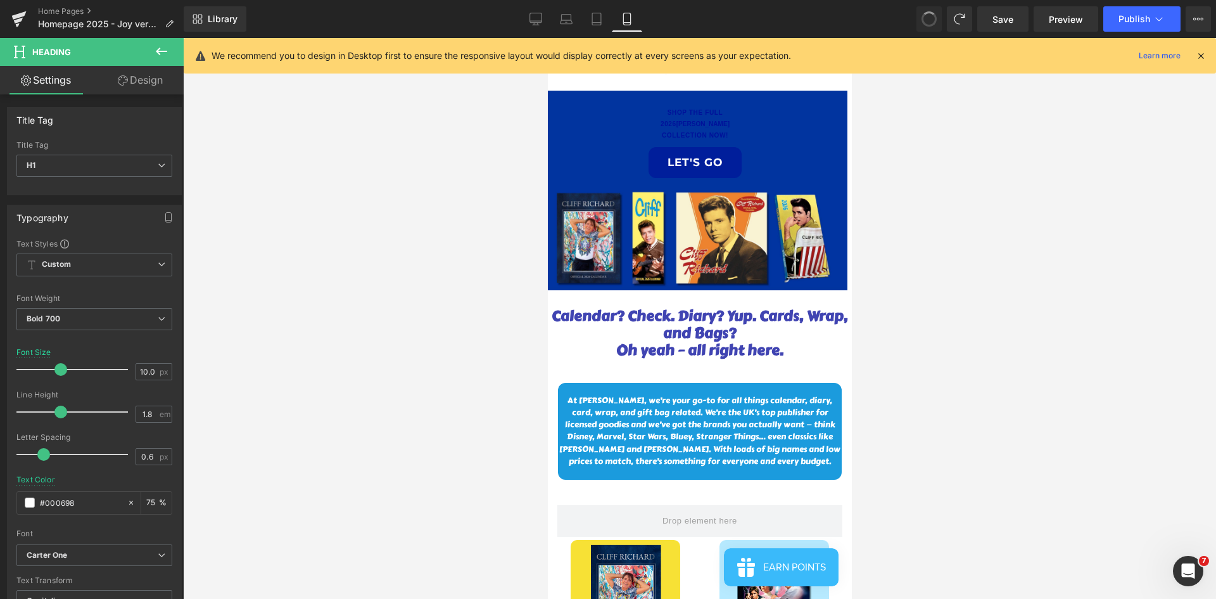
type input "40"
type input "1.4"
type input "0"
type input "#ffffff"
type input "100"
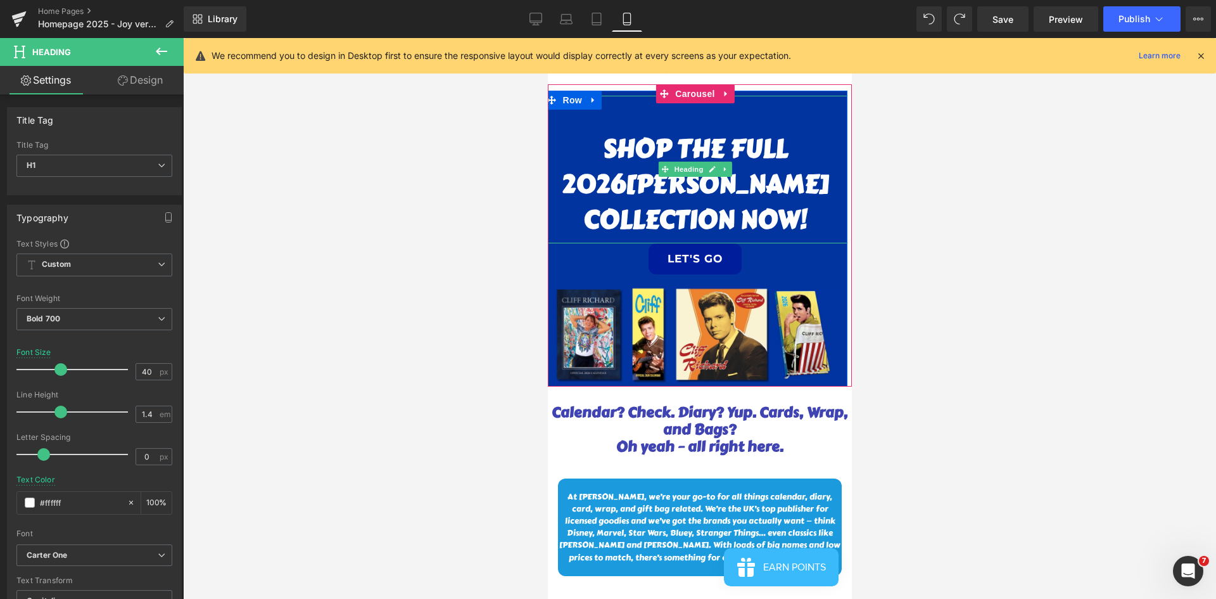
click at [693, 113] on h1 at bounding box center [695, 113] width 304 height 35
drag, startPoint x: 713, startPoint y: 106, endPoint x: 668, endPoint y: 105, distance: 45.6
click at [668, 105] on h1 at bounding box center [695, 113] width 304 height 35
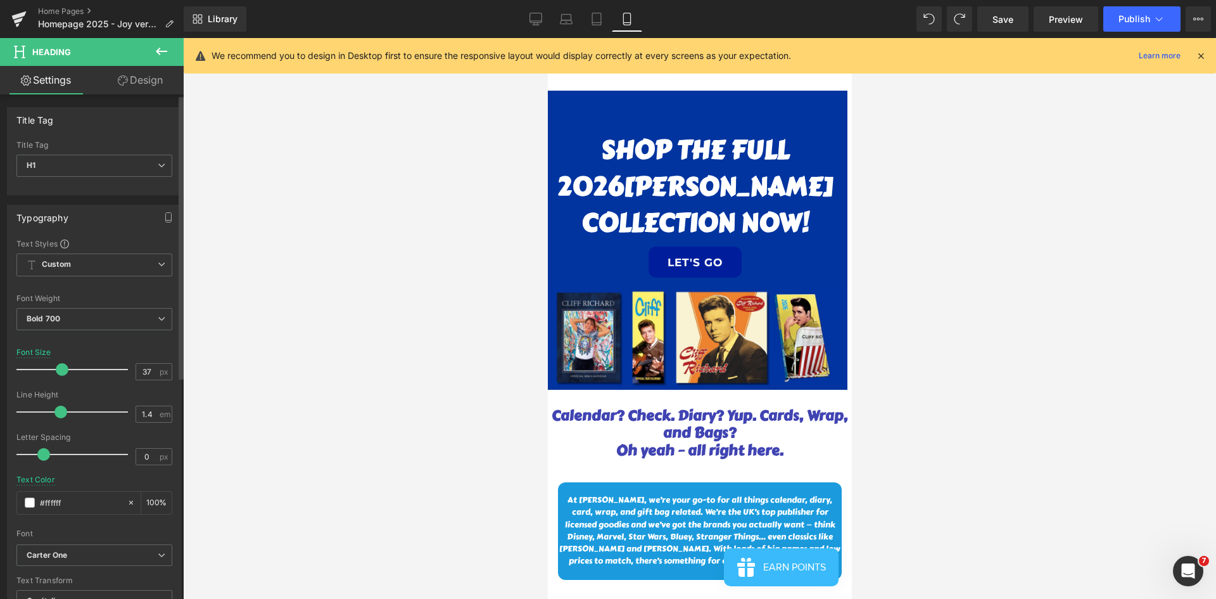
type input "36"
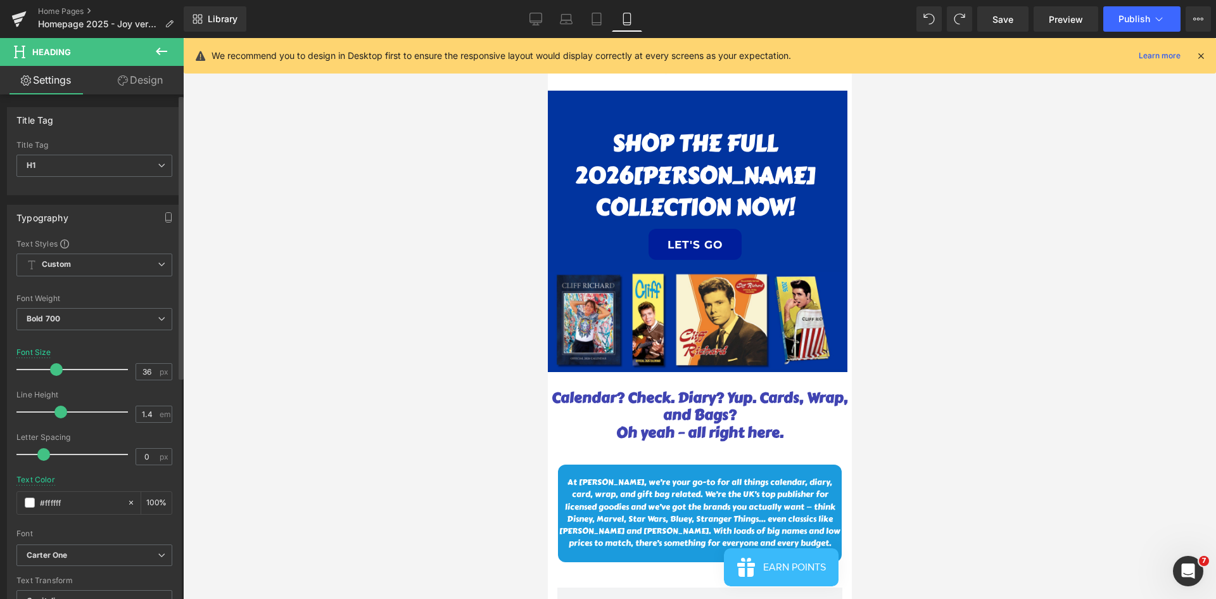
click at [54, 370] on span at bounding box center [56, 369] width 13 height 13
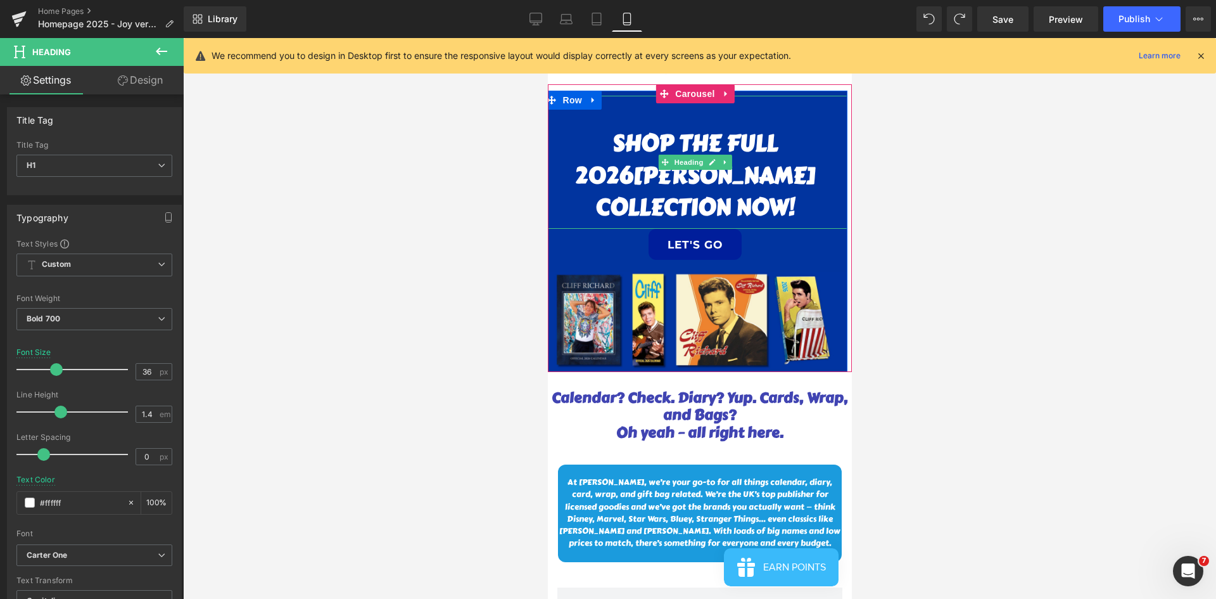
click at [702, 118] on h1 at bounding box center [695, 112] width 304 height 32
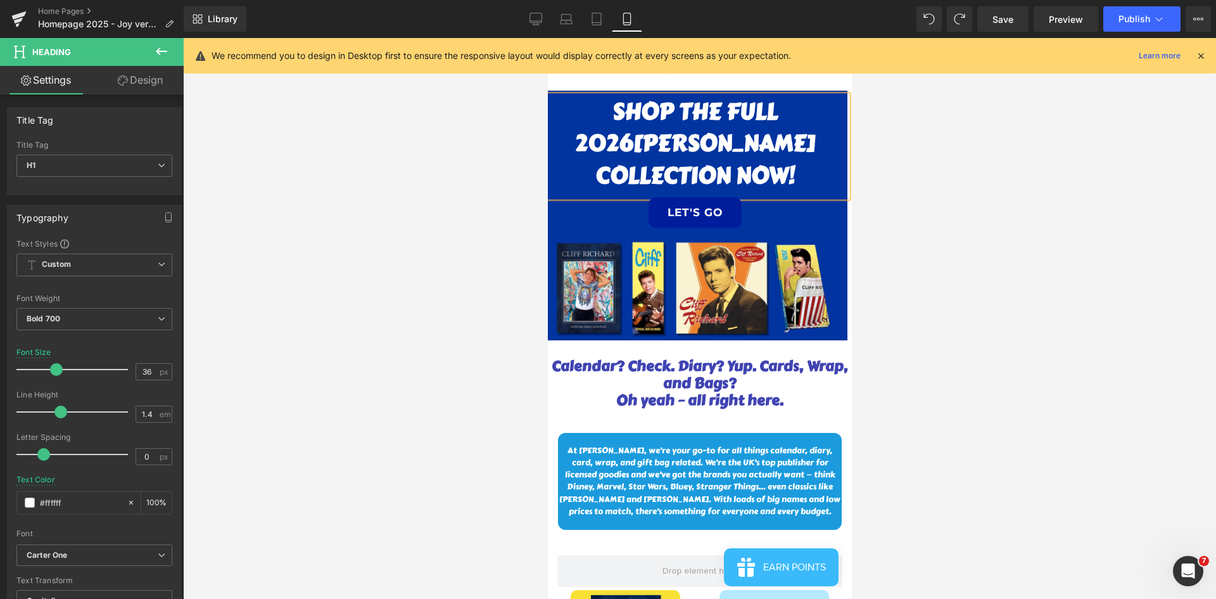
click at [810, 252] on div at bounding box center [699, 318] width 1033 height 561
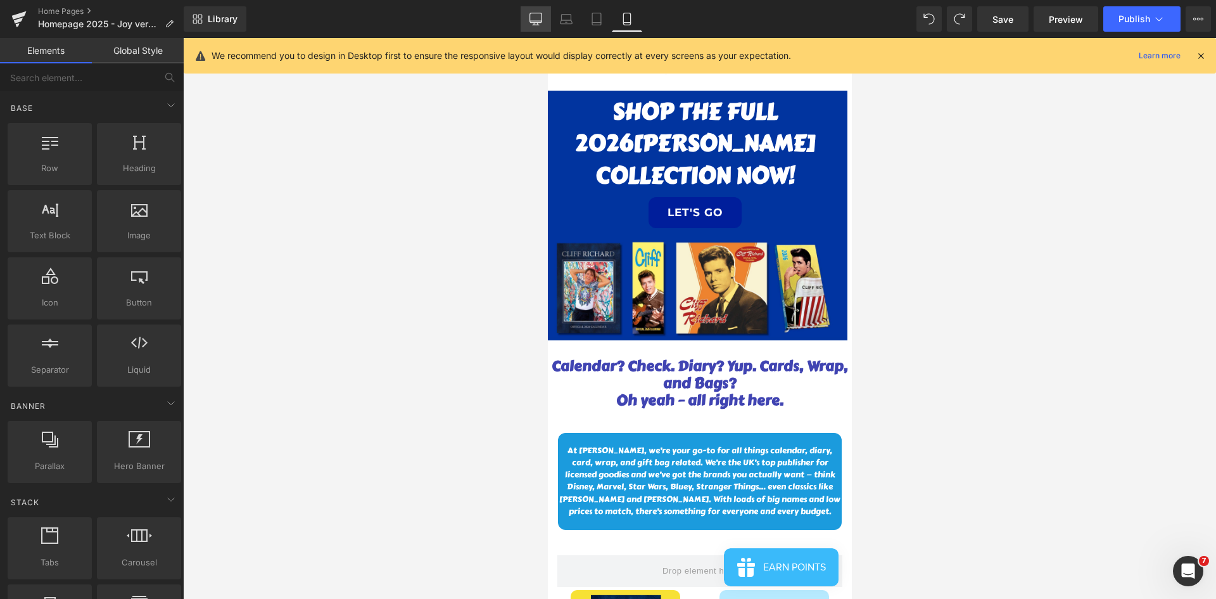
click at [536, 16] on icon at bounding box center [536, 19] width 13 height 13
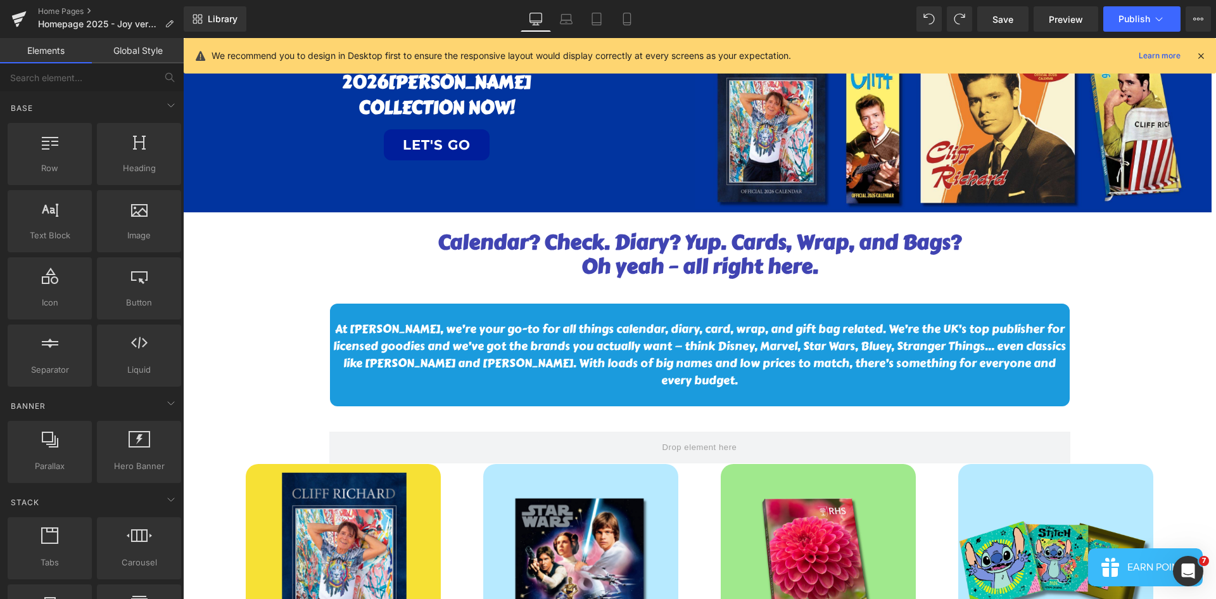
scroll to position [0, 0]
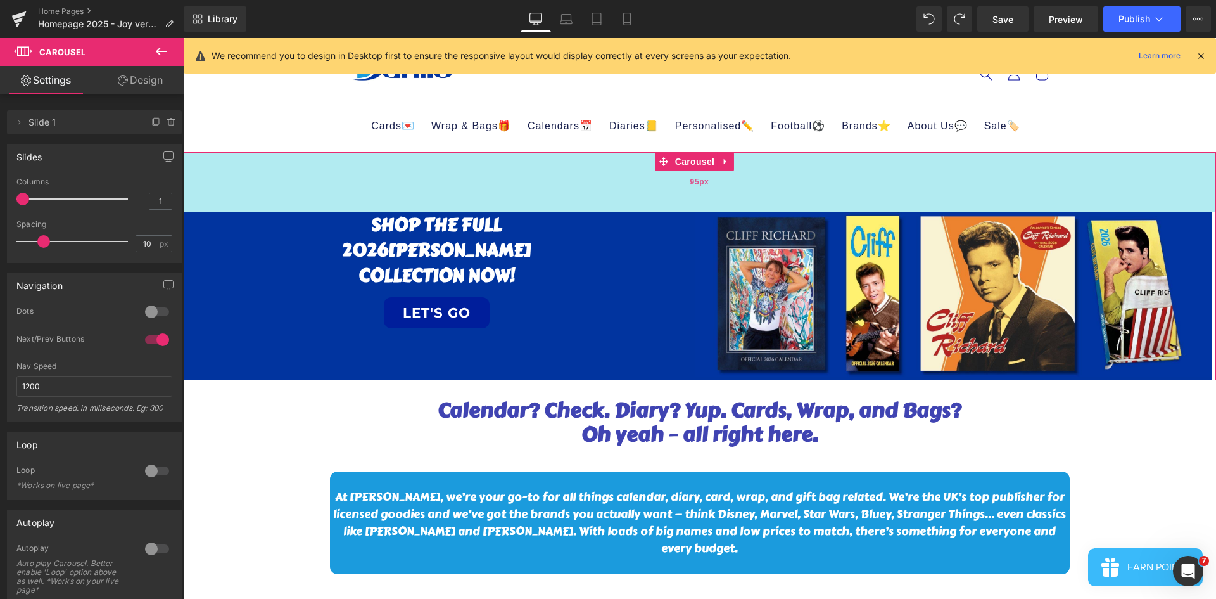
drag, startPoint x: 466, startPoint y: 158, endPoint x: 466, endPoint y: 212, distance: 53.8
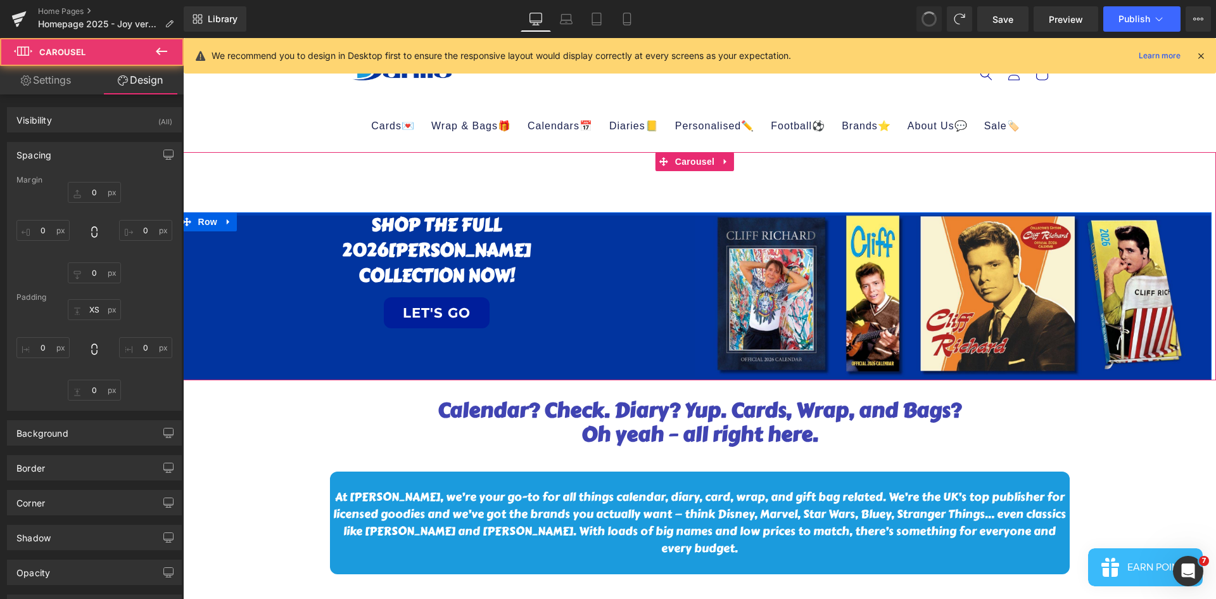
type input "0"
type input "XS"
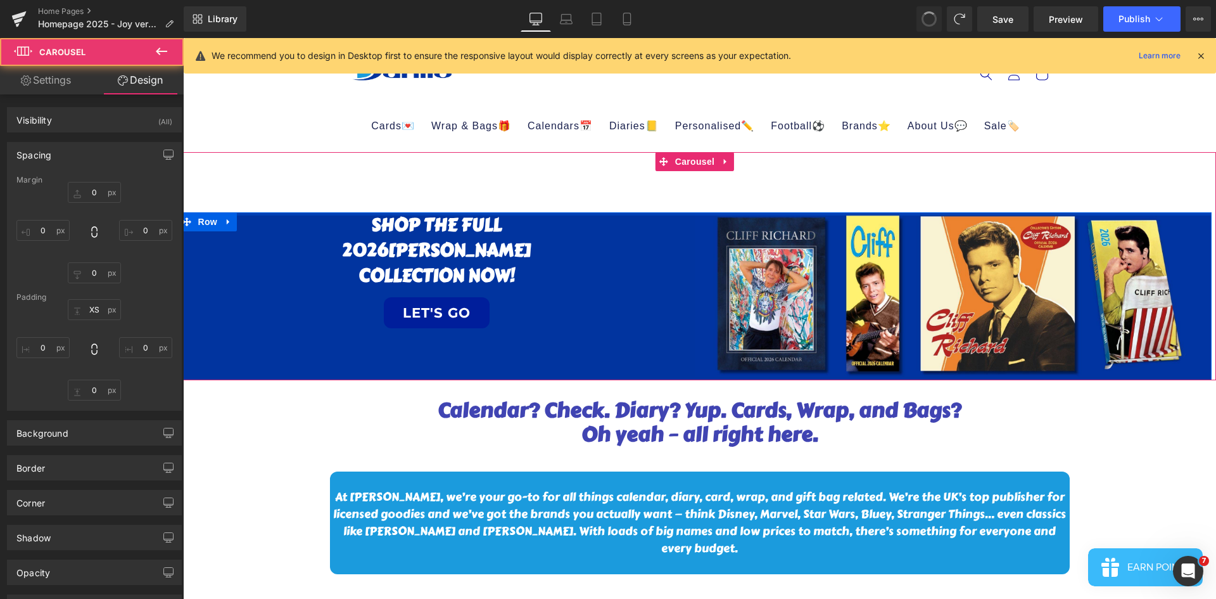
type input "0"
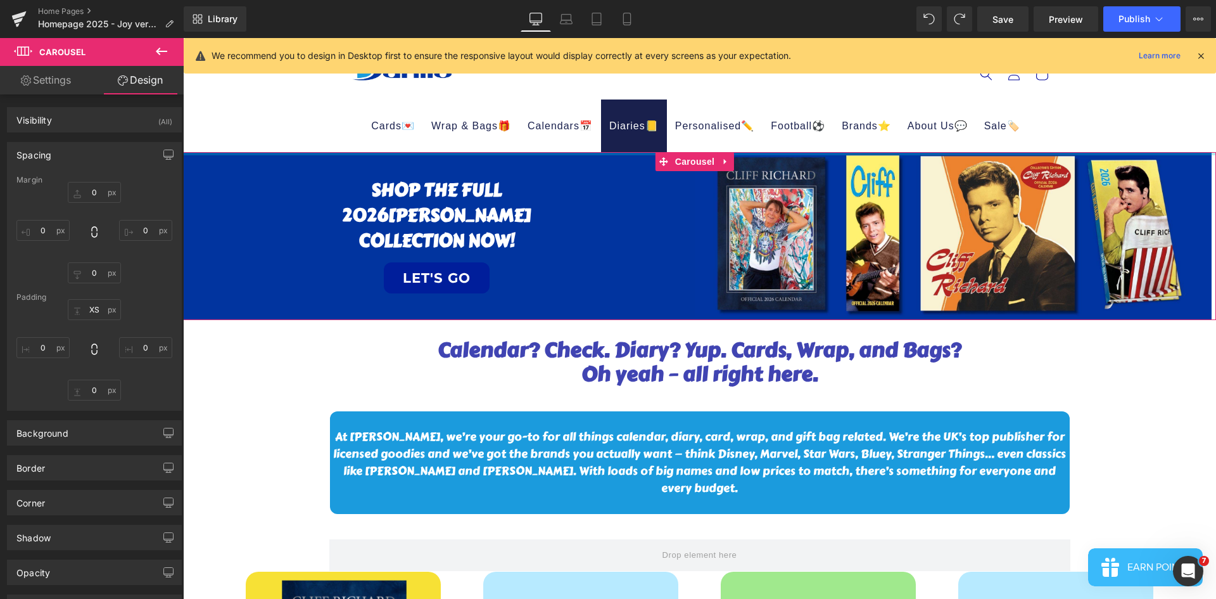
type input "0px"
drag, startPoint x: 623, startPoint y: 212, endPoint x: 625, endPoint y: 149, distance: 62.1
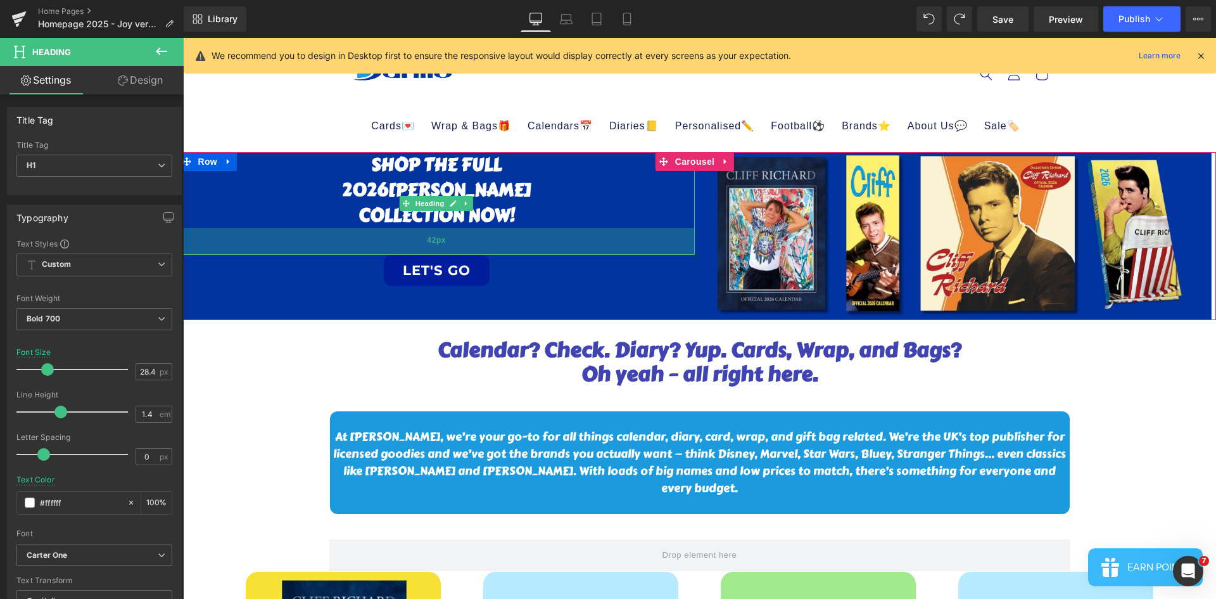
drag, startPoint x: 548, startPoint y: 234, endPoint x: 548, endPoint y: 252, distance: 17.7
click at [548, 252] on div "42px" at bounding box center [437, 241] width 517 height 27
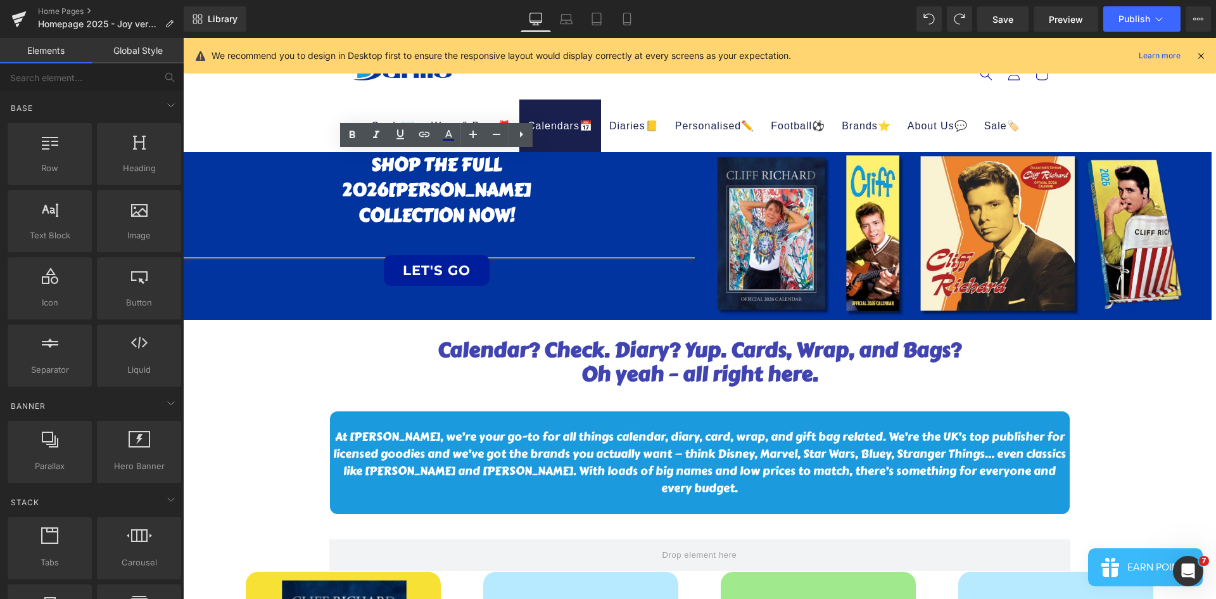
click link "Calendars📅"
click at [549, 186] on h1 "2026 [PERSON_NAME]" at bounding box center [437, 189] width 517 height 25
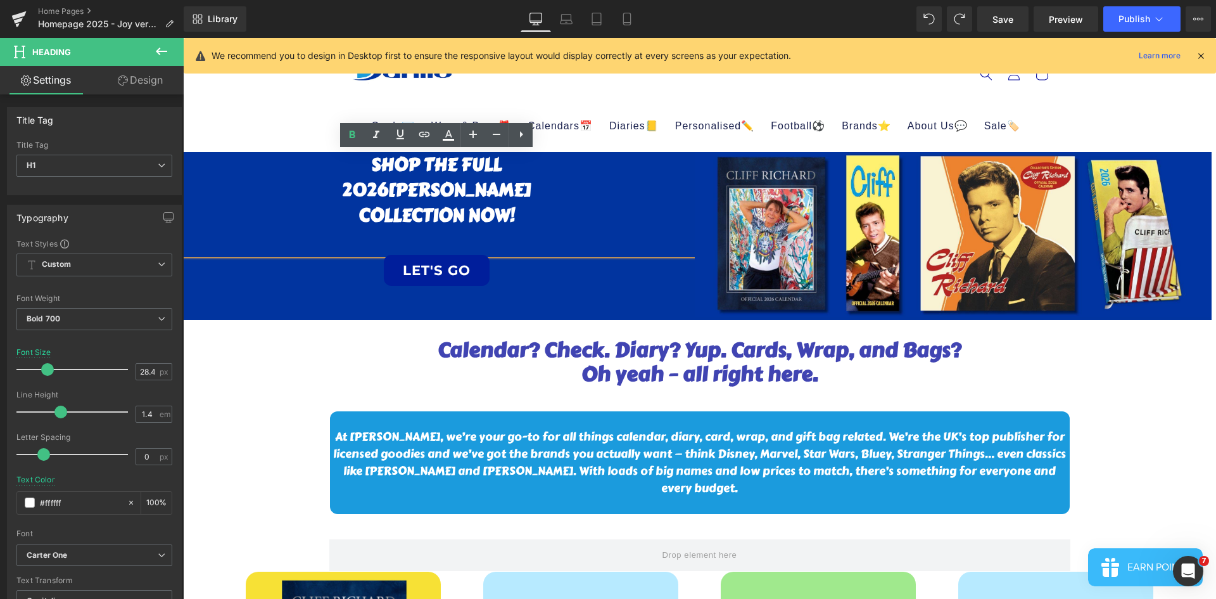
drag, startPoint x: 273, startPoint y: 108, endPoint x: 330, endPoint y: 151, distance: 71.4
click at [273, 108] on sticky-header "Cards💌 Age🎂 Age [DEMOGRAPHIC_DATA] Age [DEMOGRAPHIC_DATA] Age [DEMOGRAPHIC_DATA…" at bounding box center [699, 95] width 1033 height 114
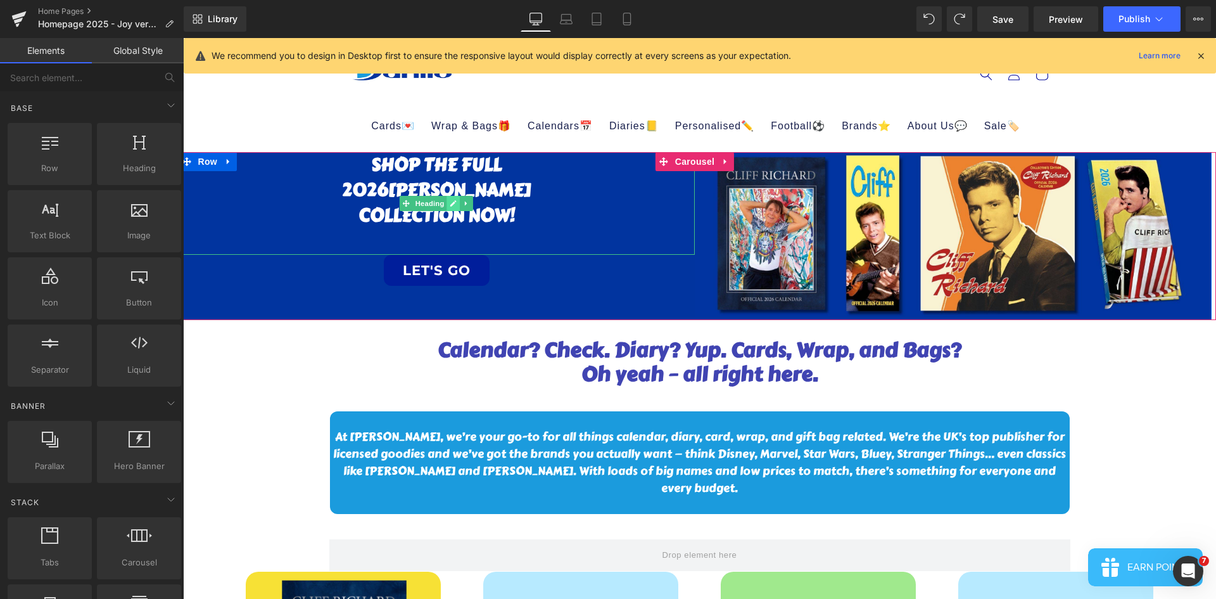
click at [452, 206] on icon at bounding box center [453, 204] width 7 height 8
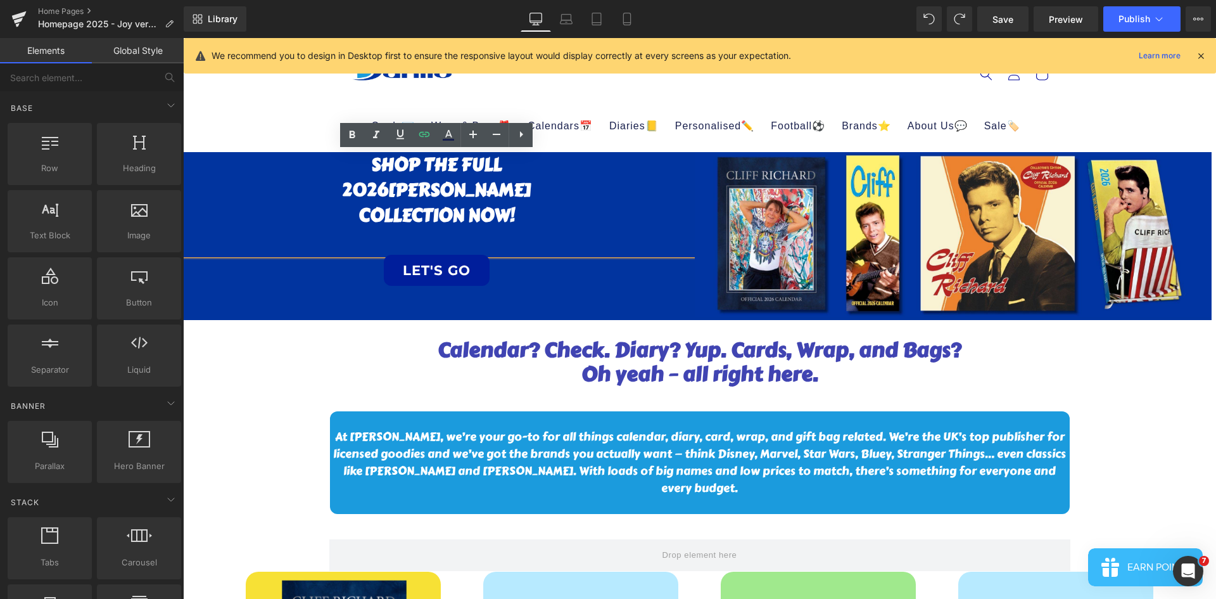
click at [520, 211] on h1 "COLLECTION NOW!" at bounding box center [437, 215] width 517 height 25
click at [274, 117] on sticky-header "Cards💌 Age🎂 Age [DEMOGRAPHIC_DATA] Age [DEMOGRAPHIC_DATA] Age [DEMOGRAPHIC_DATA…" at bounding box center [699, 95] width 1033 height 114
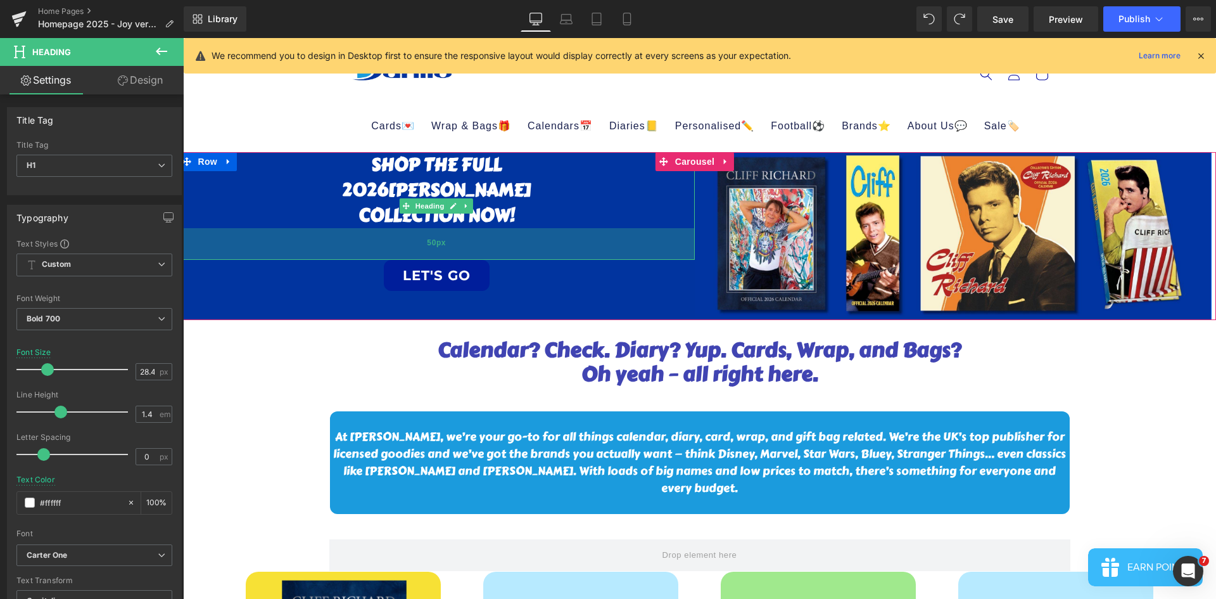
drag, startPoint x: 537, startPoint y: 245, endPoint x: 532, endPoint y: 250, distance: 7.2
click at [532, 250] on div "50px" at bounding box center [437, 244] width 517 height 32
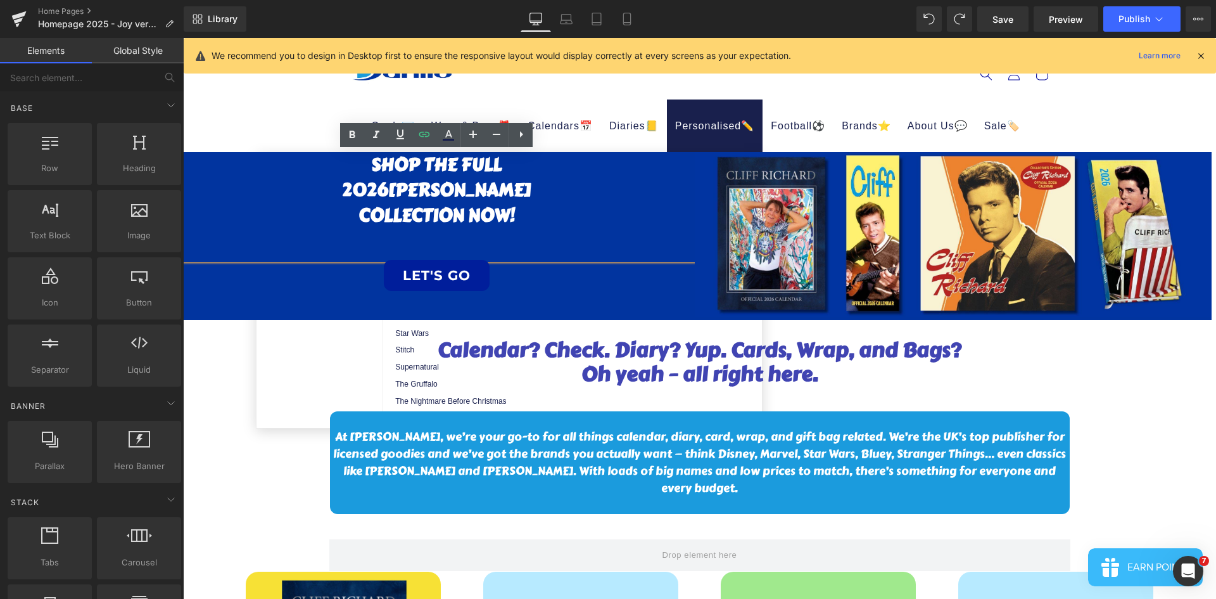
click link "Personalised✏️"
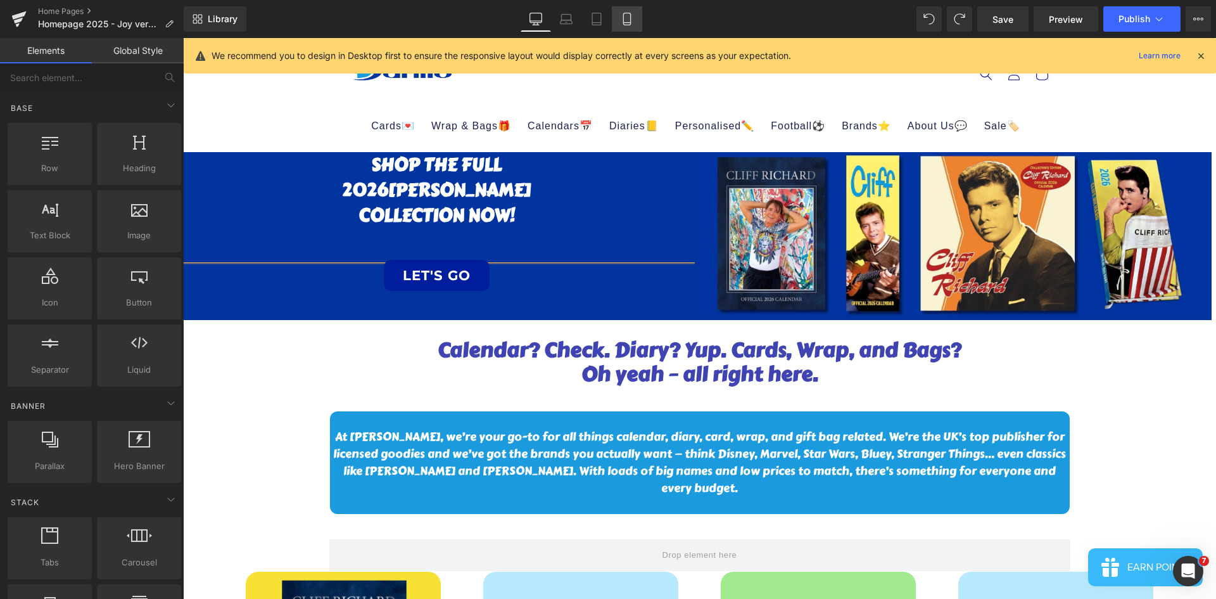
click at [630, 16] on icon at bounding box center [626, 19] width 7 height 12
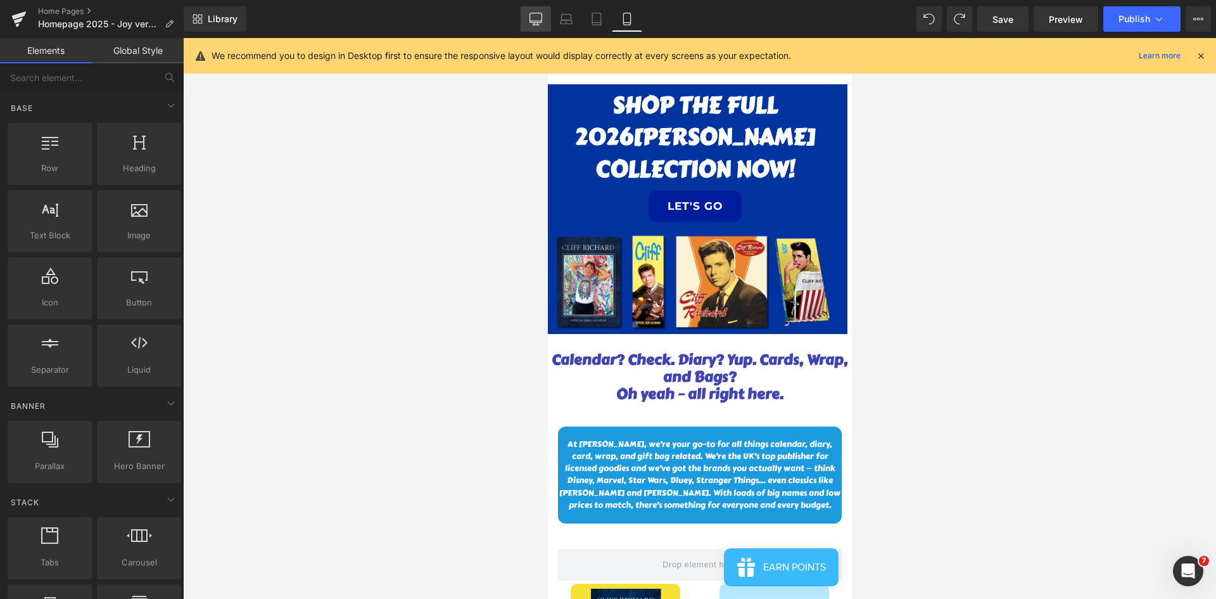
click at [533, 20] on icon at bounding box center [536, 19] width 13 height 13
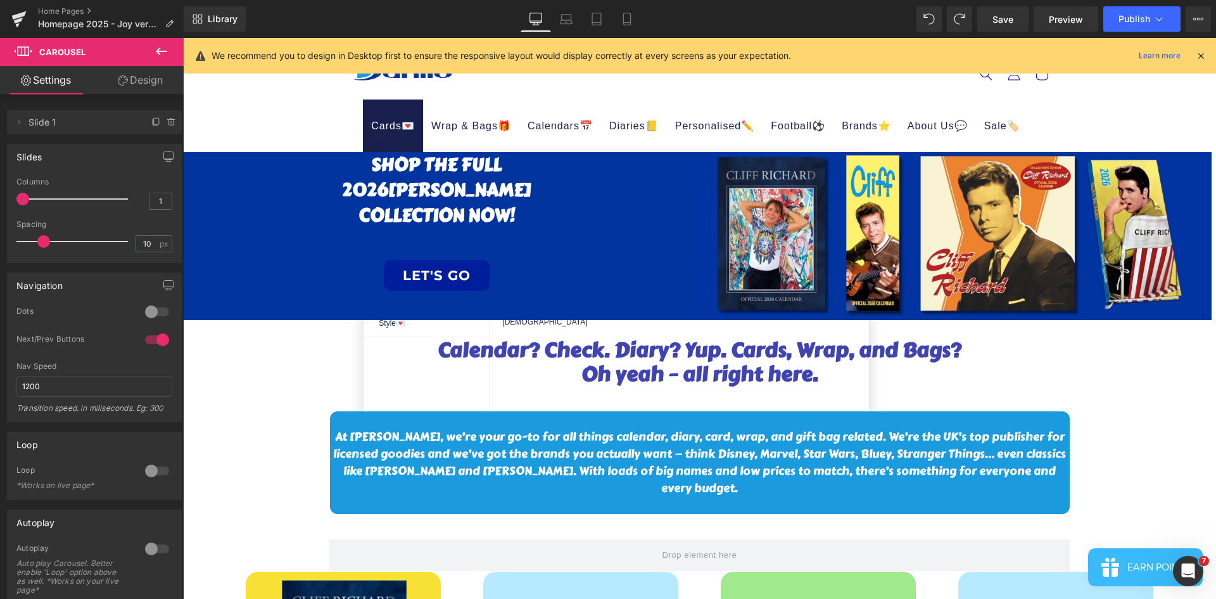
drag, startPoint x: 376, startPoint y: 155, endPoint x: 381, endPoint y: 149, distance: 7.6
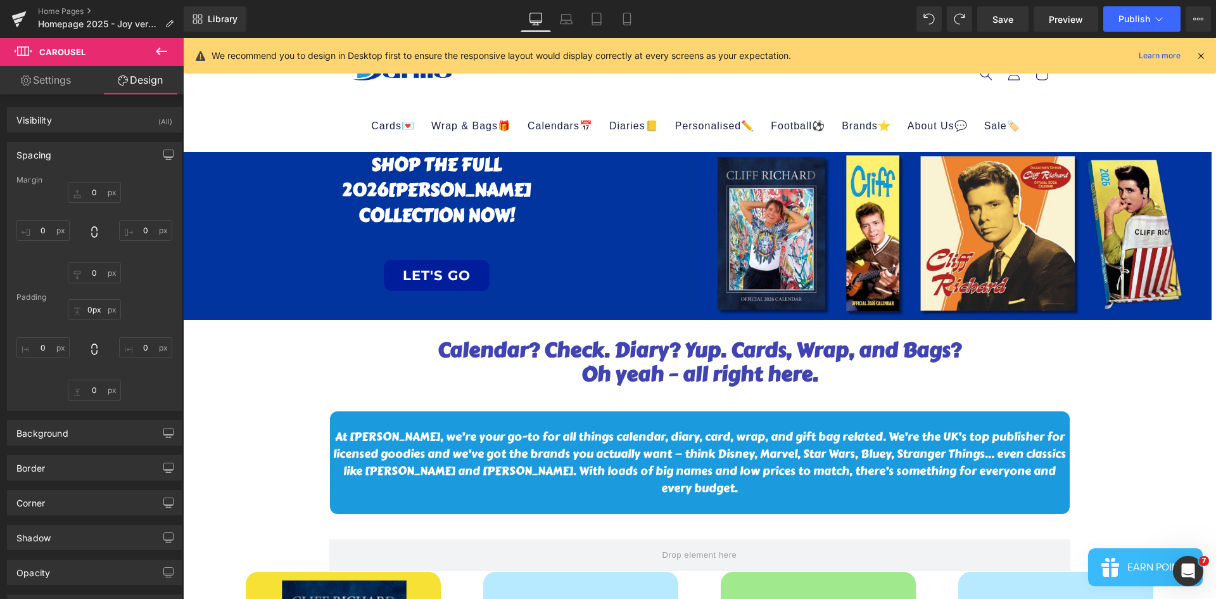
drag, startPoint x: 323, startPoint y: 155, endPoint x: 328, endPoint y: 144, distance: 11.9
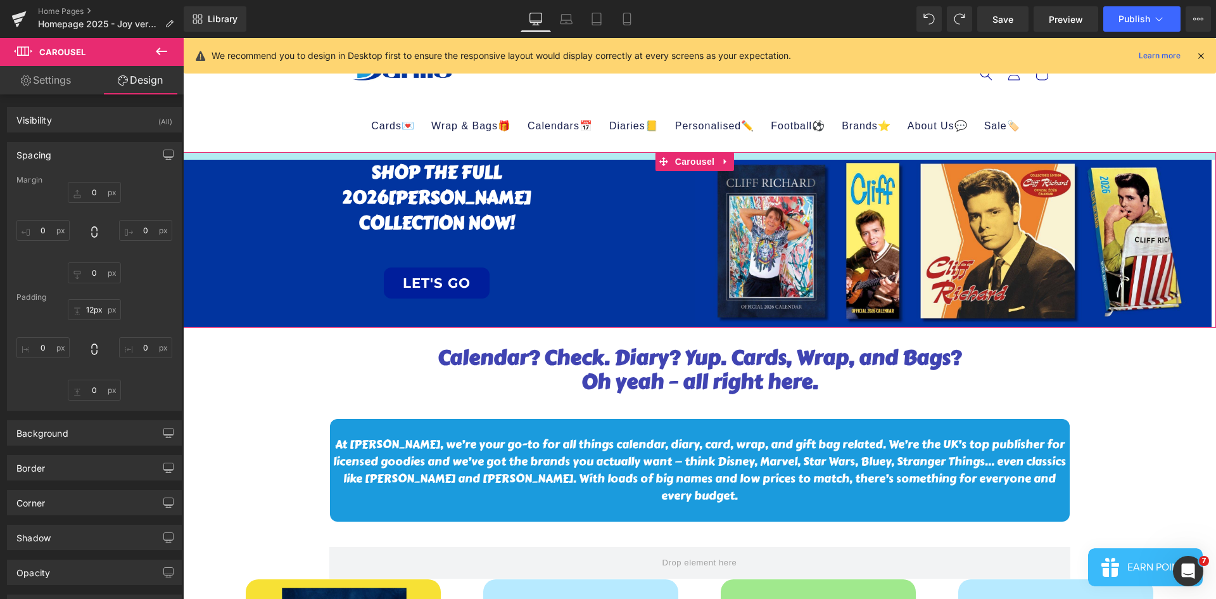
type input "0px"
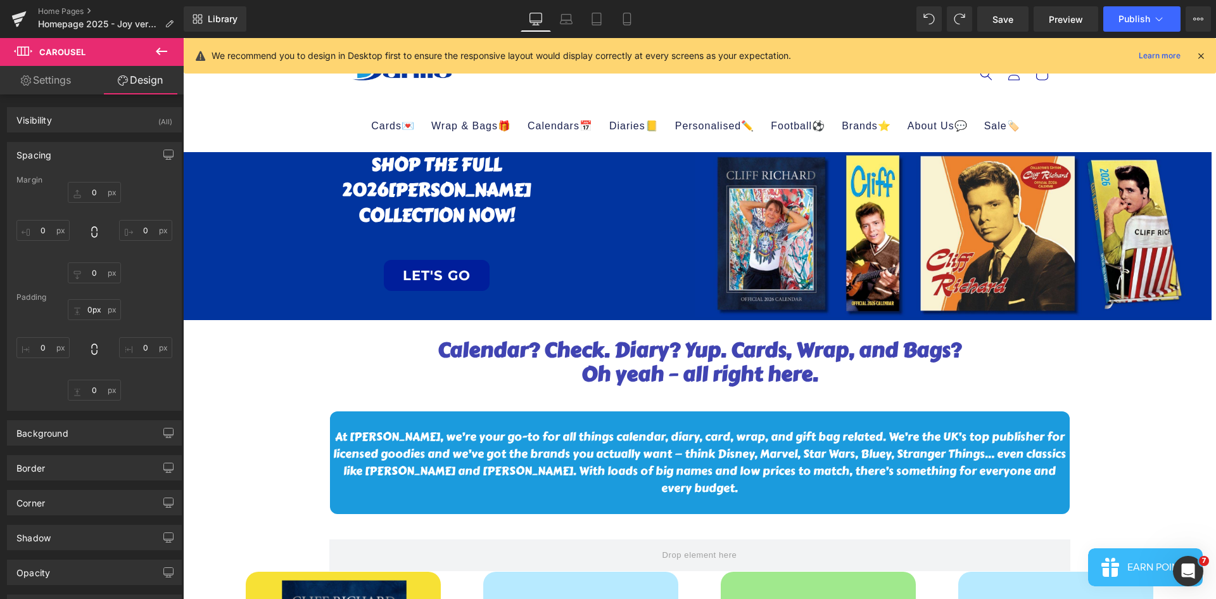
drag, startPoint x: 318, startPoint y: 155, endPoint x: 324, endPoint y: 116, distance: 39.7
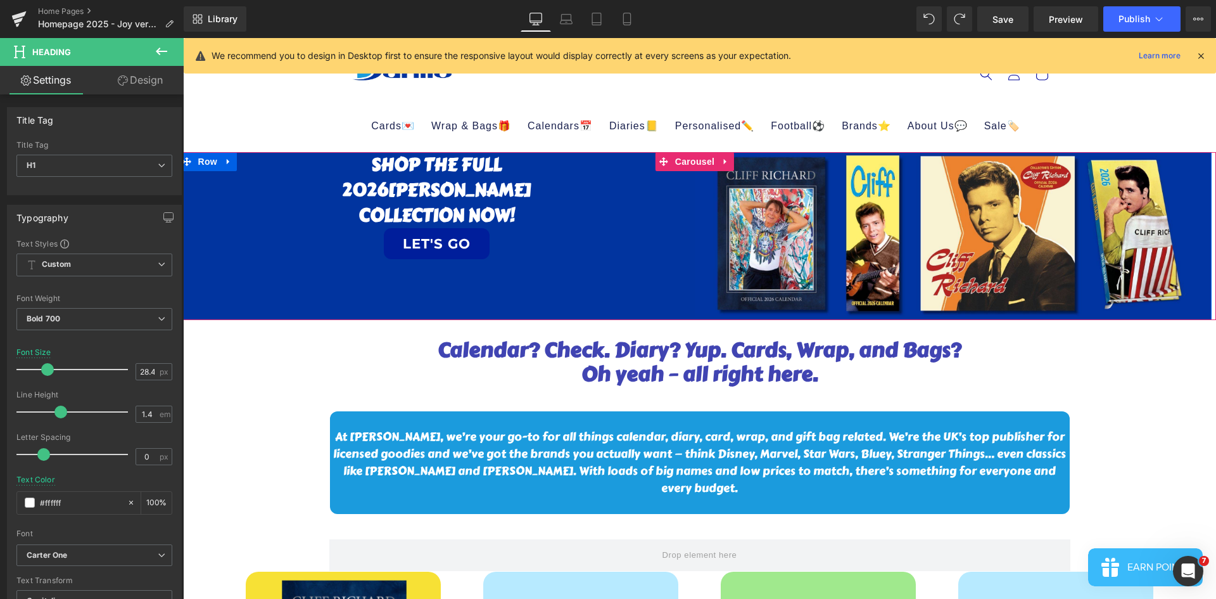
drag, startPoint x: 621, startPoint y: 258, endPoint x: 607, endPoint y: 228, distance: 33.2
click at [614, 265] on div "SHOP THE FULL 2026 [PERSON_NAME] COLLECTION NOW! Heading LET'S GO Button Image …" at bounding box center [695, 235] width 1033 height 167
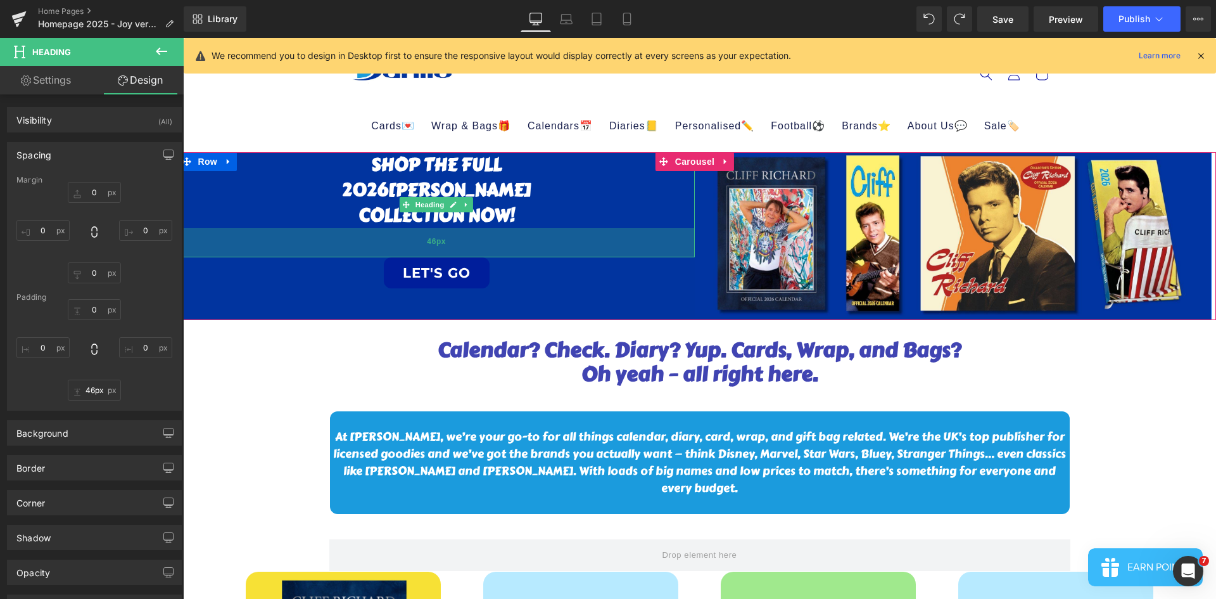
type input "47px"
drag, startPoint x: 595, startPoint y: 226, endPoint x: 592, endPoint y: 256, distance: 29.9
click at [592, 256] on div "47px" at bounding box center [437, 243] width 517 height 30
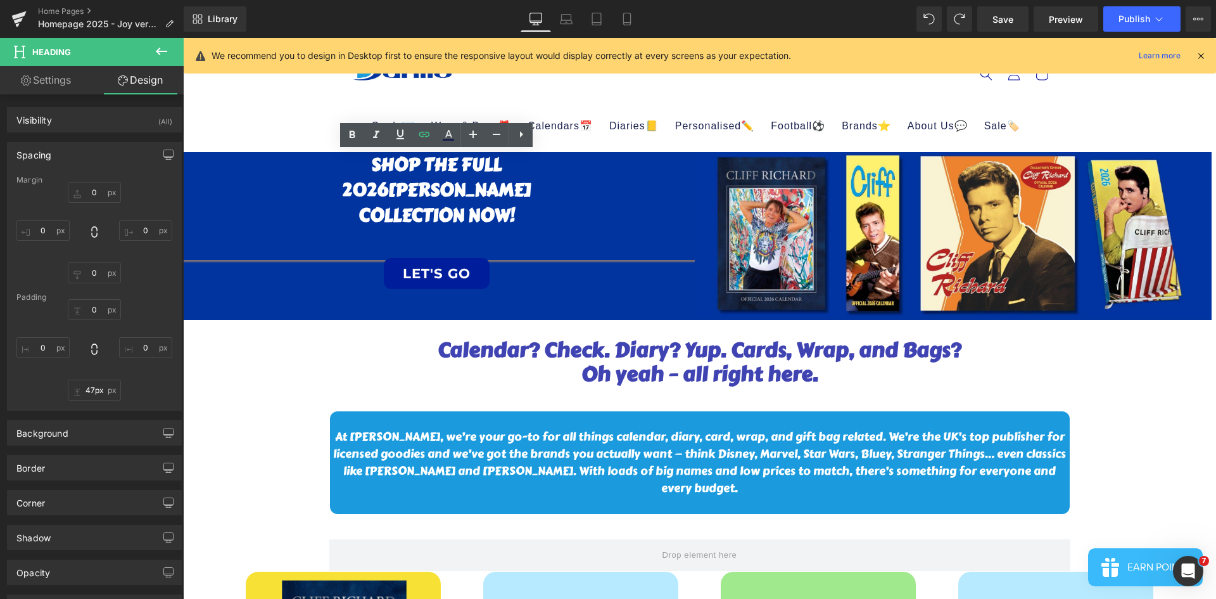
click at [347, 156] on h1 "SHOP THE FULL" at bounding box center [437, 164] width 517 height 25
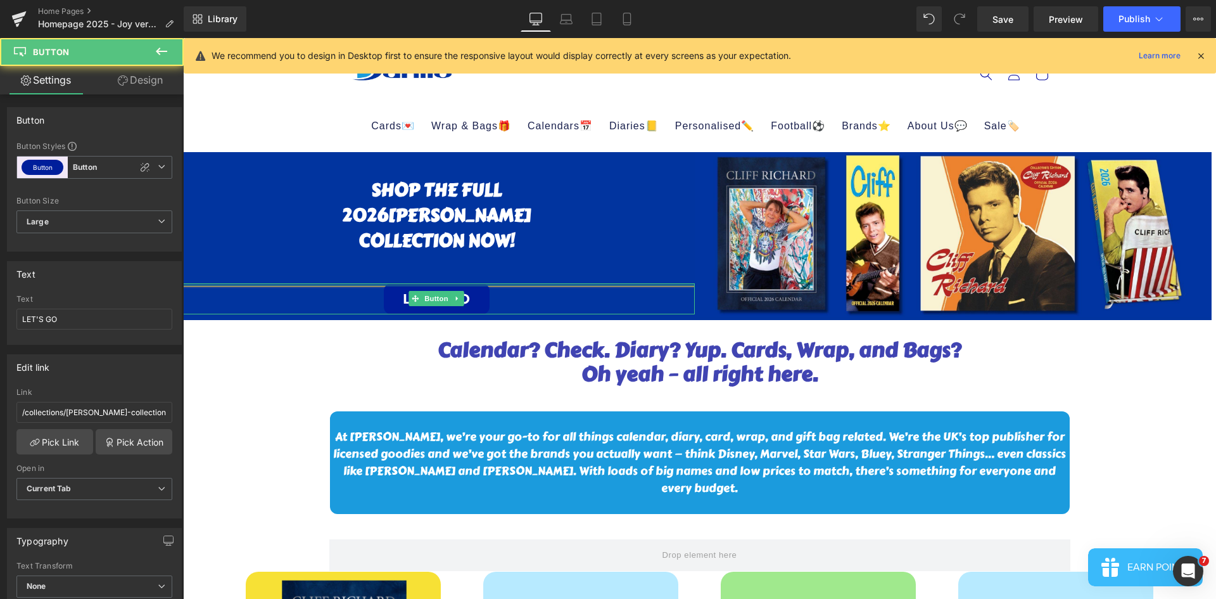
drag, startPoint x: 516, startPoint y: 286, endPoint x: 519, endPoint y: 257, distance: 28.7
click at [519, 257] on div "SHOP THE FULL 2026 [PERSON_NAME] COLLECTION NOW! Heading 47px LET'S GO Button" at bounding box center [437, 233] width 517 height 162
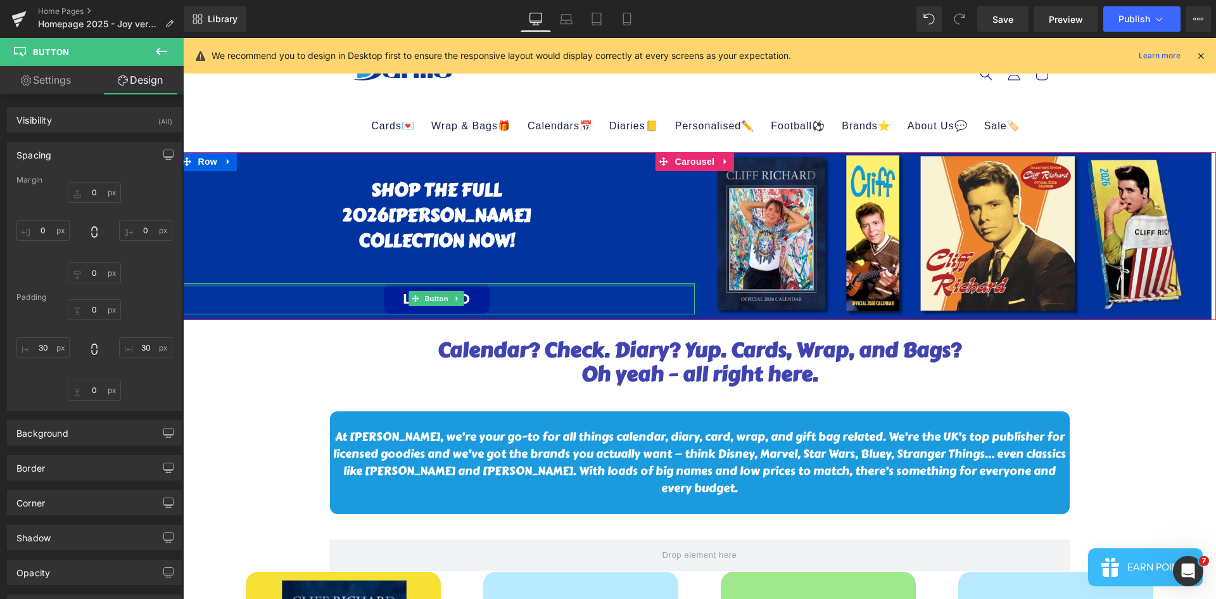
type input "0px"
drag, startPoint x: 528, startPoint y: 283, endPoint x: 531, endPoint y: 263, distance: 19.9
click at [531, 263] on div "SHOP THE FULL 2026 [PERSON_NAME] COLLECTION NOW! Heading 47px LET'S GO Button" at bounding box center [437, 233] width 517 height 162
drag, startPoint x: 550, startPoint y: 283, endPoint x: 552, endPoint y: 242, distance: 41.2
click at [552, 242] on div "SHOP THE FULL 2026 [PERSON_NAME] COLLECTION NOW! Heading 47px LET'S GO Button" at bounding box center [437, 233] width 517 height 162
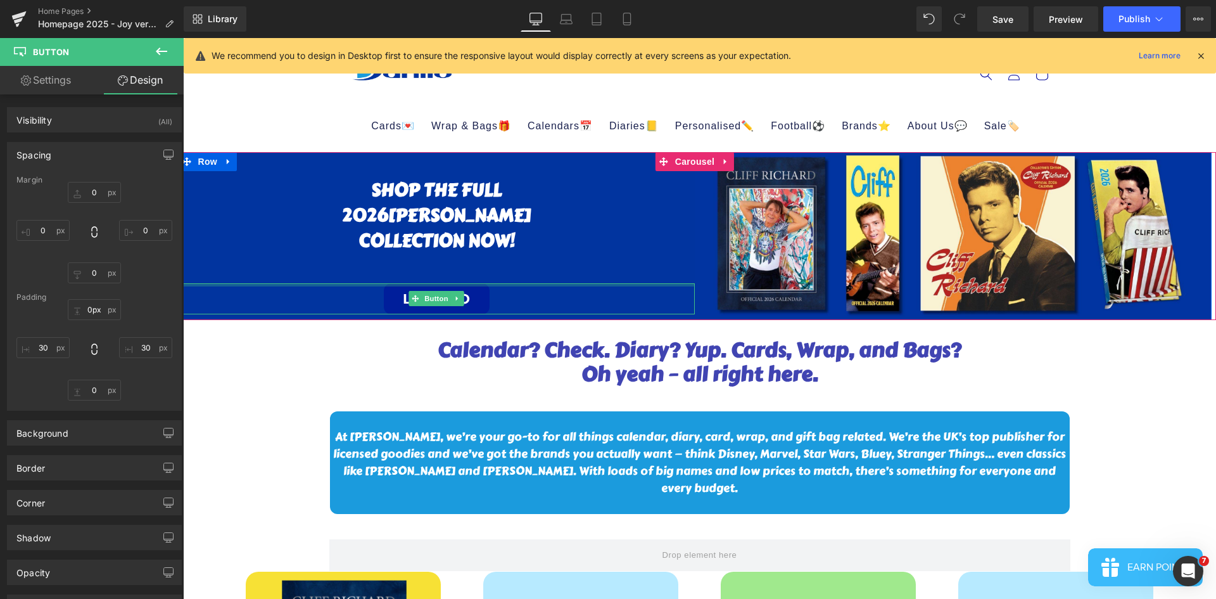
click at [531, 269] on div "SHOP THE FULL 2026 [PERSON_NAME] COLLECTION NOW! Heading 47px" at bounding box center [437, 217] width 517 height 131
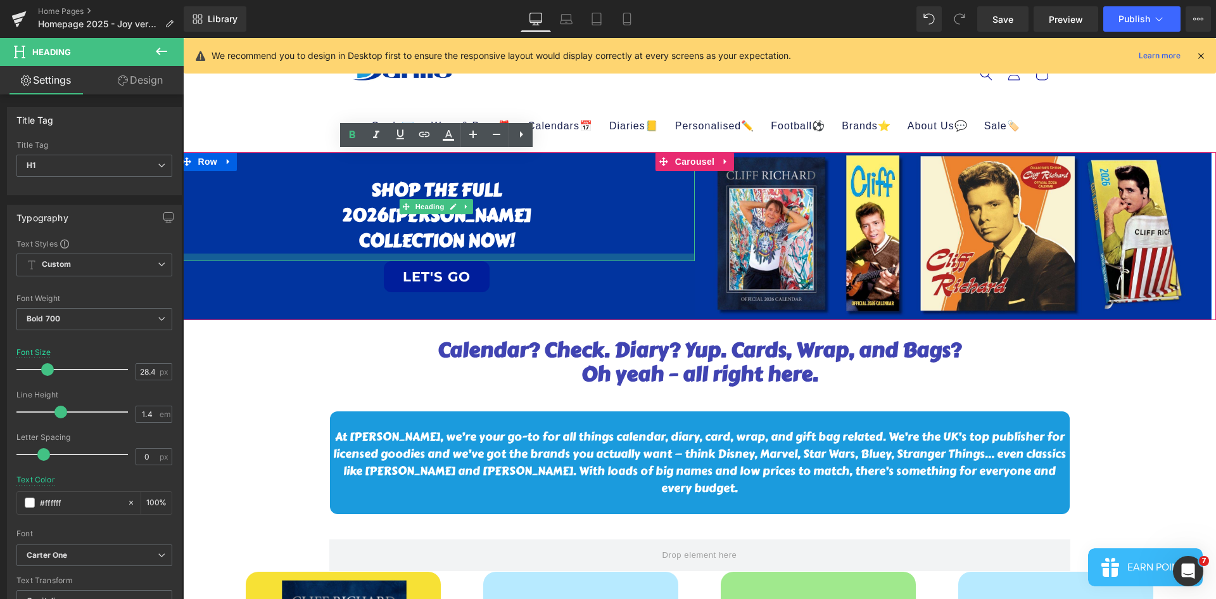
drag, startPoint x: 561, startPoint y: 281, endPoint x: 564, endPoint y: 259, distance: 22.4
click at [564, 259] on div at bounding box center [437, 257] width 517 height 8
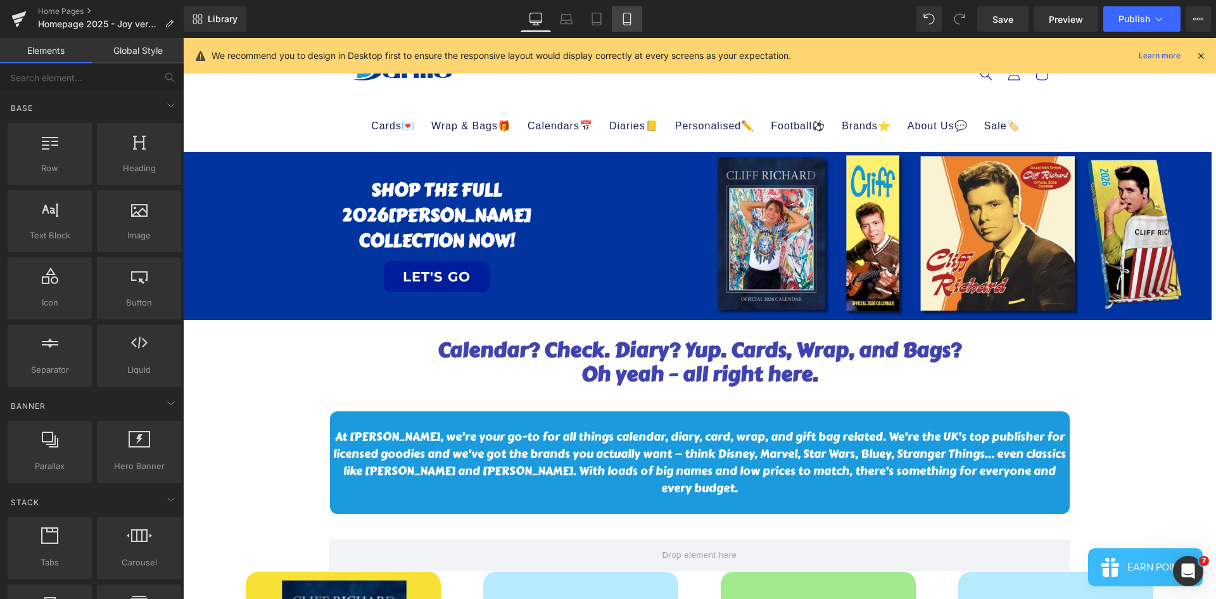
click at [633, 22] on icon at bounding box center [627, 19] width 13 height 13
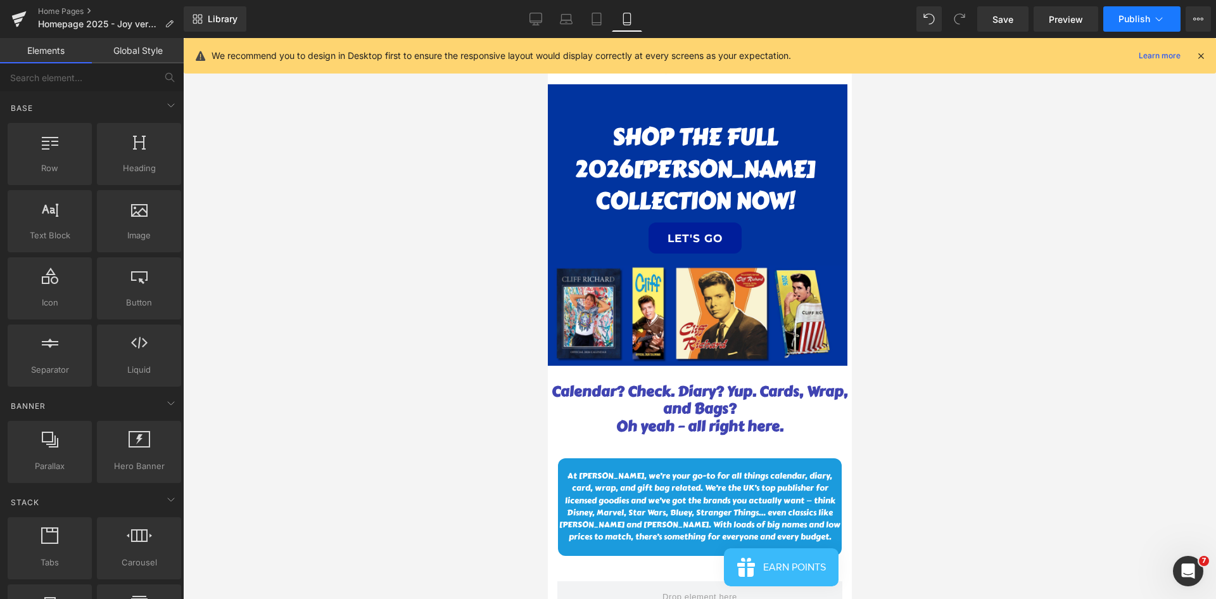
click at [810, 10] on button "Publish" at bounding box center [1141, 18] width 77 height 25
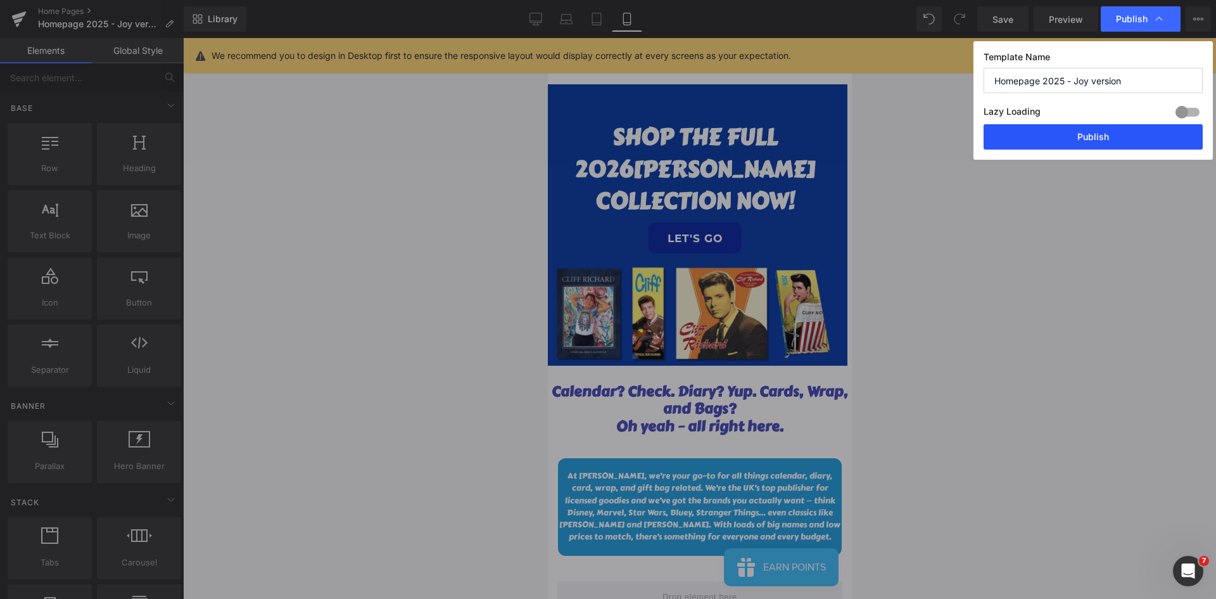
click at [810, 135] on button "Publish" at bounding box center [1093, 136] width 219 height 25
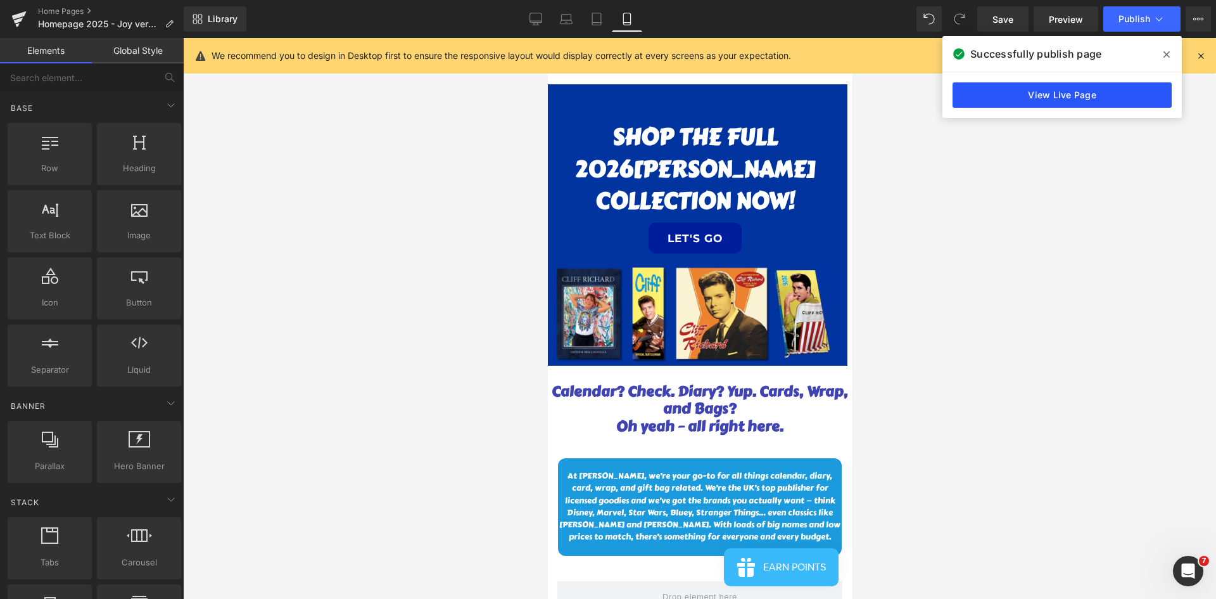
click at [810, 103] on link "View Live Page" at bounding box center [1062, 94] width 219 height 25
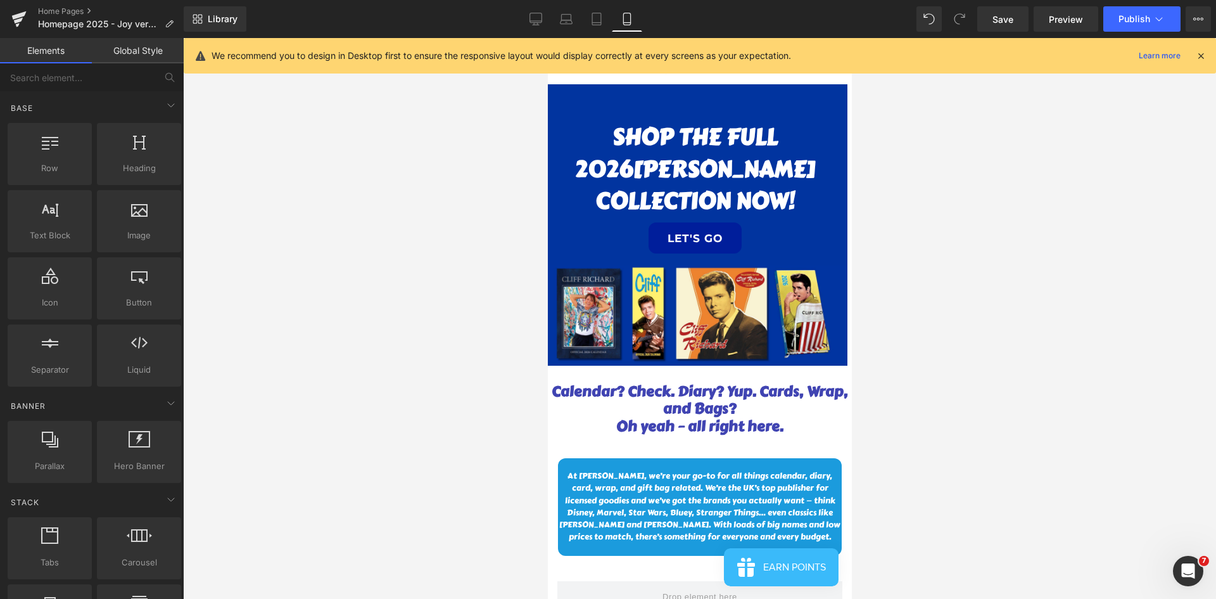
click at [386, 272] on div at bounding box center [699, 318] width 1033 height 561
click at [328, 370] on div at bounding box center [699, 318] width 1033 height 561
